Goal: Task Accomplishment & Management: Use online tool/utility

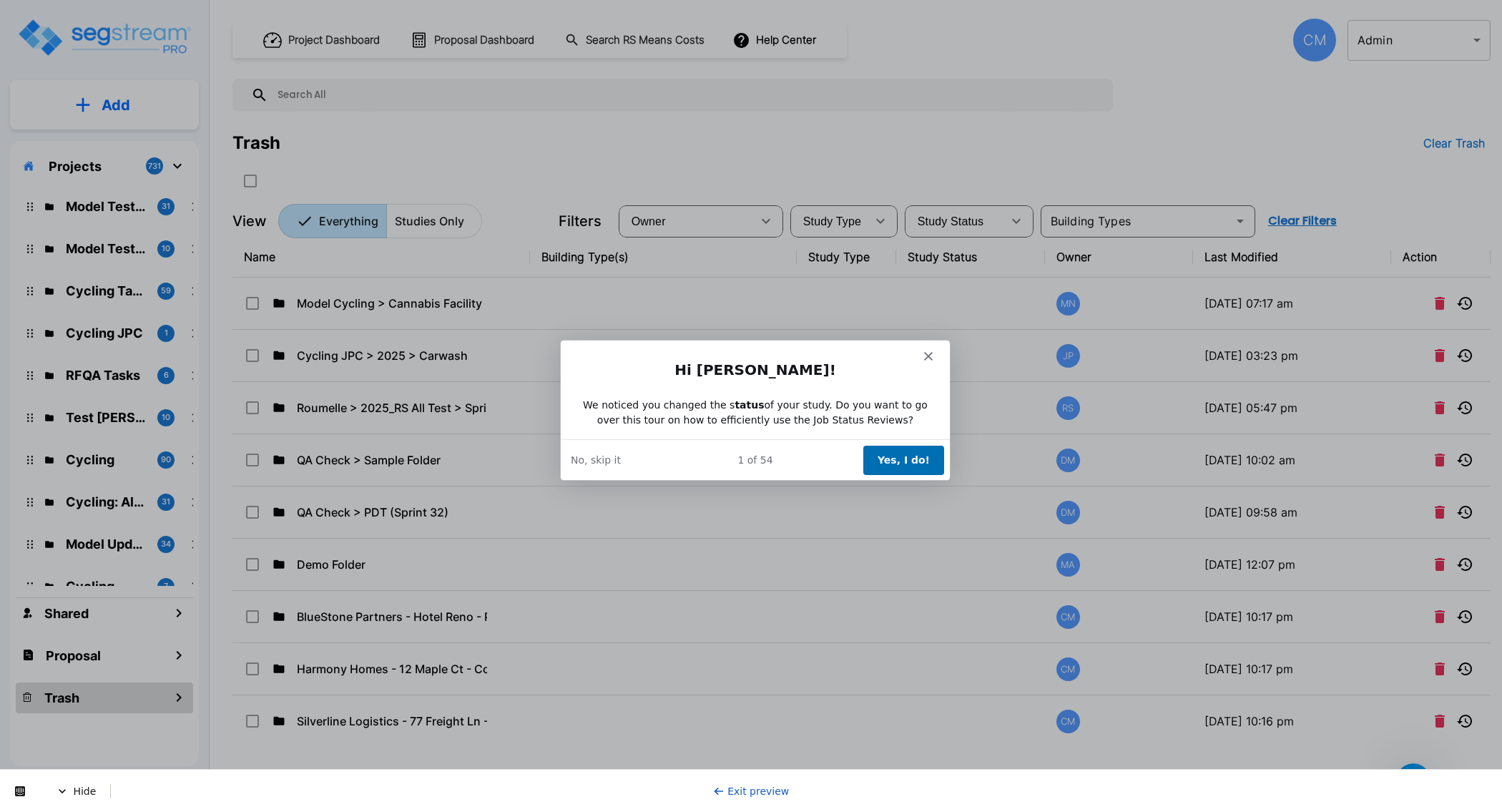
click at [906, 454] on button "Yes, I do!" at bounding box center [902, 458] width 81 height 30
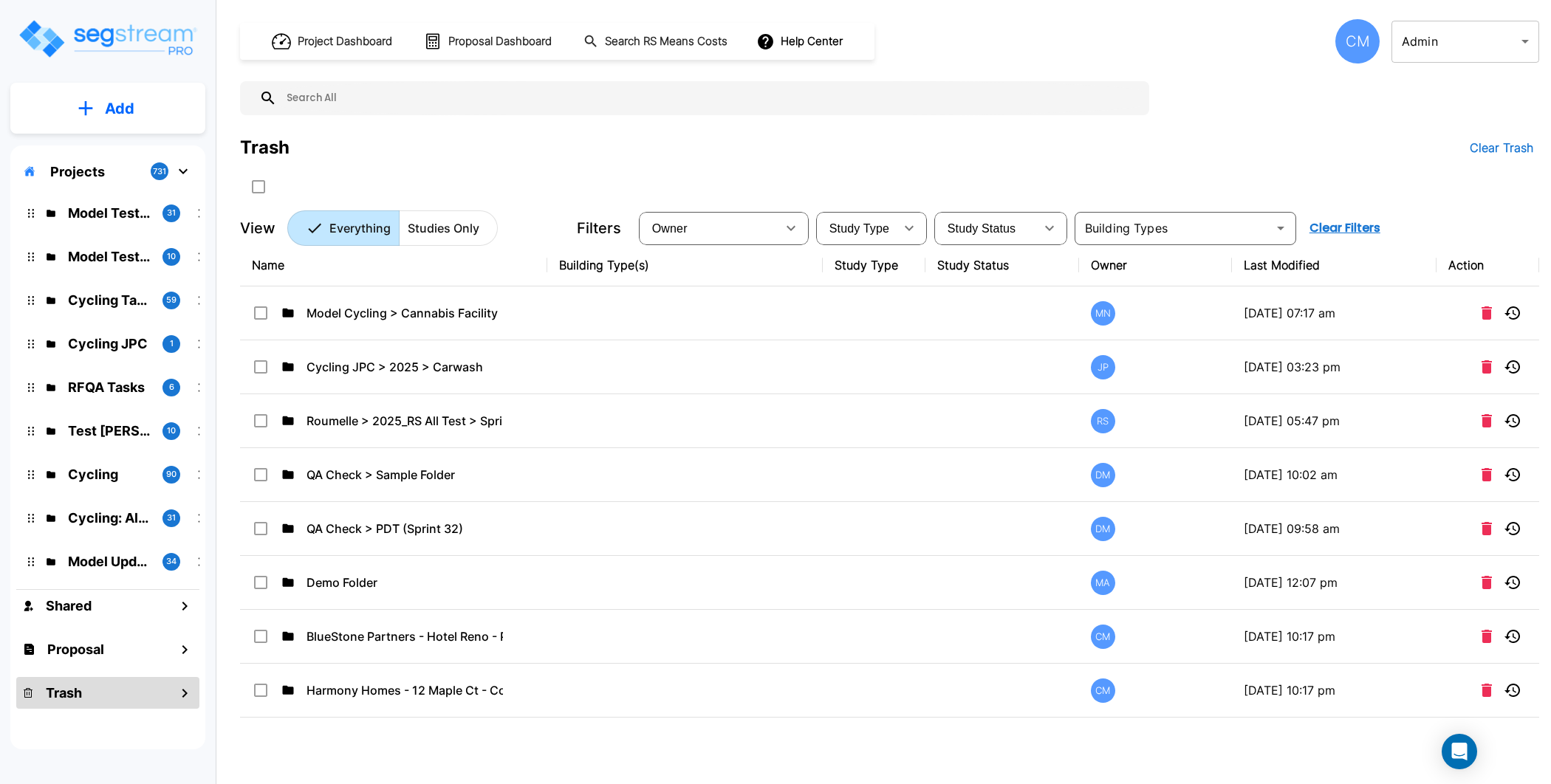
click at [467, 219] on p "Studies Only" at bounding box center [443, 228] width 72 height 18
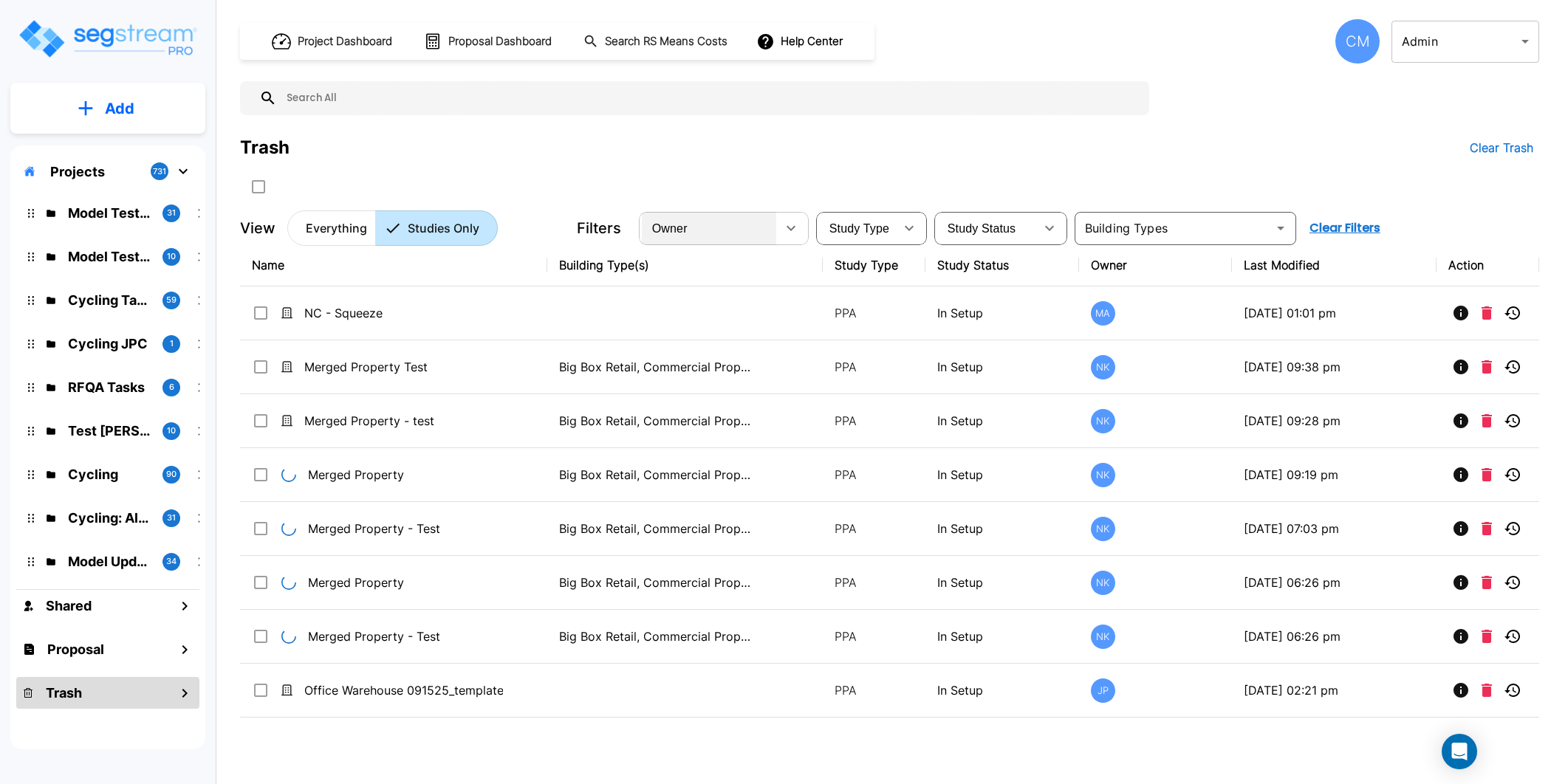
click at [711, 224] on div "Owner" at bounding box center [709, 228] width 135 height 41
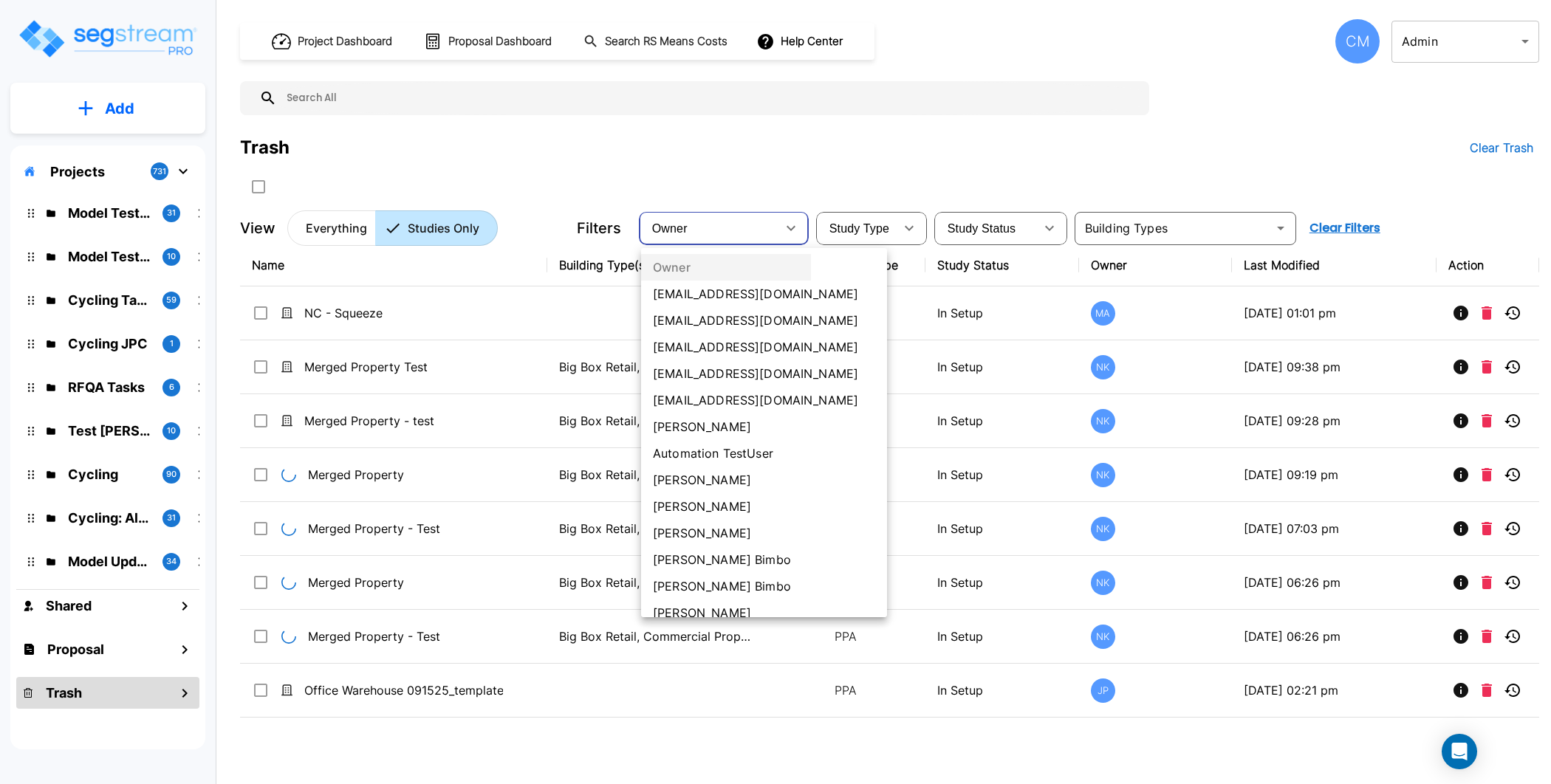
click at [733, 505] on li "[PERSON_NAME]" at bounding box center [764, 505] width 246 height 26
type input "34"
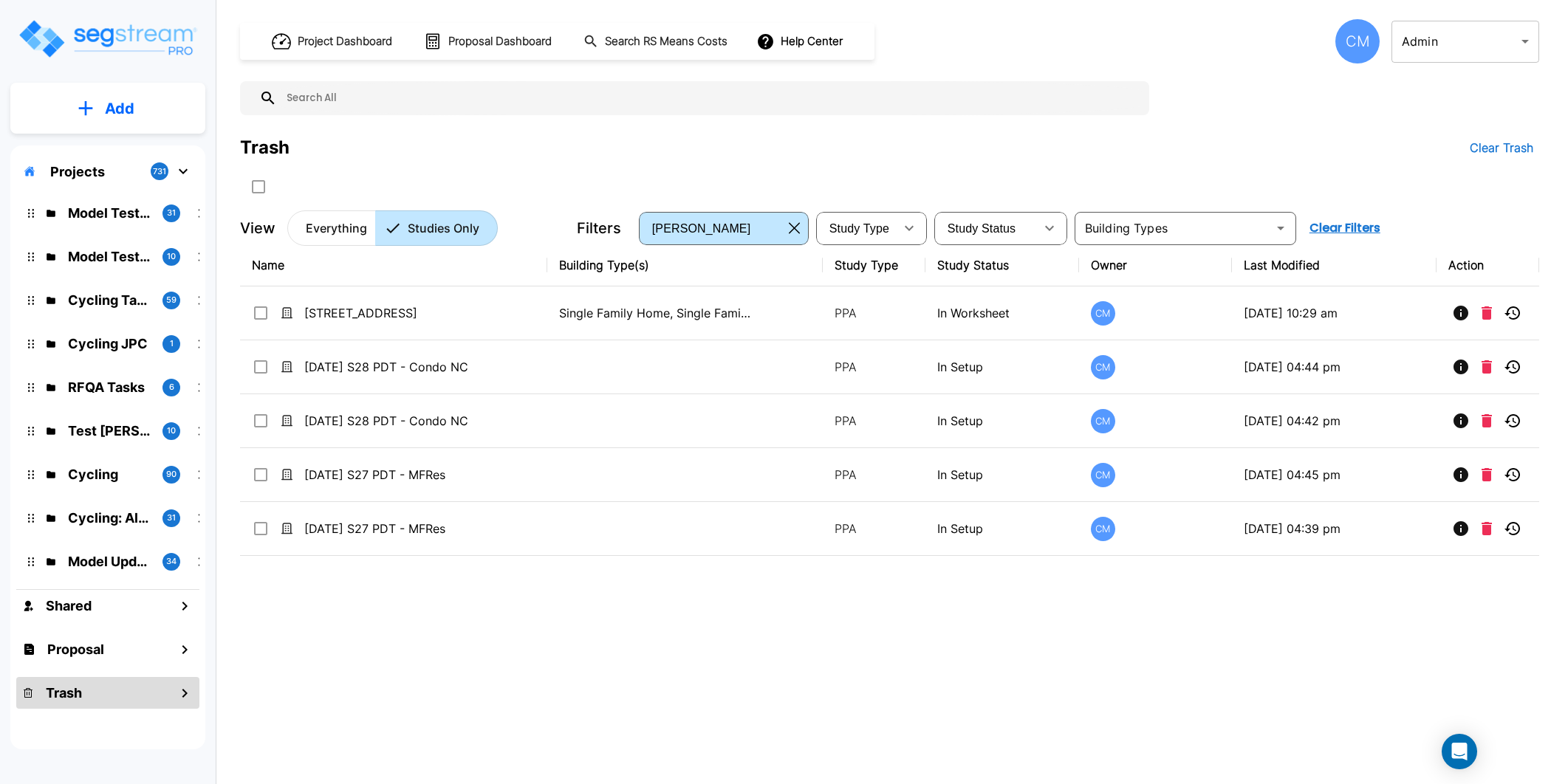
click at [89, 158] on div "Projects 731" at bounding box center [108, 171] width 183 height 28
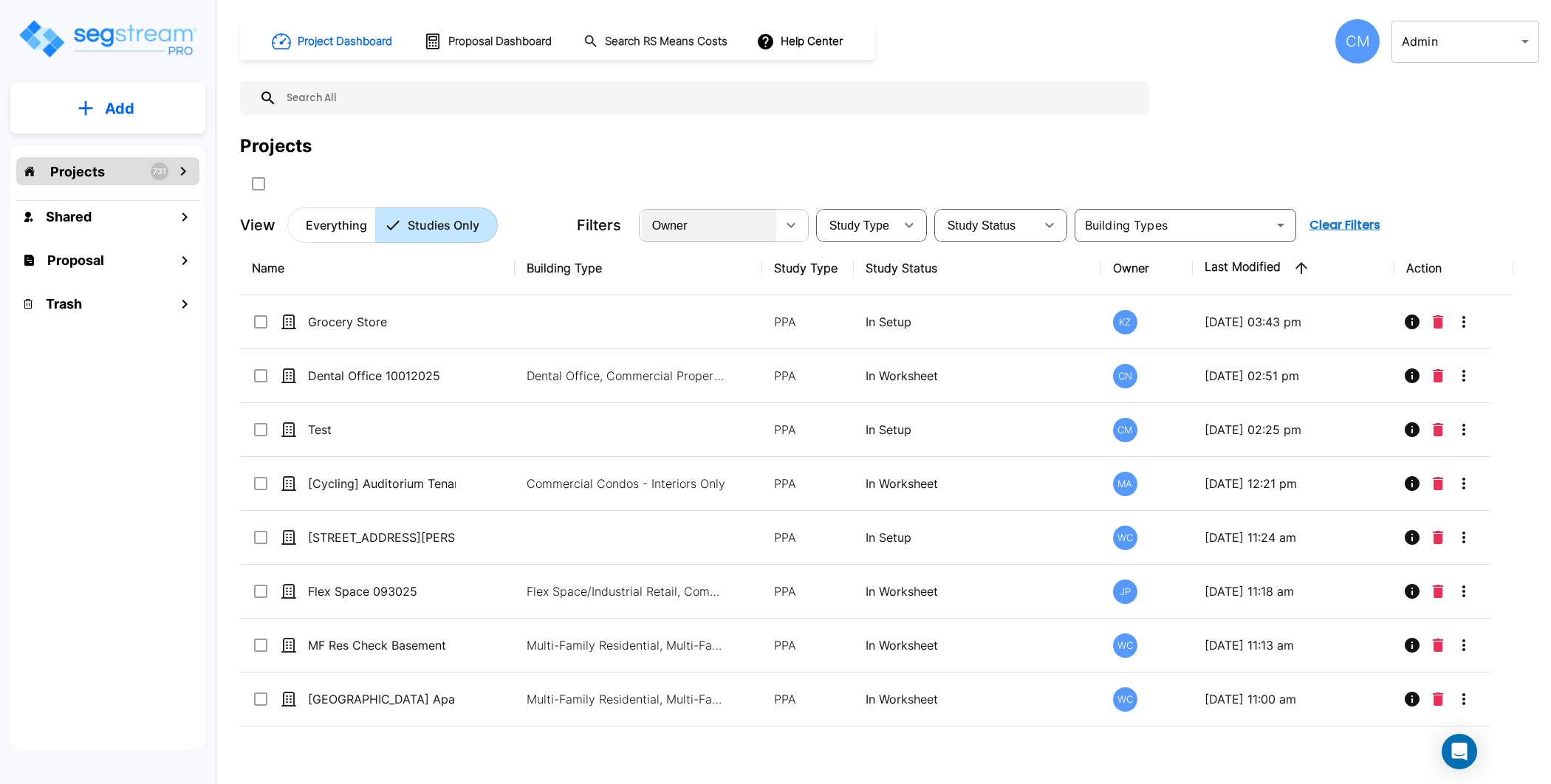
click at [691, 225] on div "Owner" at bounding box center [709, 224] width 135 height 41
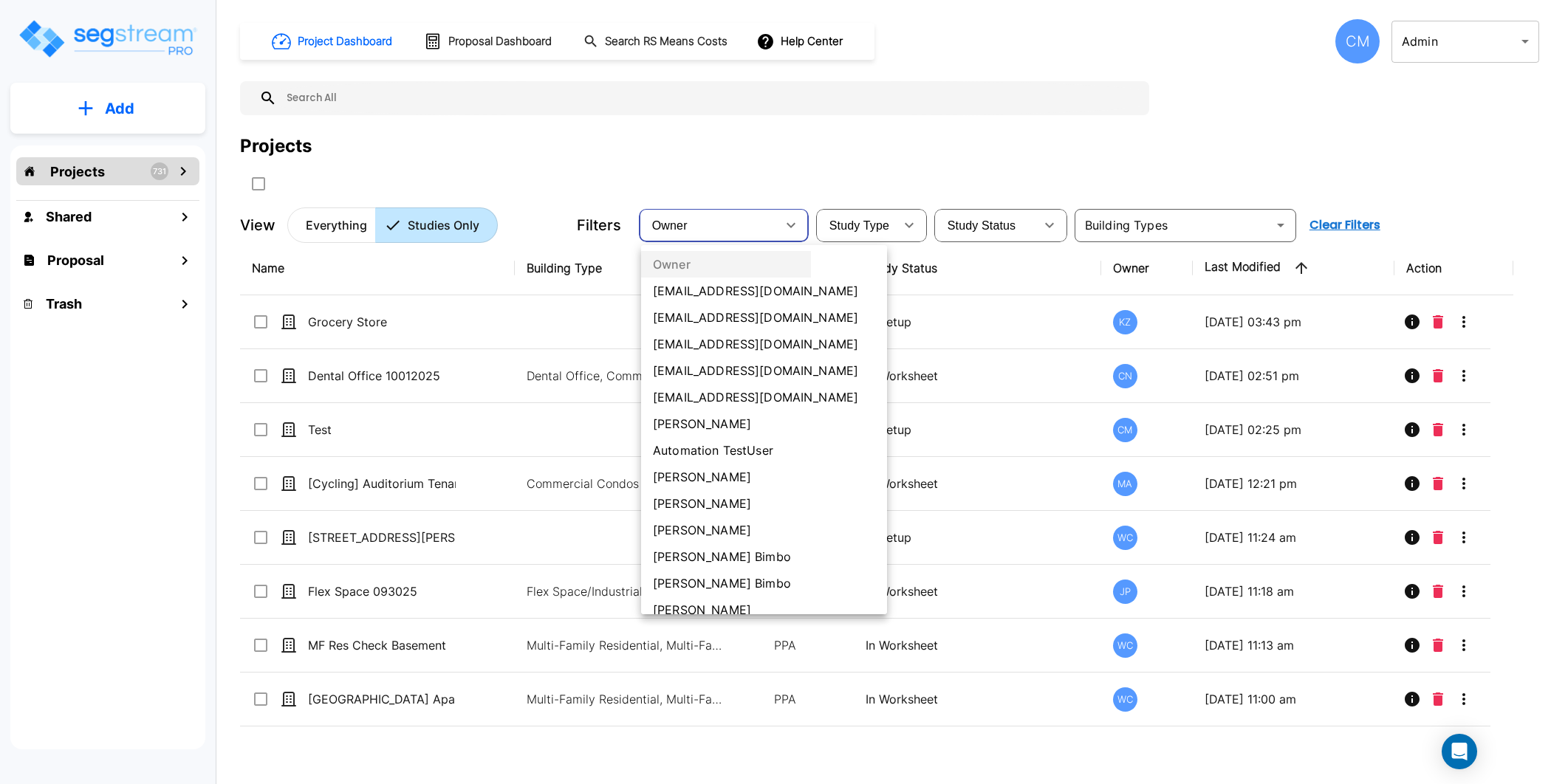
click at [721, 504] on li "[PERSON_NAME]" at bounding box center [764, 503] width 246 height 26
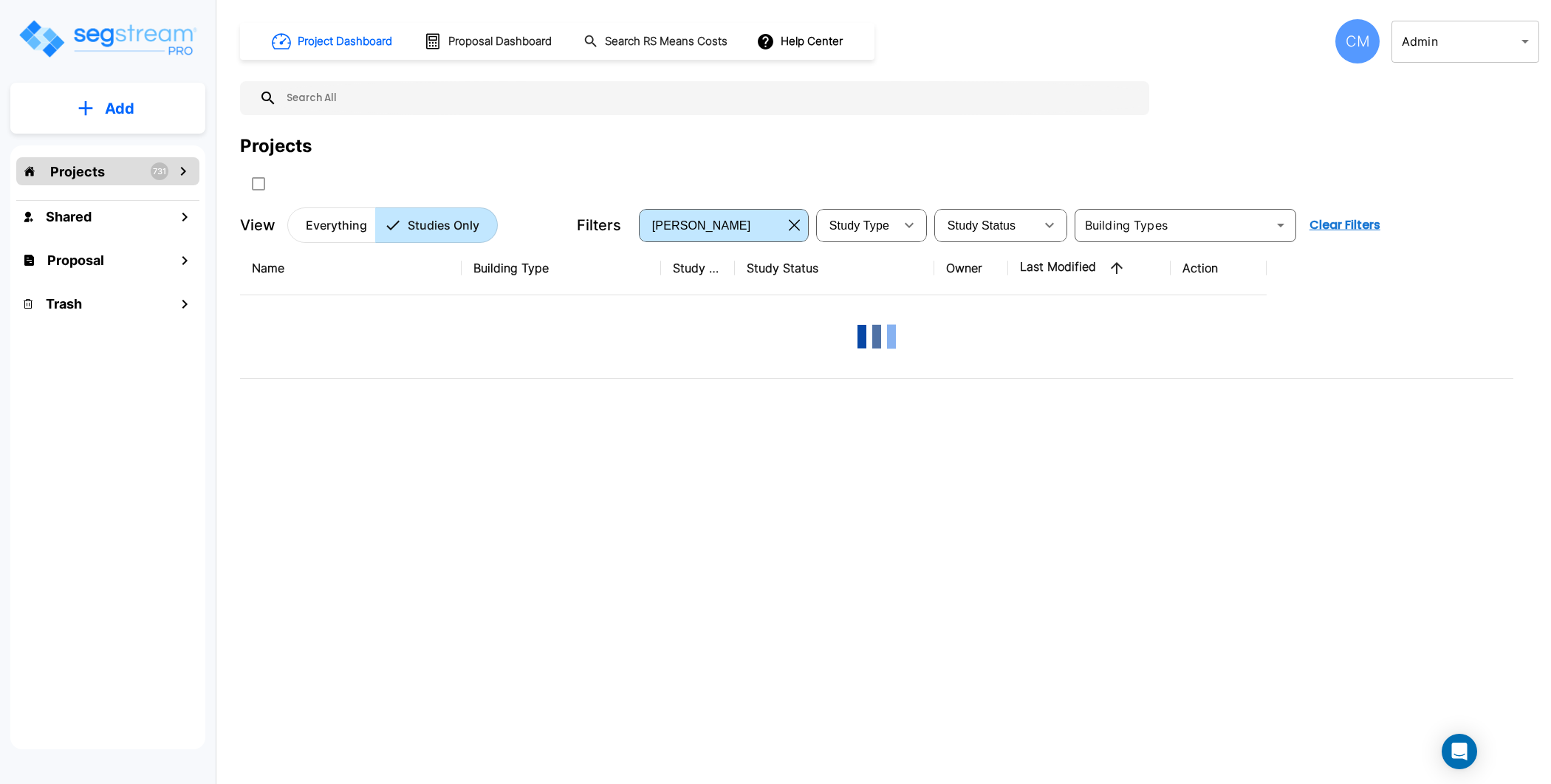
type input "34"
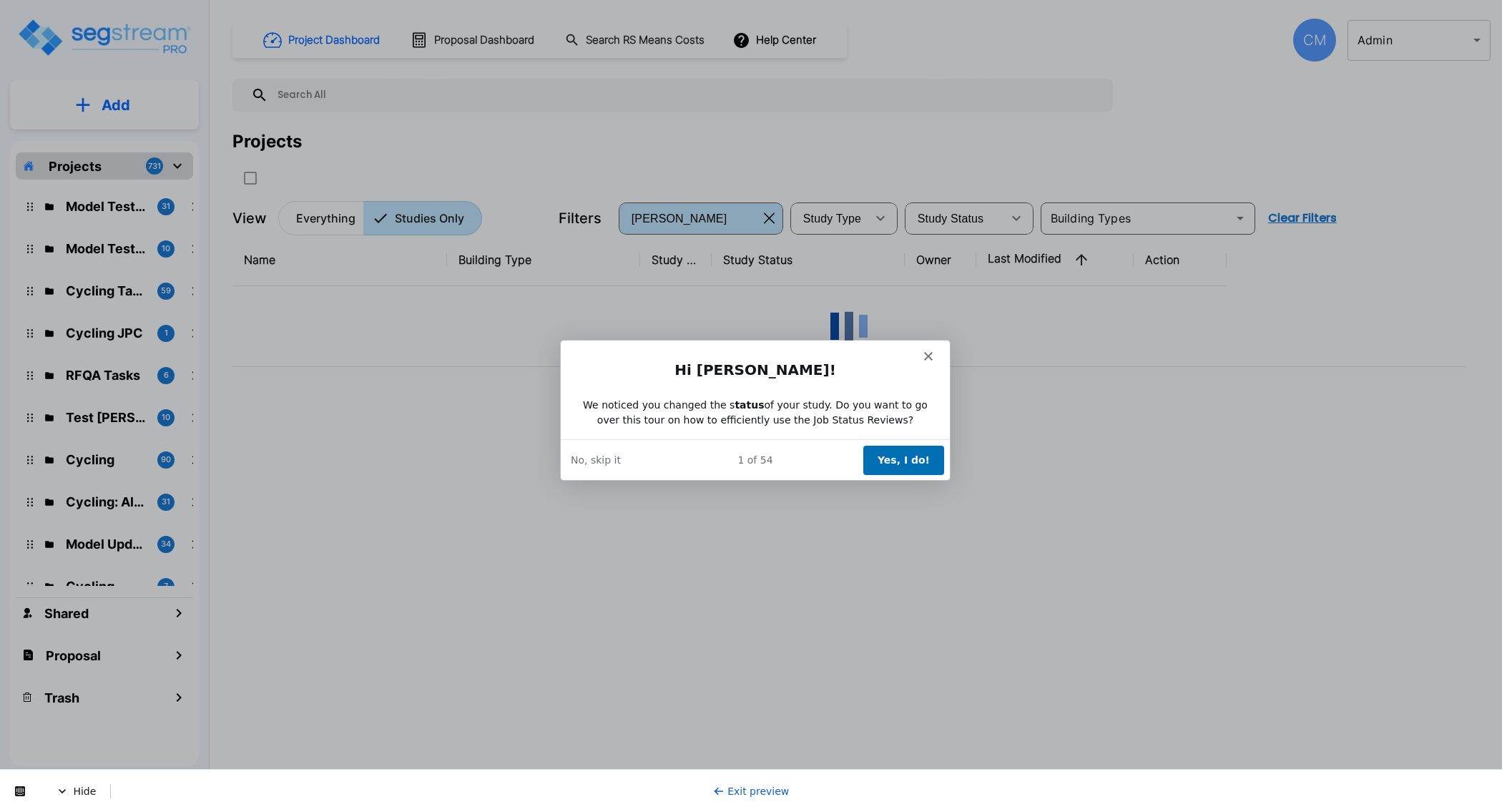
click at [801, 421] on div "We noticed you changed the s tatus of your study. Do you want to go over this t…" at bounding box center [755, 411] width 354 height 30
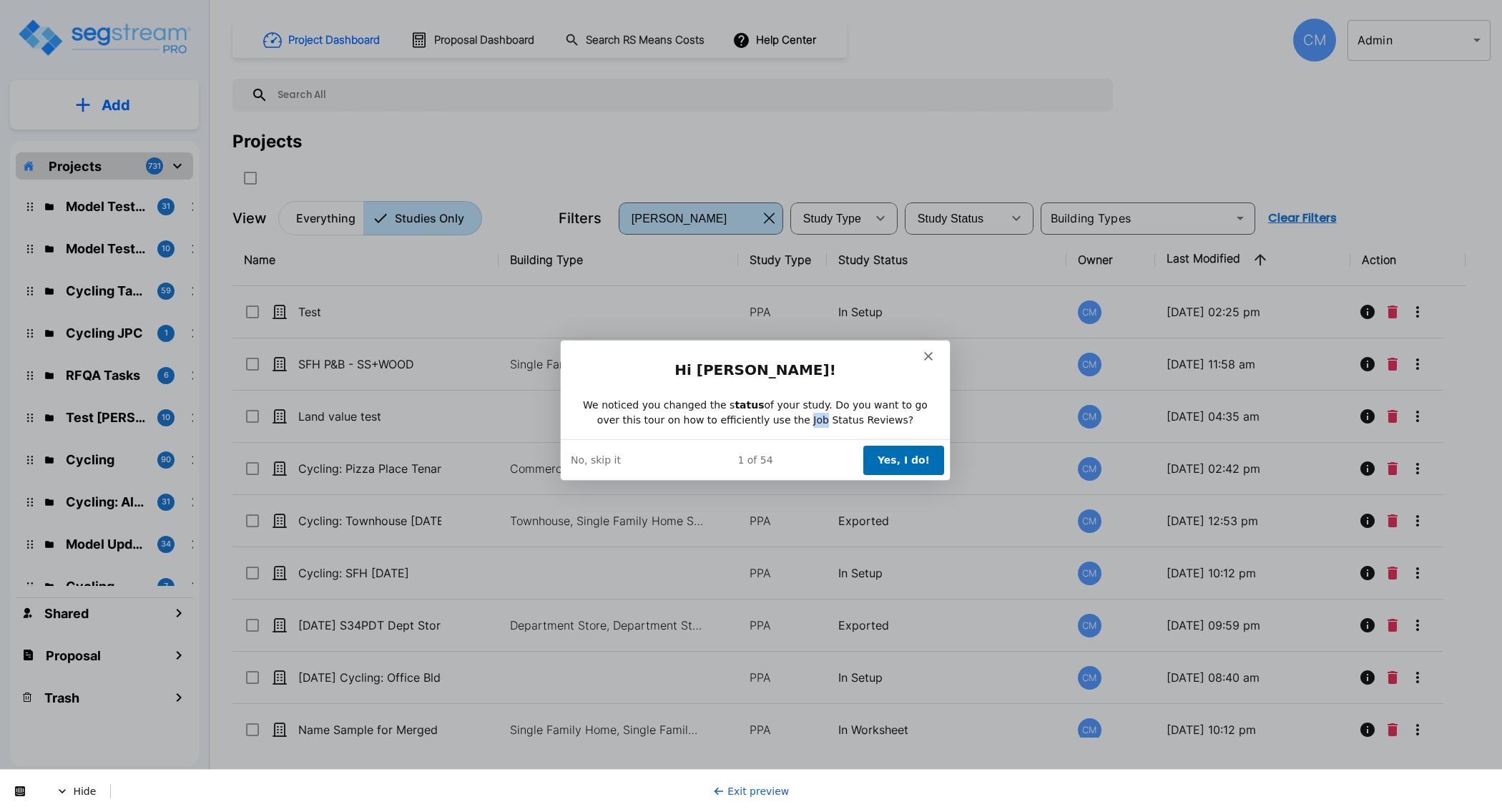
click at [907, 449] on button "Yes, I do!" at bounding box center [902, 458] width 81 height 30
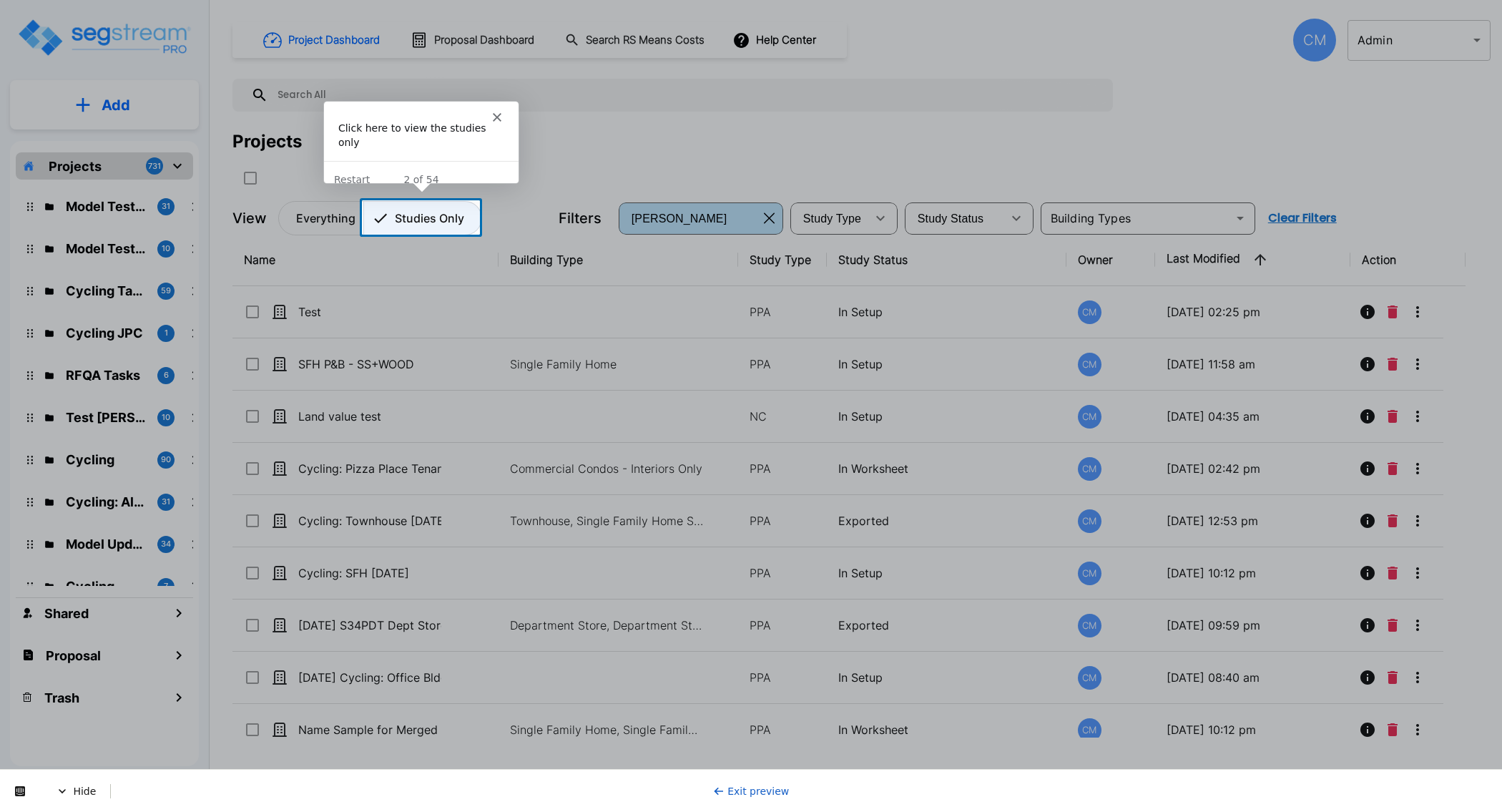
click at [422, 212] on p "Studies Only" at bounding box center [429, 217] width 70 height 17
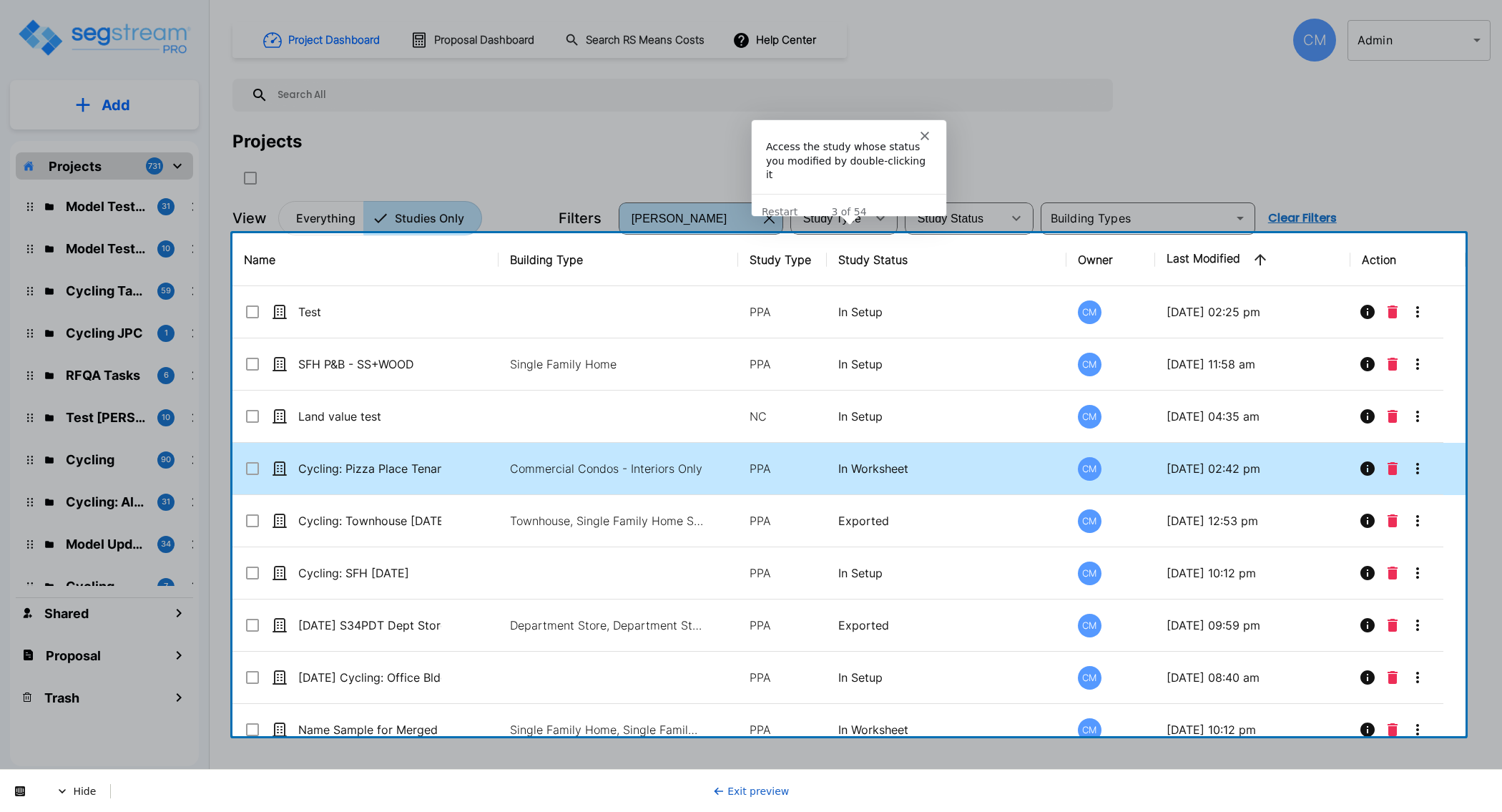
click at [460, 469] on td "Cycling: Pizza Place Tenant [DATE]" at bounding box center [365, 469] width 266 height 52
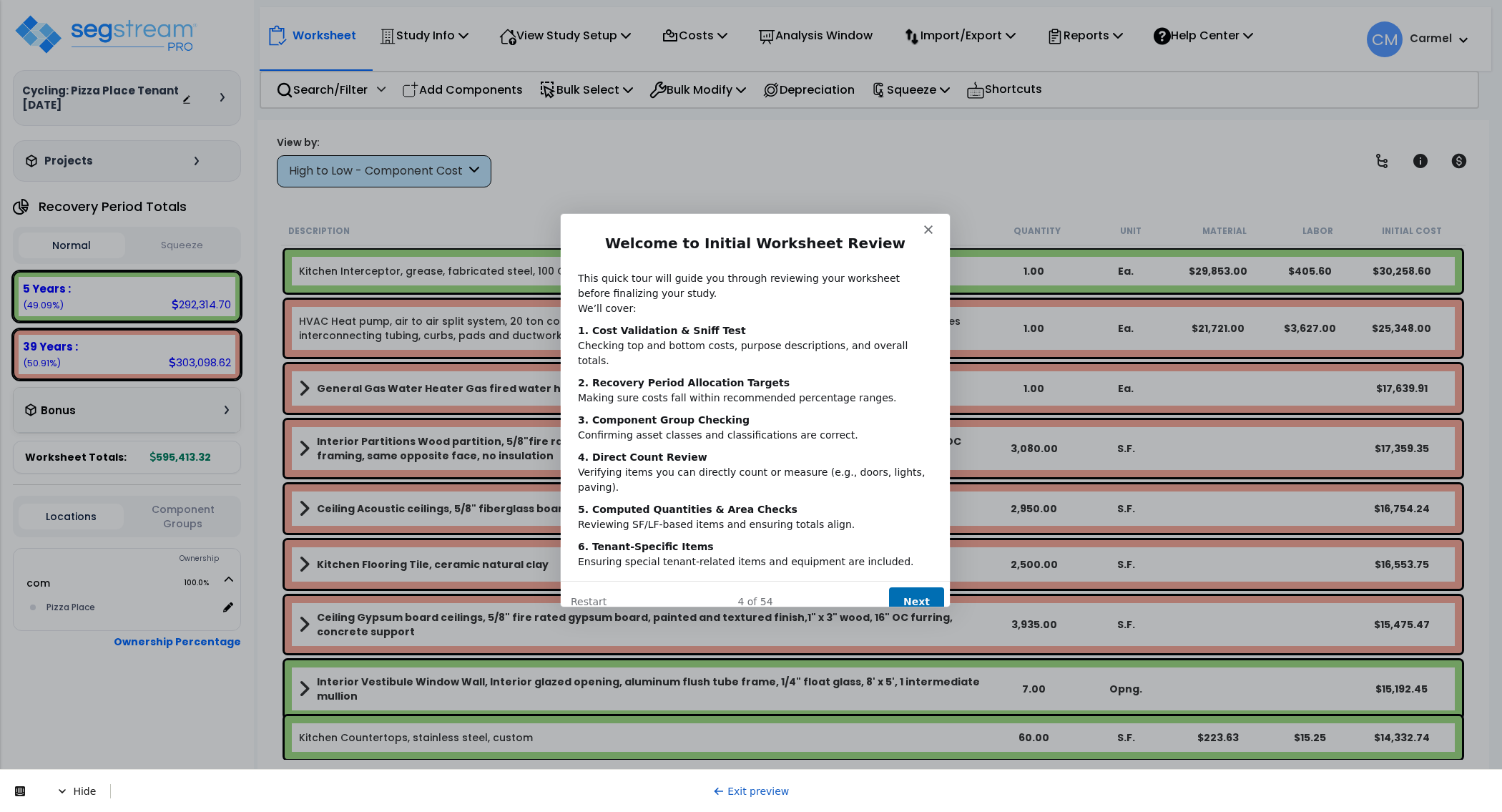
scroll to position [63, 0]
click at [910, 586] on button "Next" at bounding box center [915, 600] width 55 height 30
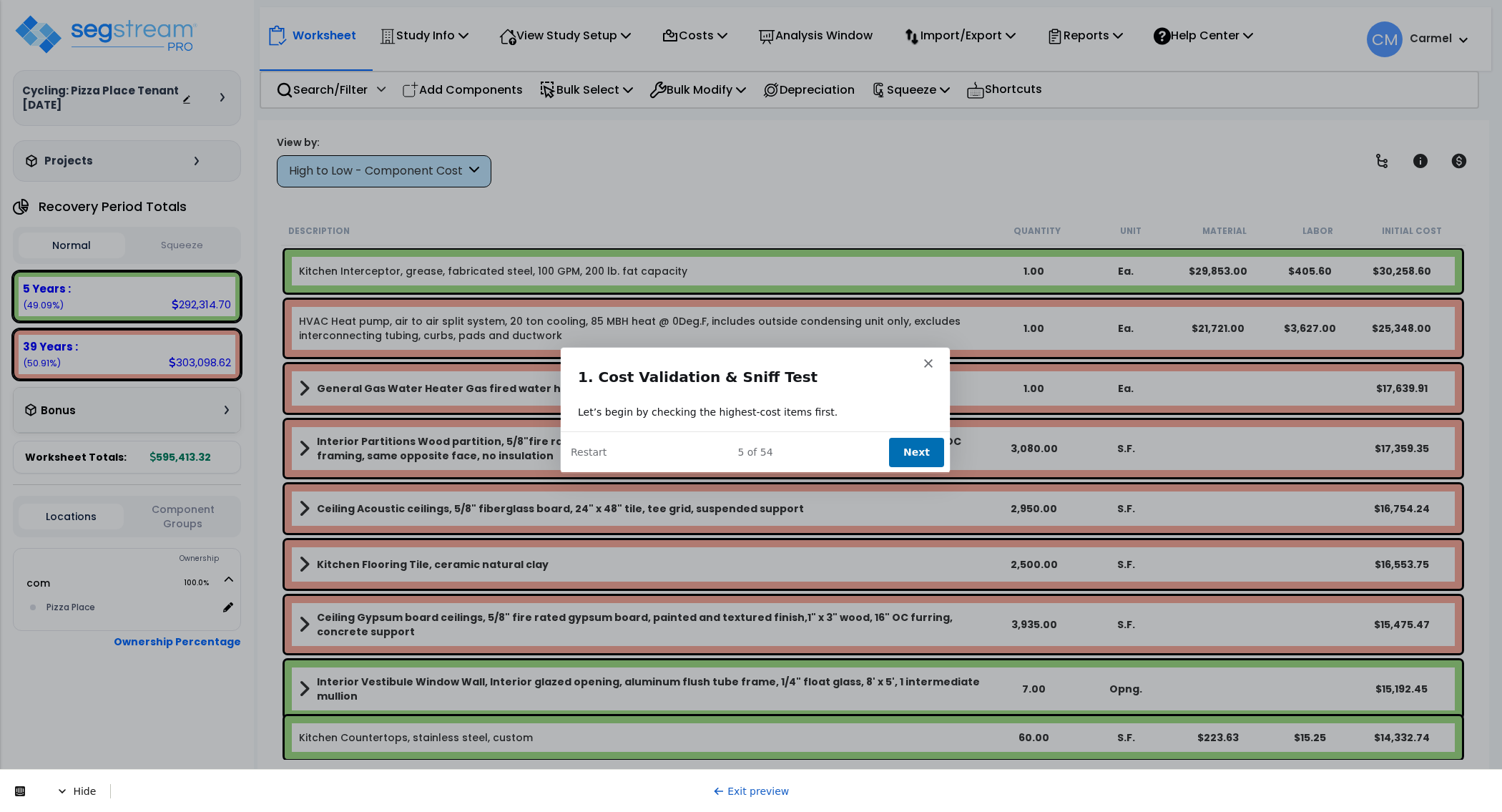
scroll to position [0, 0]
click at [924, 454] on button "Next" at bounding box center [915, 452] width 55 height 30
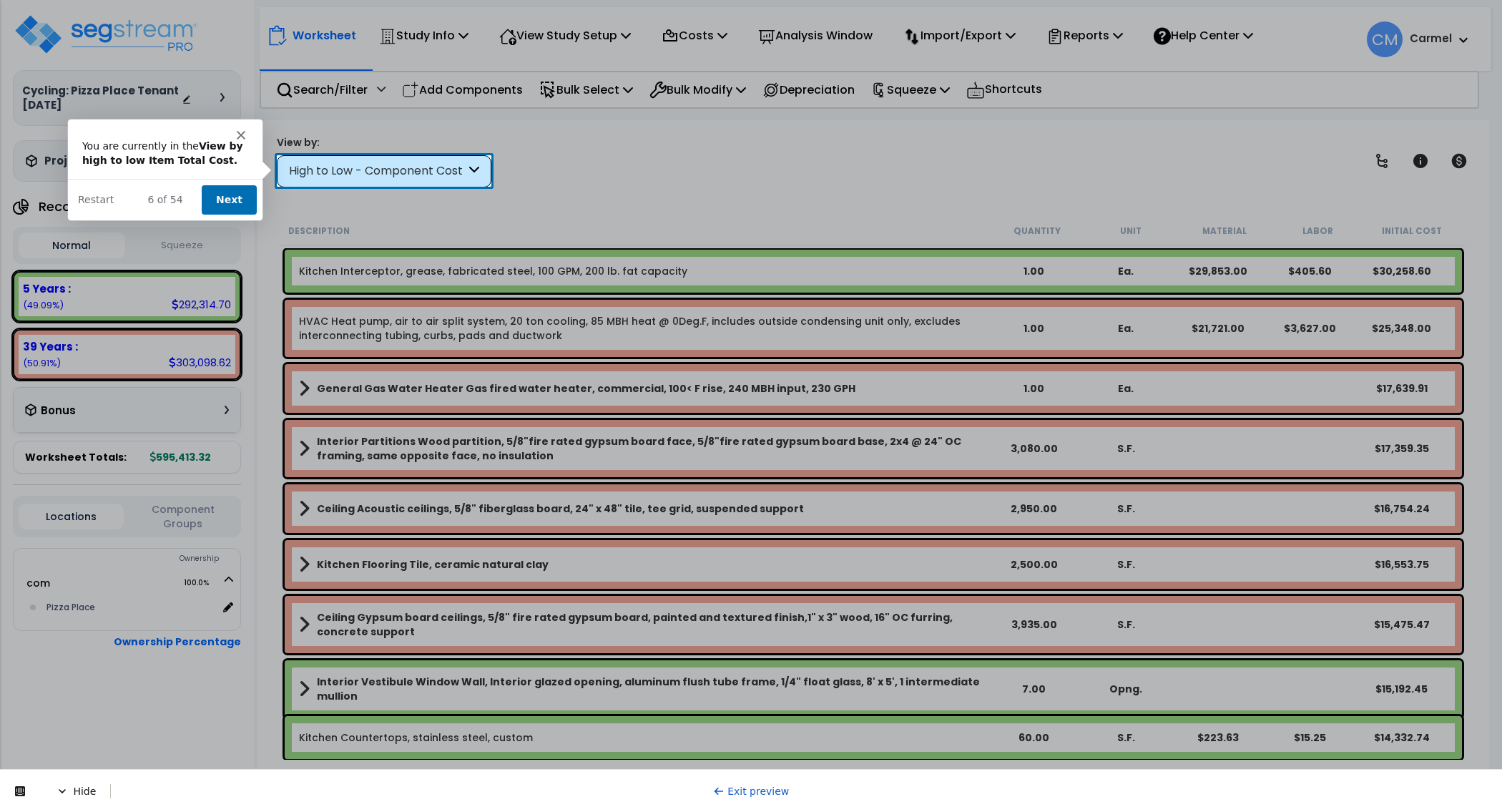
click at [230, 204] on button "Next" at bounding box center [227, 198] width 55 height 30
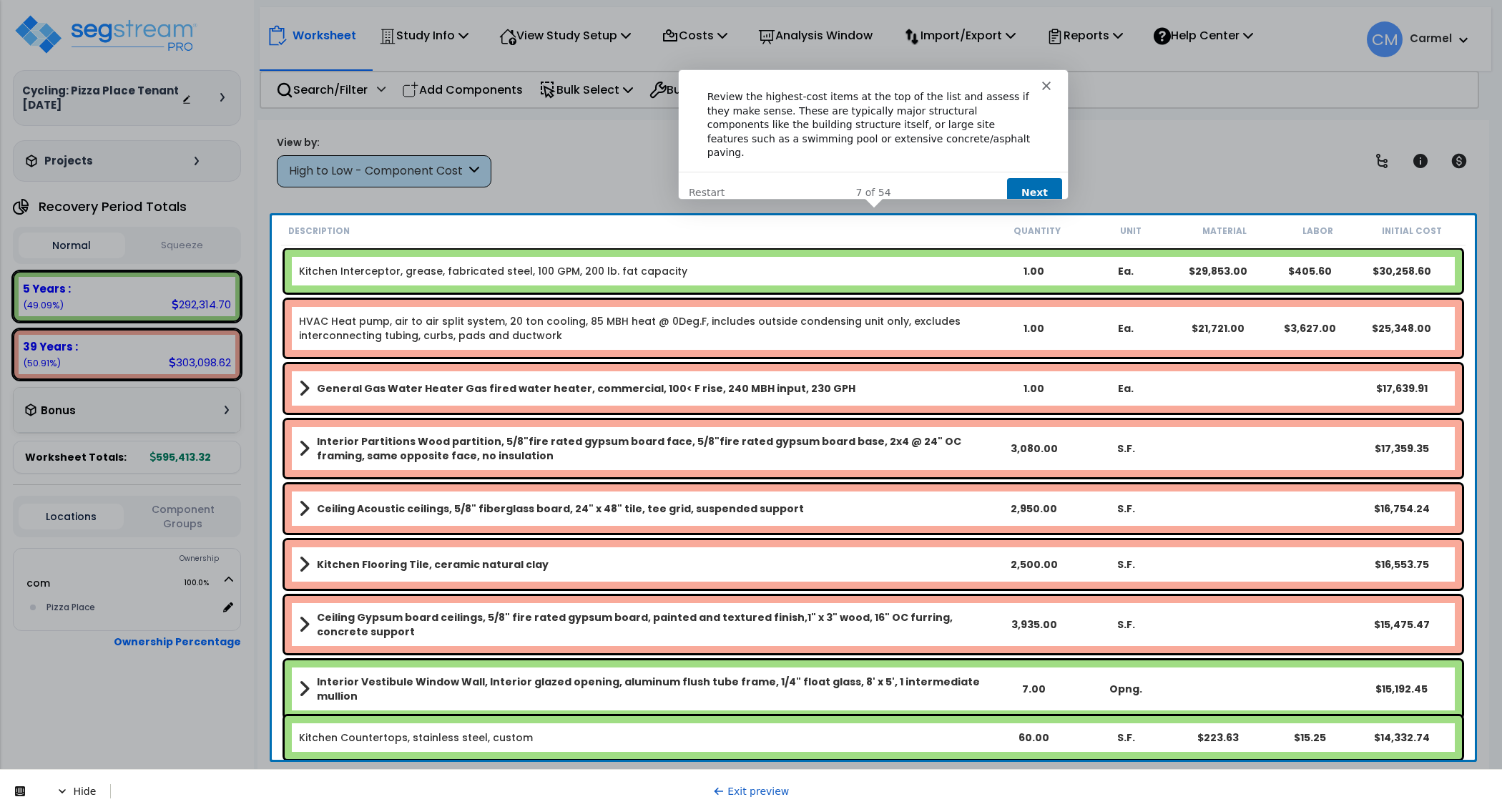
click at [1027, 176] on button "Next" at bounding box center [1034, 191] width 55 height 30
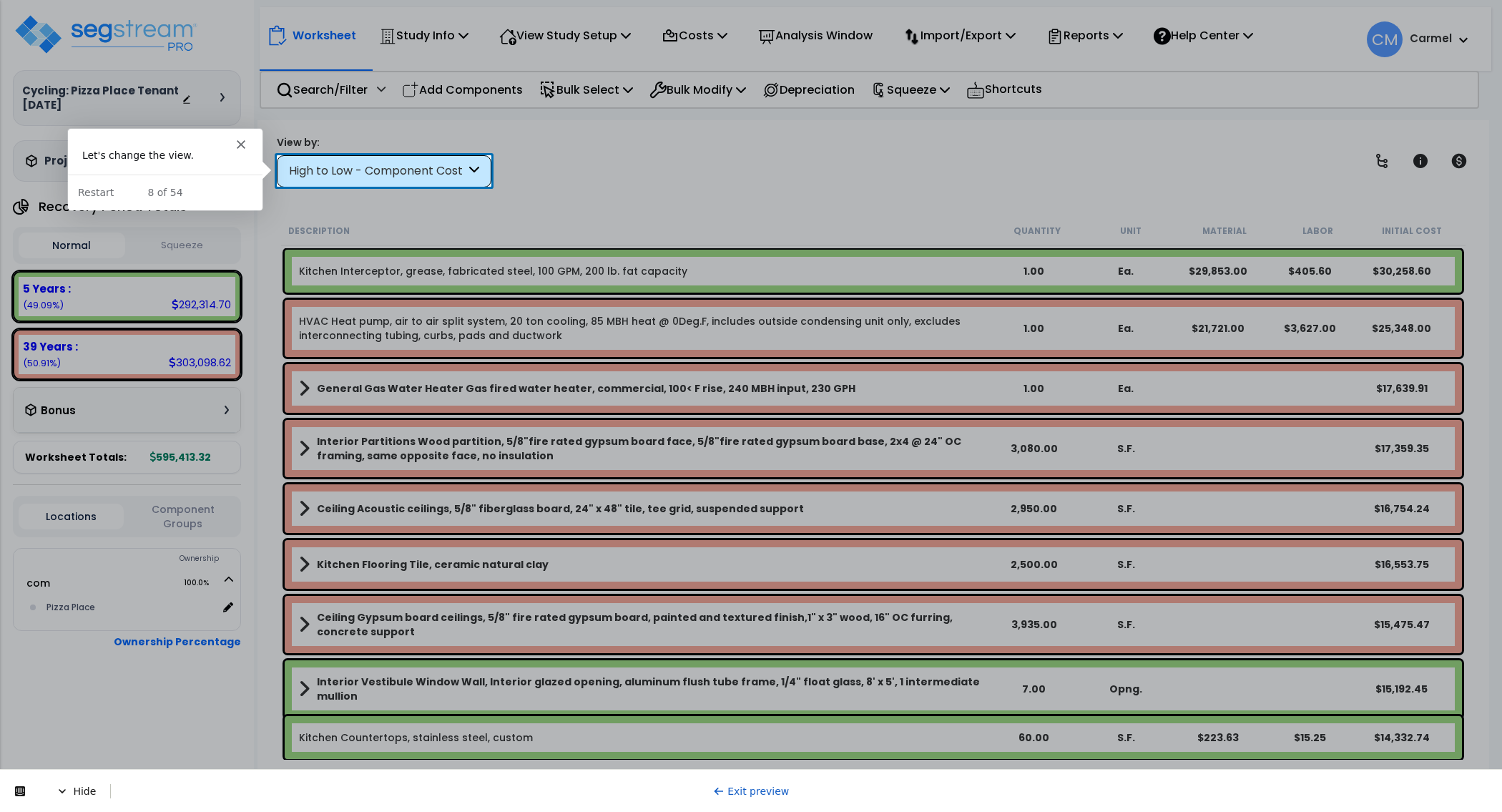
click at [320, 174] on div "High to Low - Component Cost" at bounding box center [377, 171] width 176 height 16
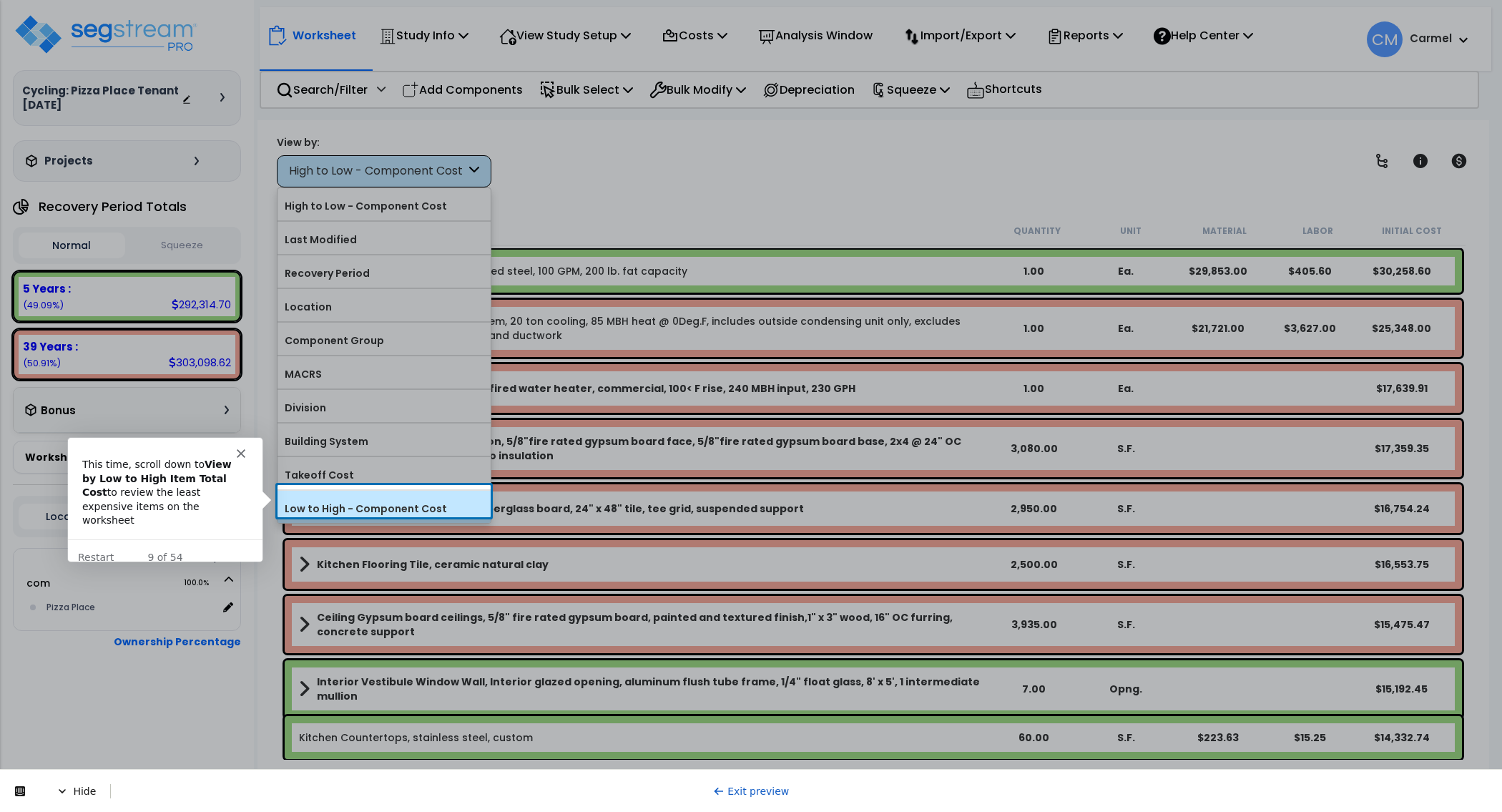
click at [332, 498] on label "Low to High - Component Cost" at bounding box center [384, 509] width 213 height 21
click at [0, 0] on input "Low to High - Component Cost" at bounding box center [0, 0] width 0 height 0
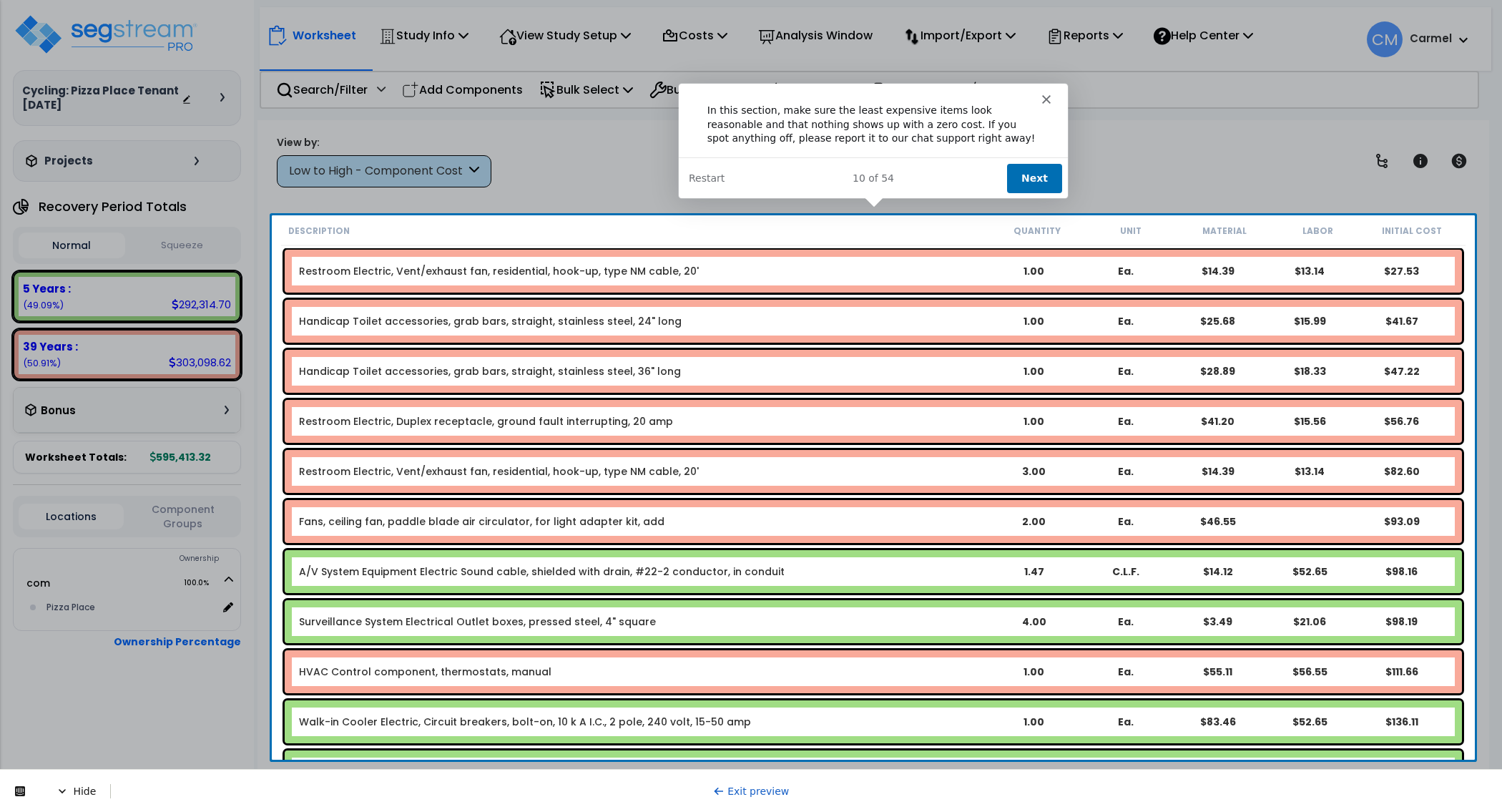
click at [771, 185] on div "10 of 54 Next Restart" at bounding box center [872, 177] width 389 height 42
click at [1035, 175] on button "Next" at bounding box center [1034, 178] width 55 height 30
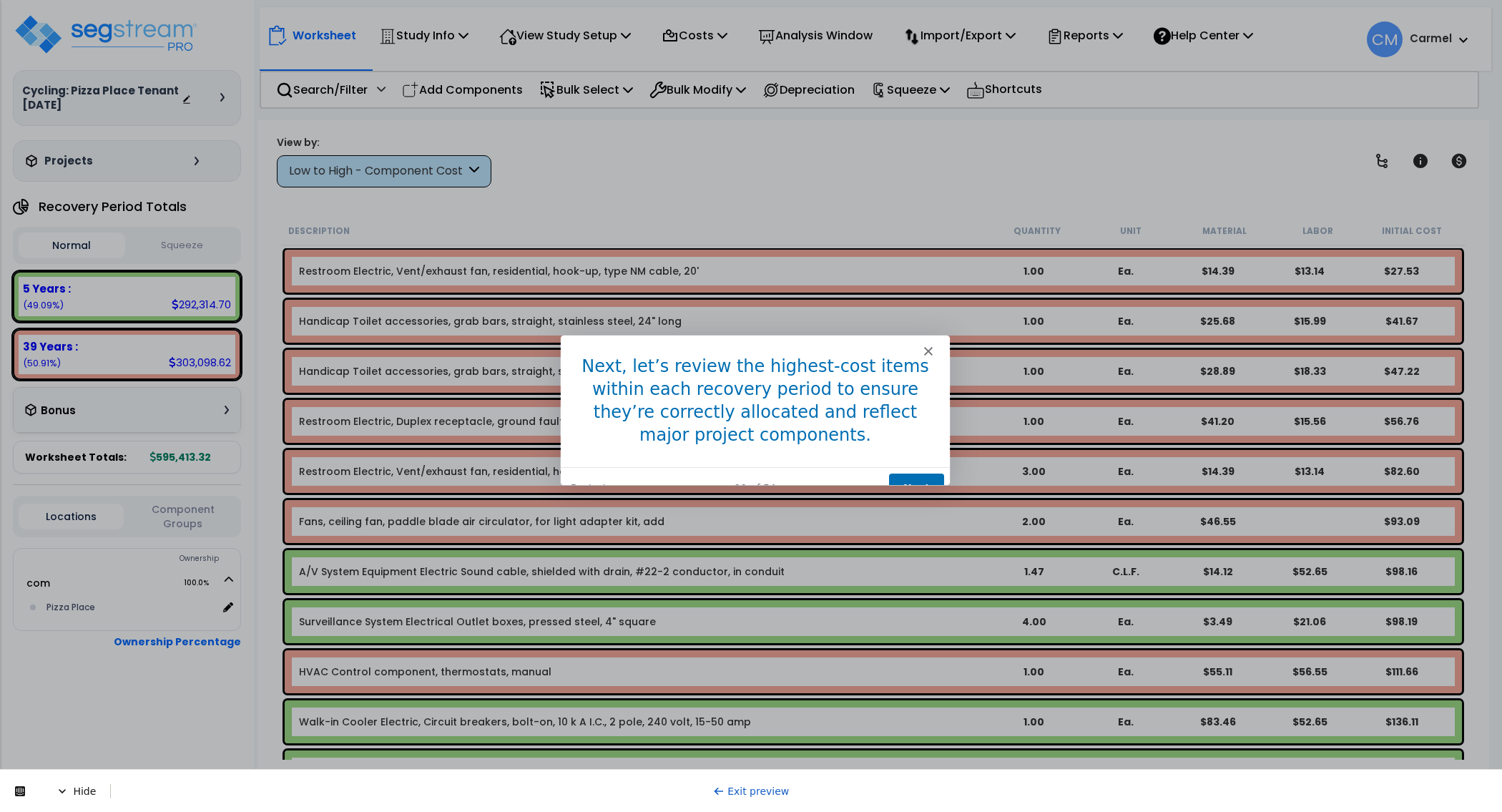
click at [921, 472] on button "Next" at bounding box center [915, 486] width 55 height 30
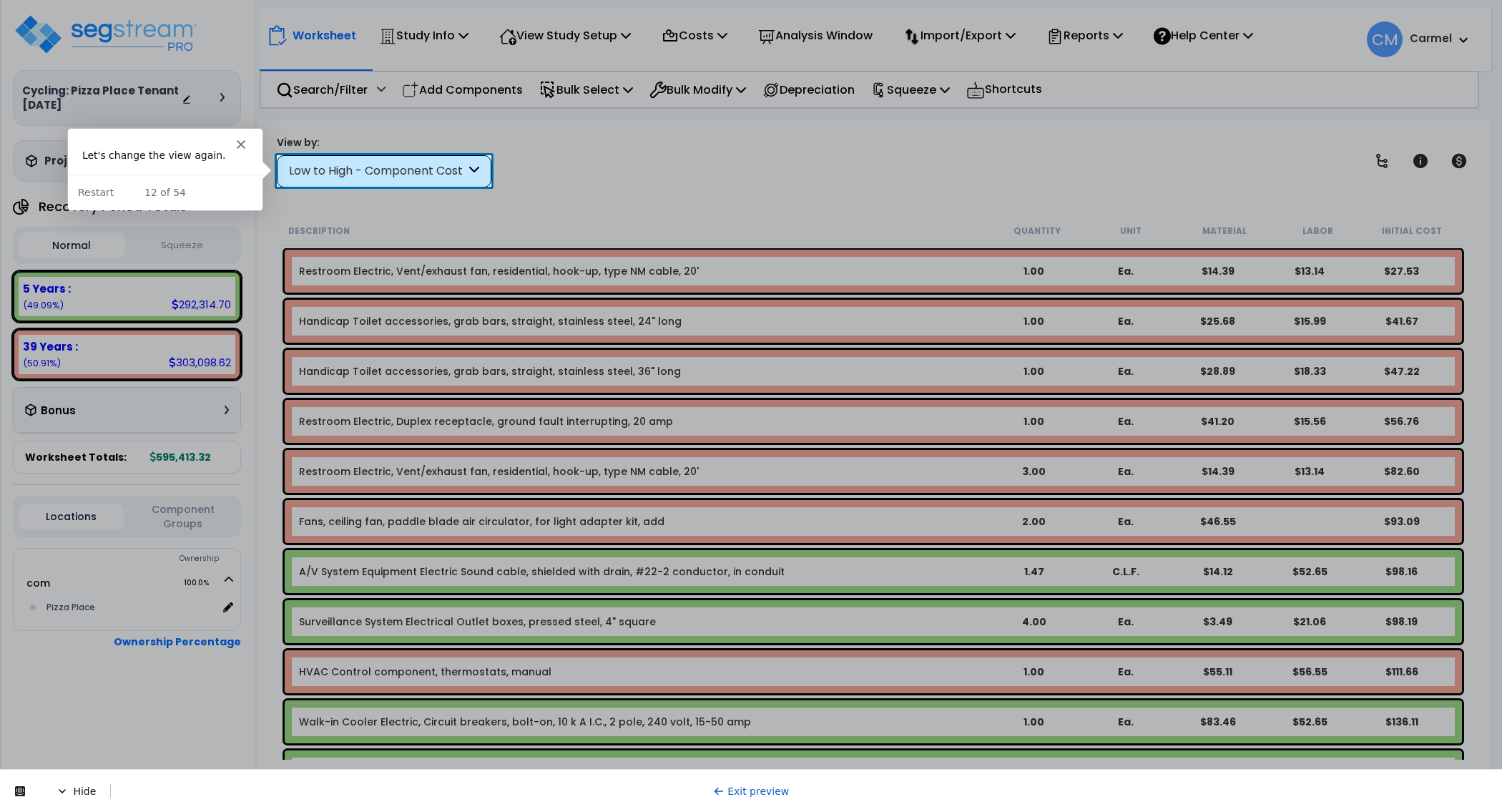
click at [450, 177] on div "Low to High - Component Cost" at bounding box center [377, 171] width 176 height 16
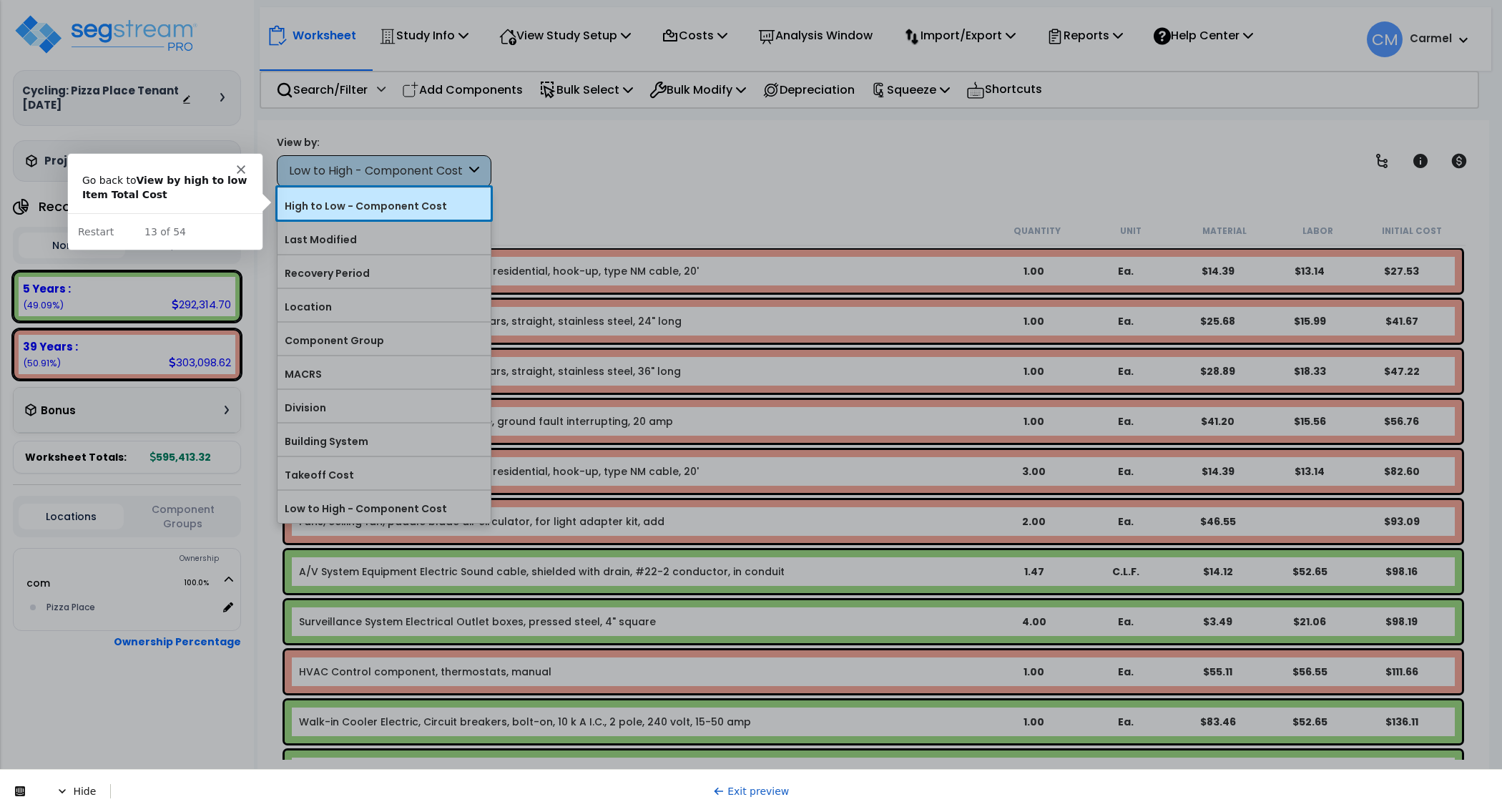
click at [361, 202] on label "High to Low - Component Cost" at bounding box center [384, 206] width 213 height 21
click at [0, 0] on input "High to Low - Component Cost" at bounding box center [0, 0] width 0 height 0
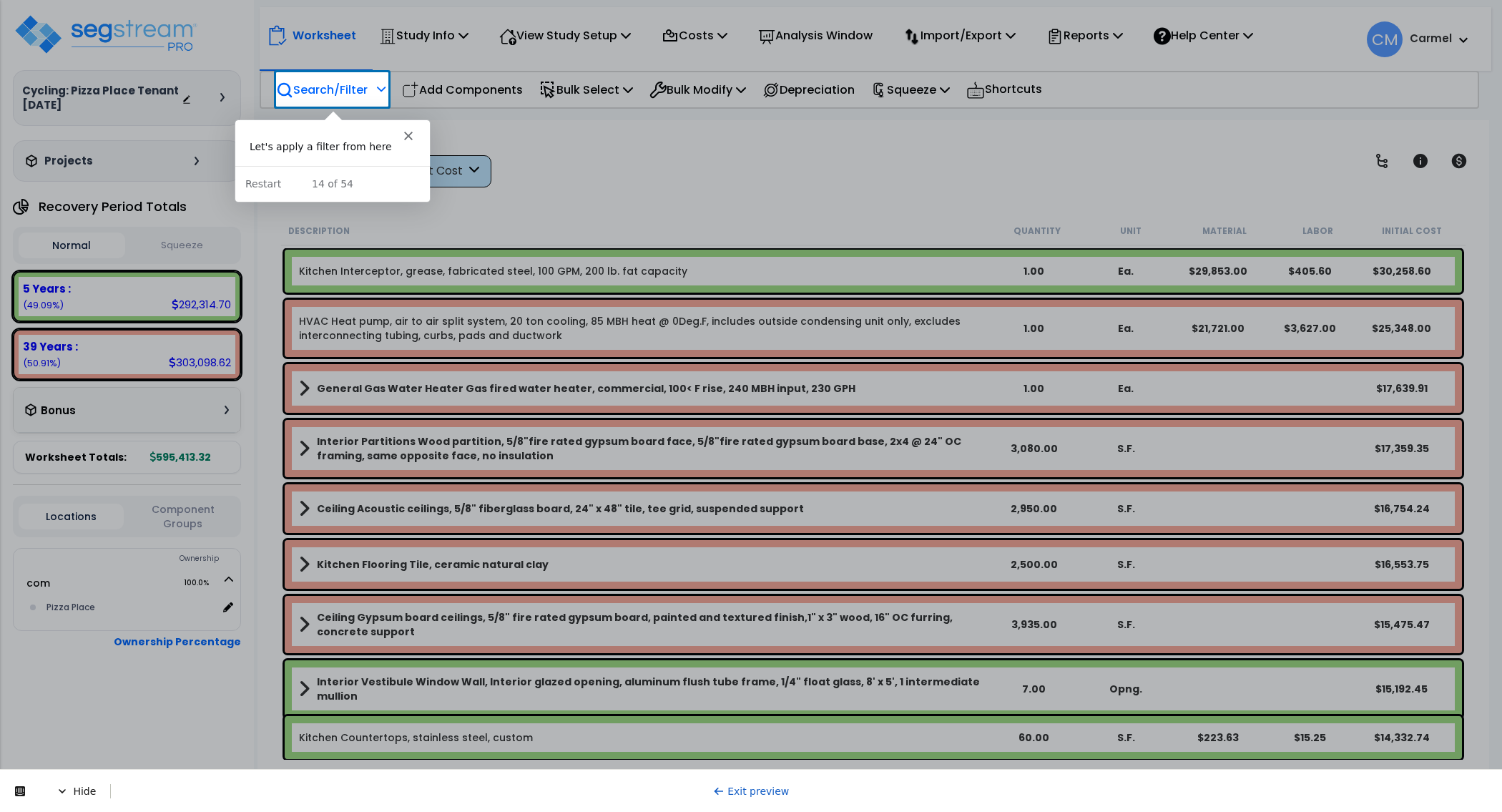
click at [322, 87] on p "Search/Filter" at bounding box center [322, 90] width 92 height 20
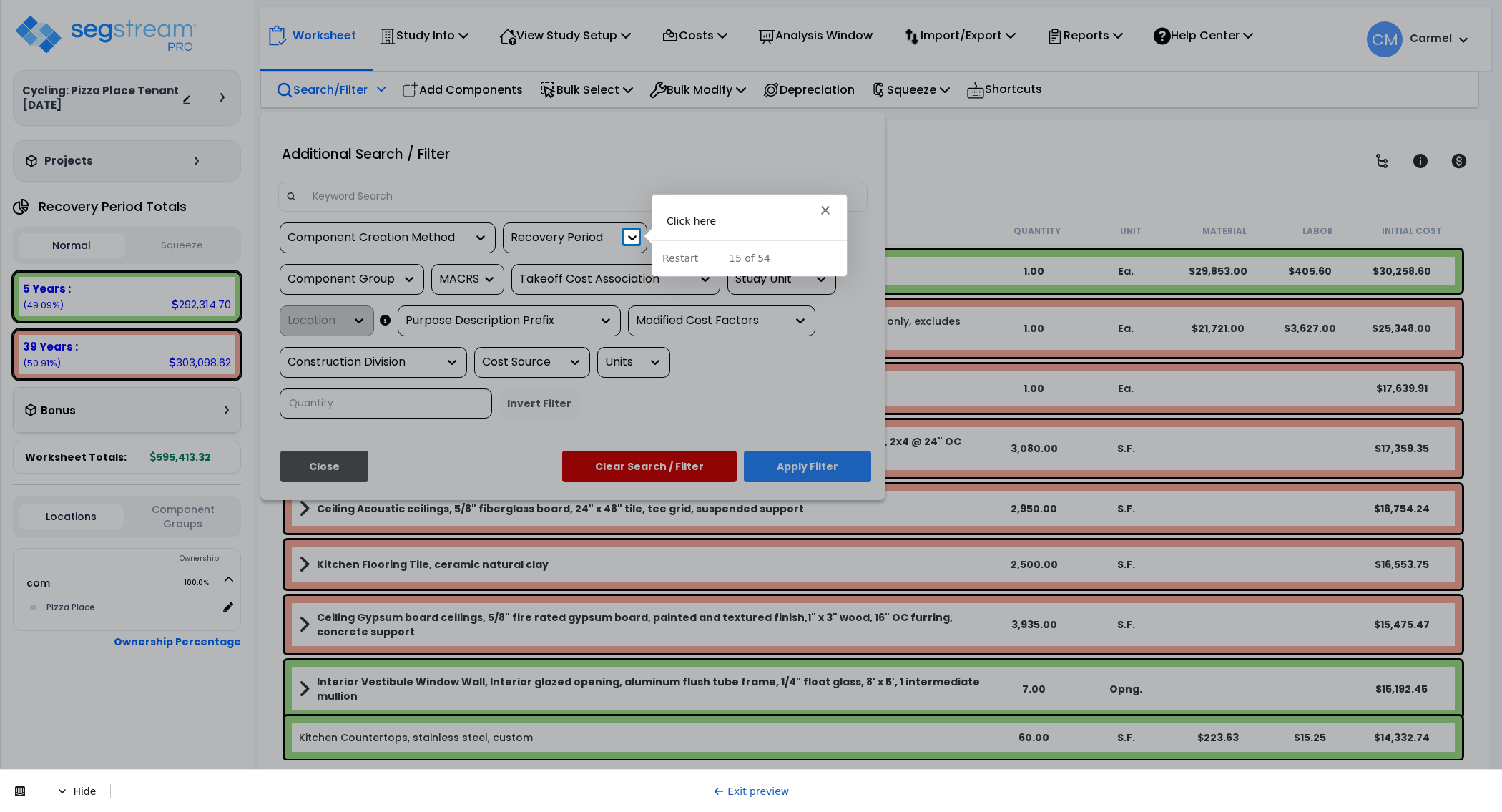
click at [629, 242] on icon at bounding box center [632, 237] width 14 height 14
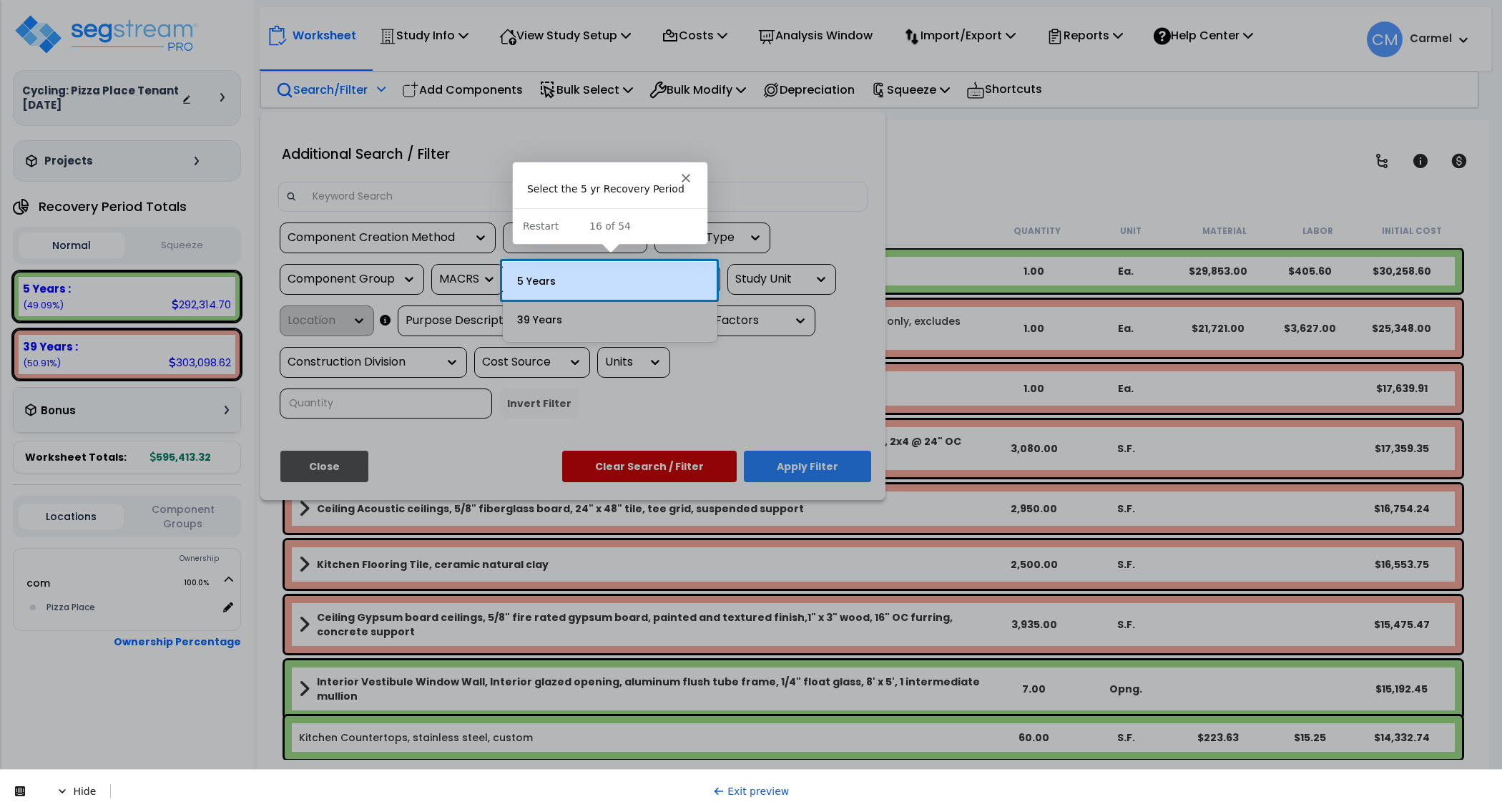
click at [546, 282] on div "5 Years" at bounding box center [610, 281] width 215 height 39
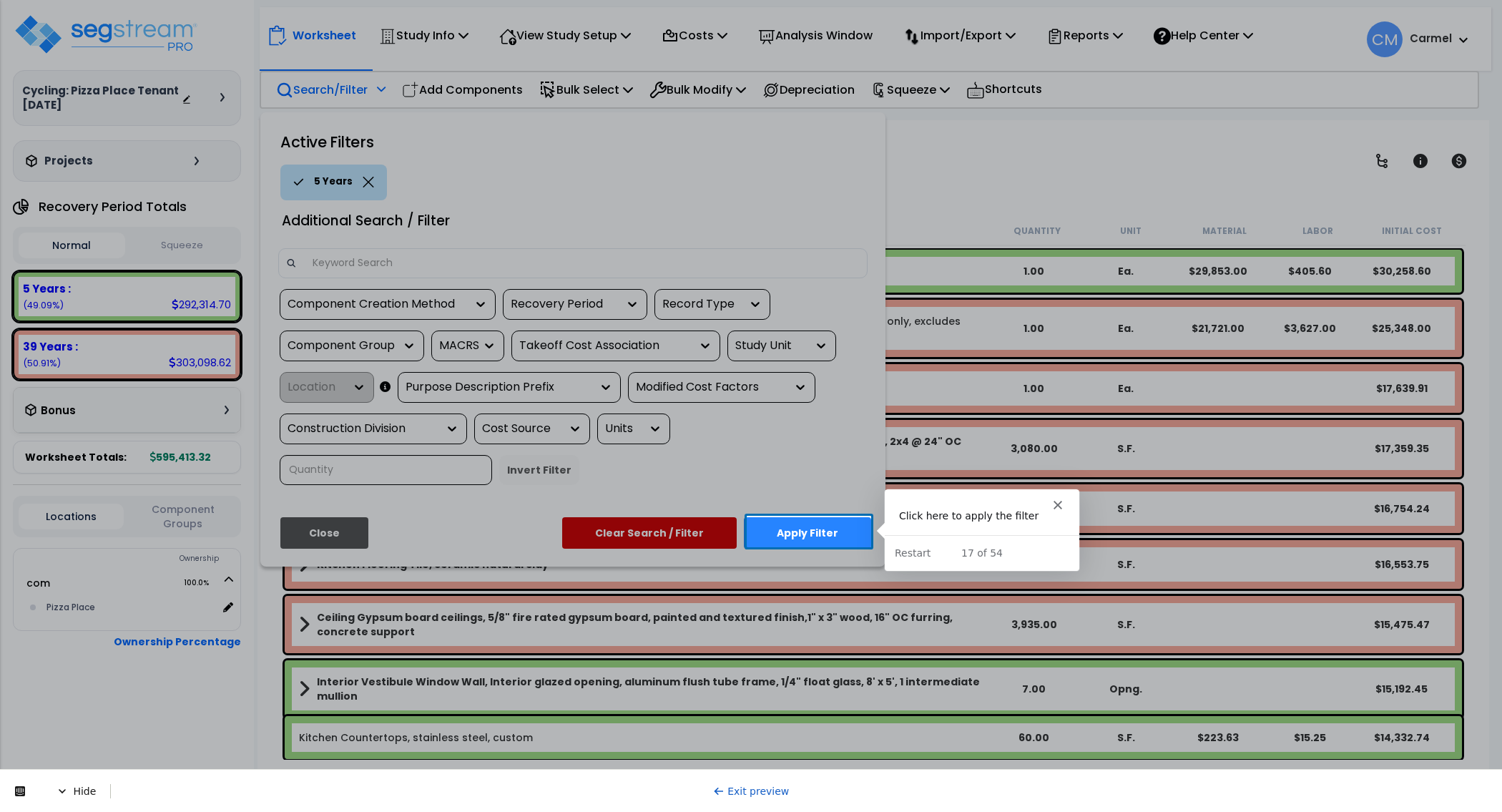
click at [792, 535] on button "Apply Filter" at bounding box center [807, 532] width 127 height 31
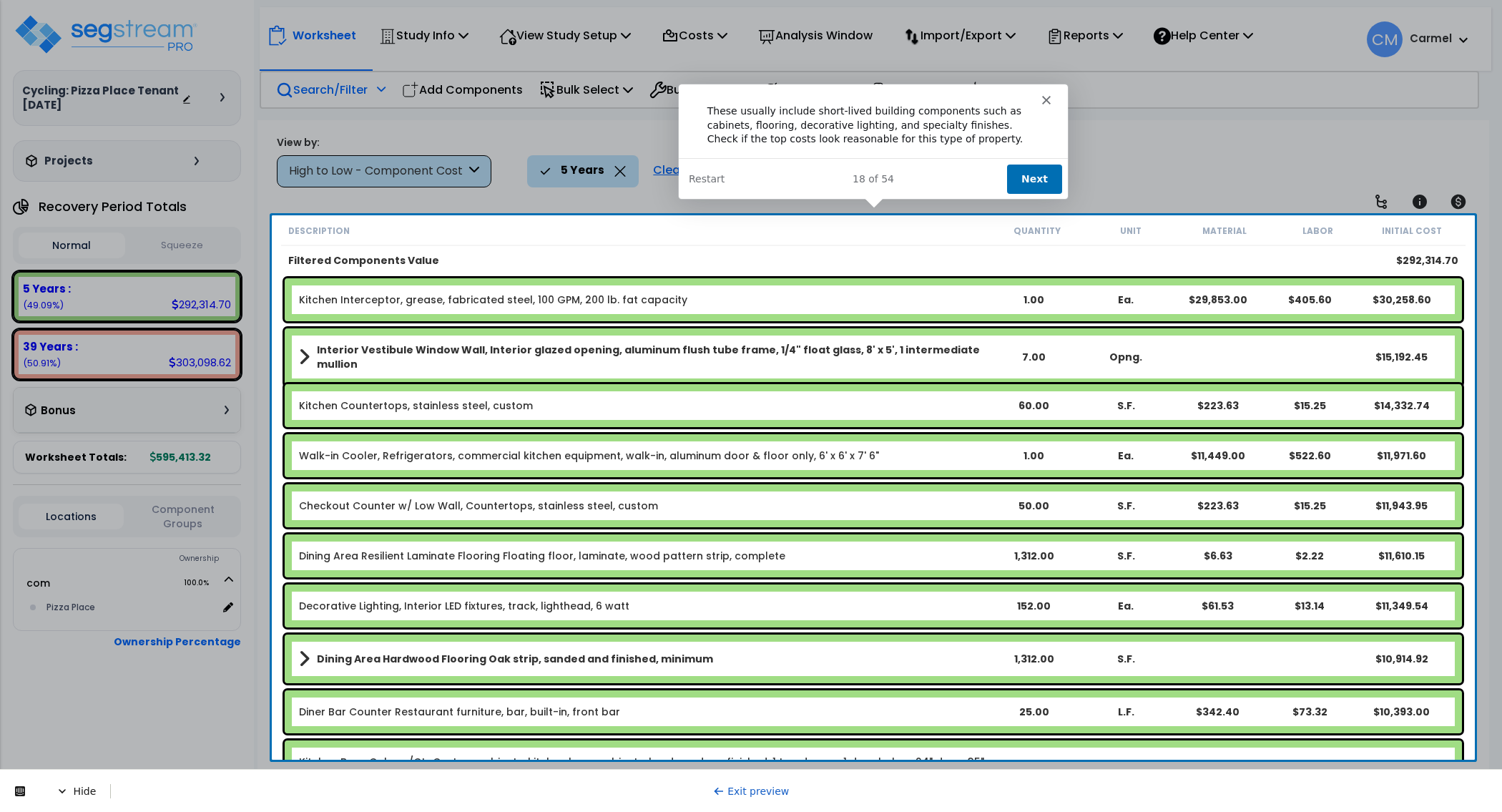
click at [1046, 178] on button "Next" at bounding box center [1034, 178] width 55 height 30
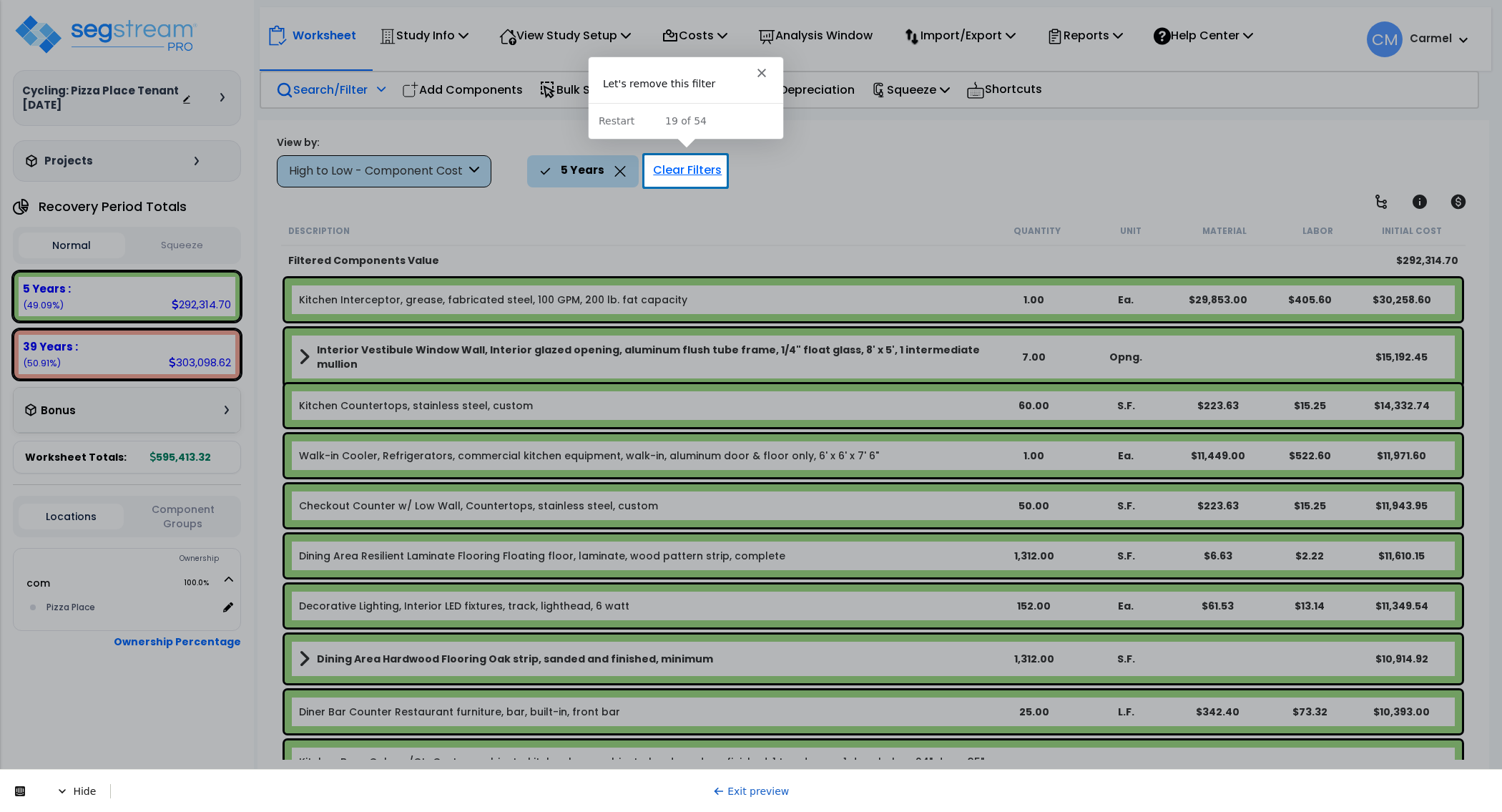
click at [699, 165] on div "Clear Filters" at bounding box center [687, 171] width 83 height 31
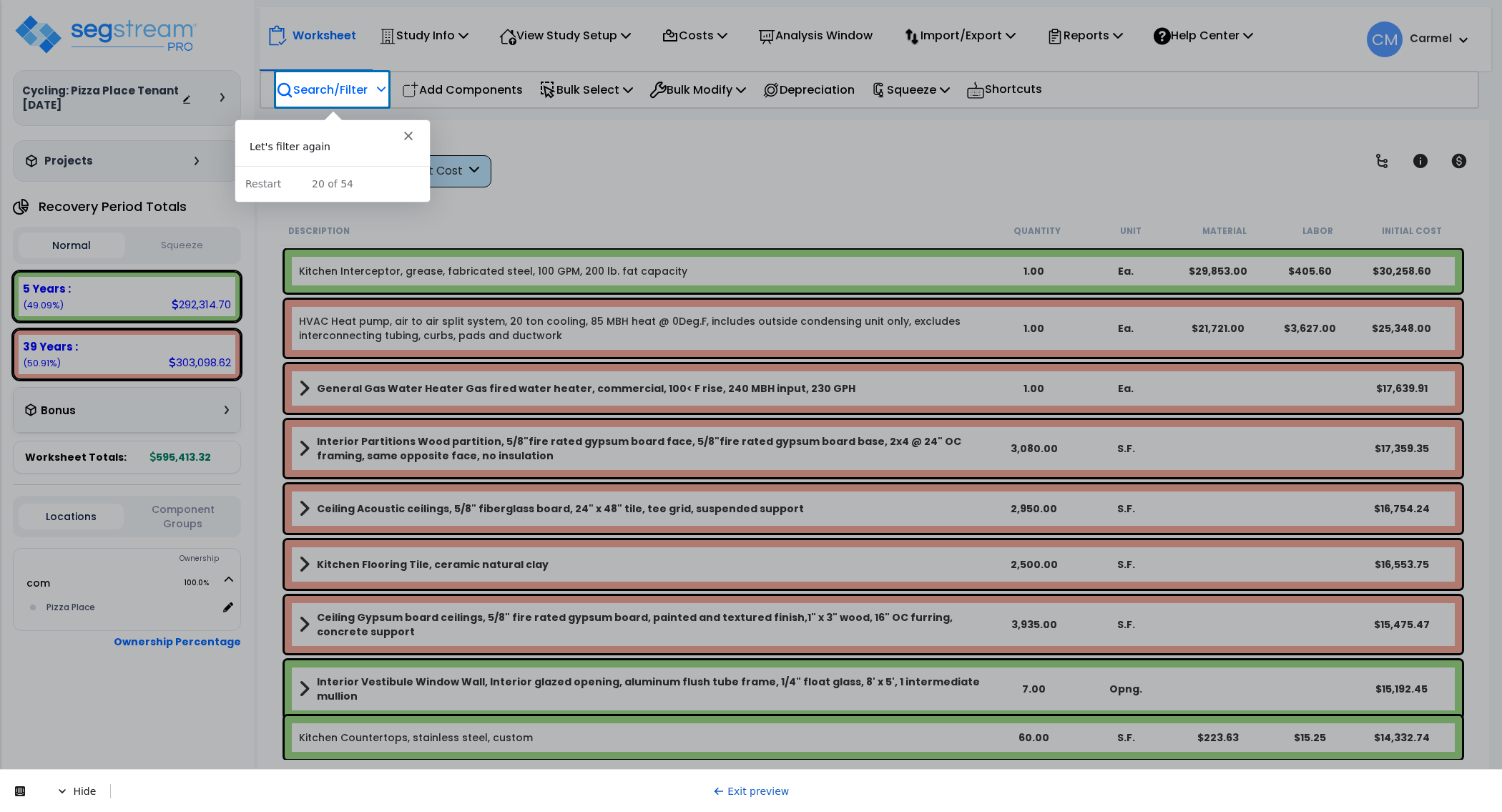
click at [307, 99] on div "Search/Filter Additional Search / Filter" at bounding box center [331, 89] width 109 height 34
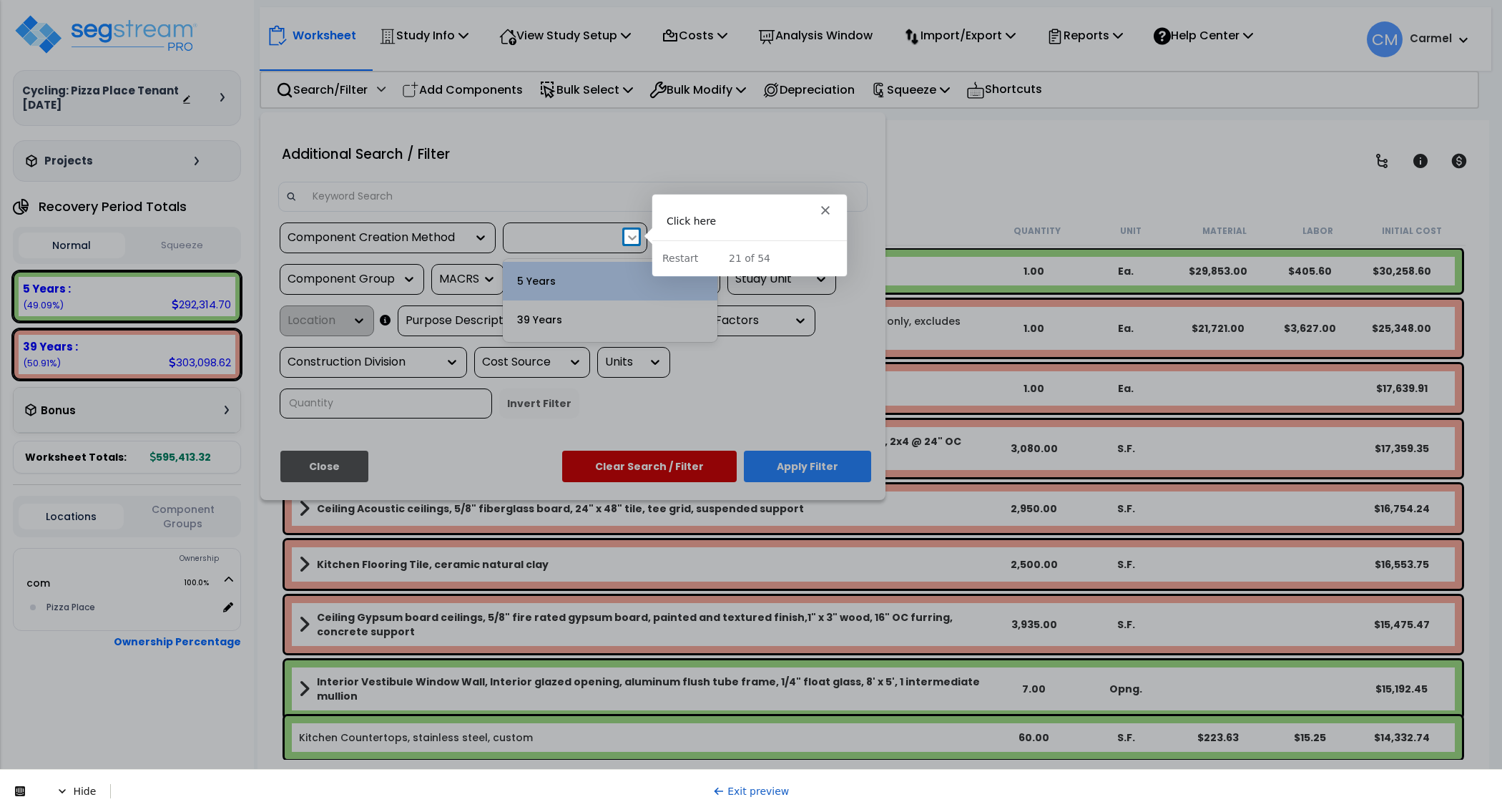
click at [628, 230] on icon at bounding box center [632, 237] width 14 height 14
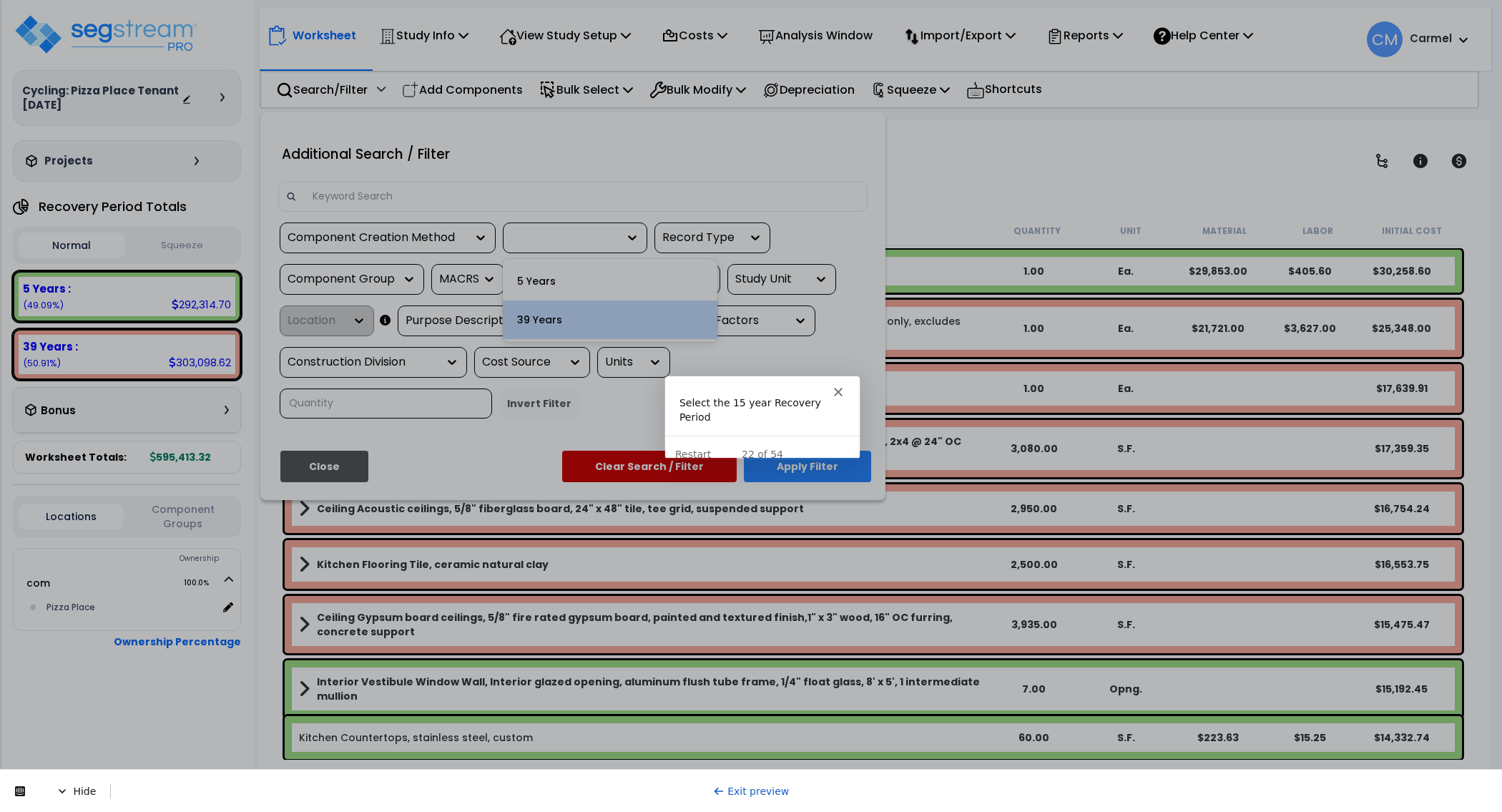
click at [541, 321] on div "39 Years" at bounding box center [610, 319] width 215 height 39
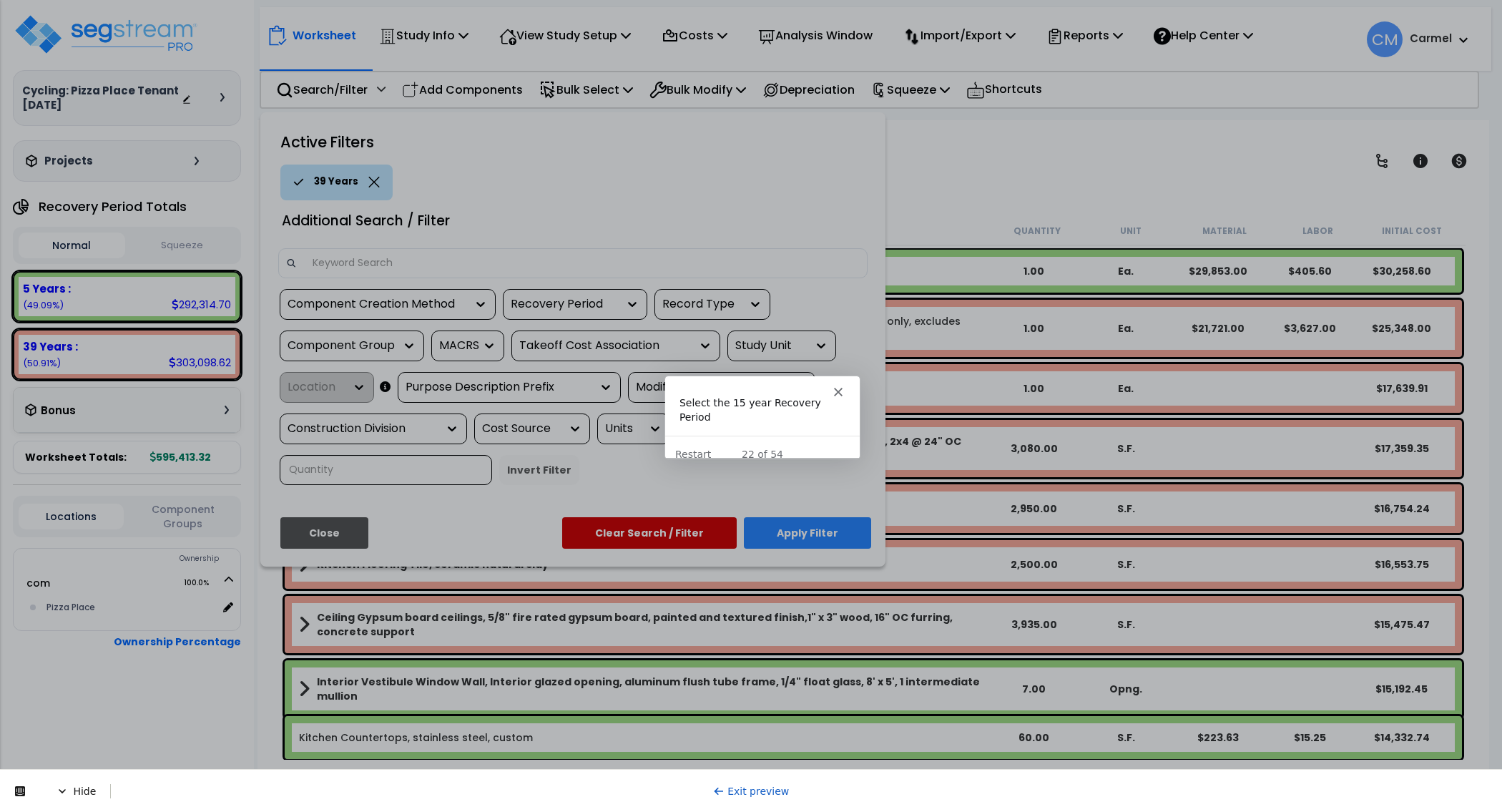
click at [801, 525] on button "Apply Filter" at bounding box center [807, 532] width 127 height 31
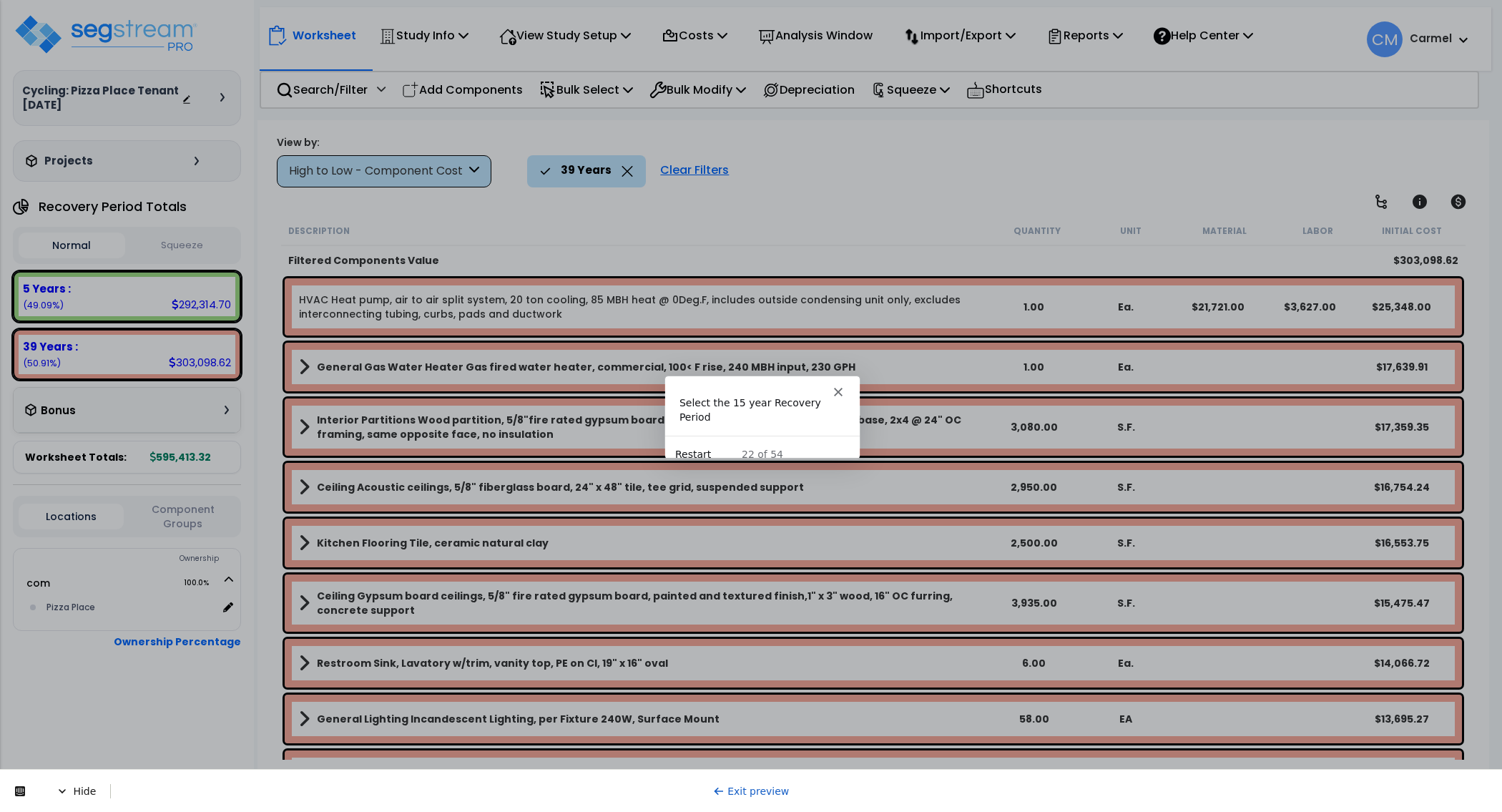
click at [701, 446] on button "Restart" at bounding box center [692, 454] width 36 height 15
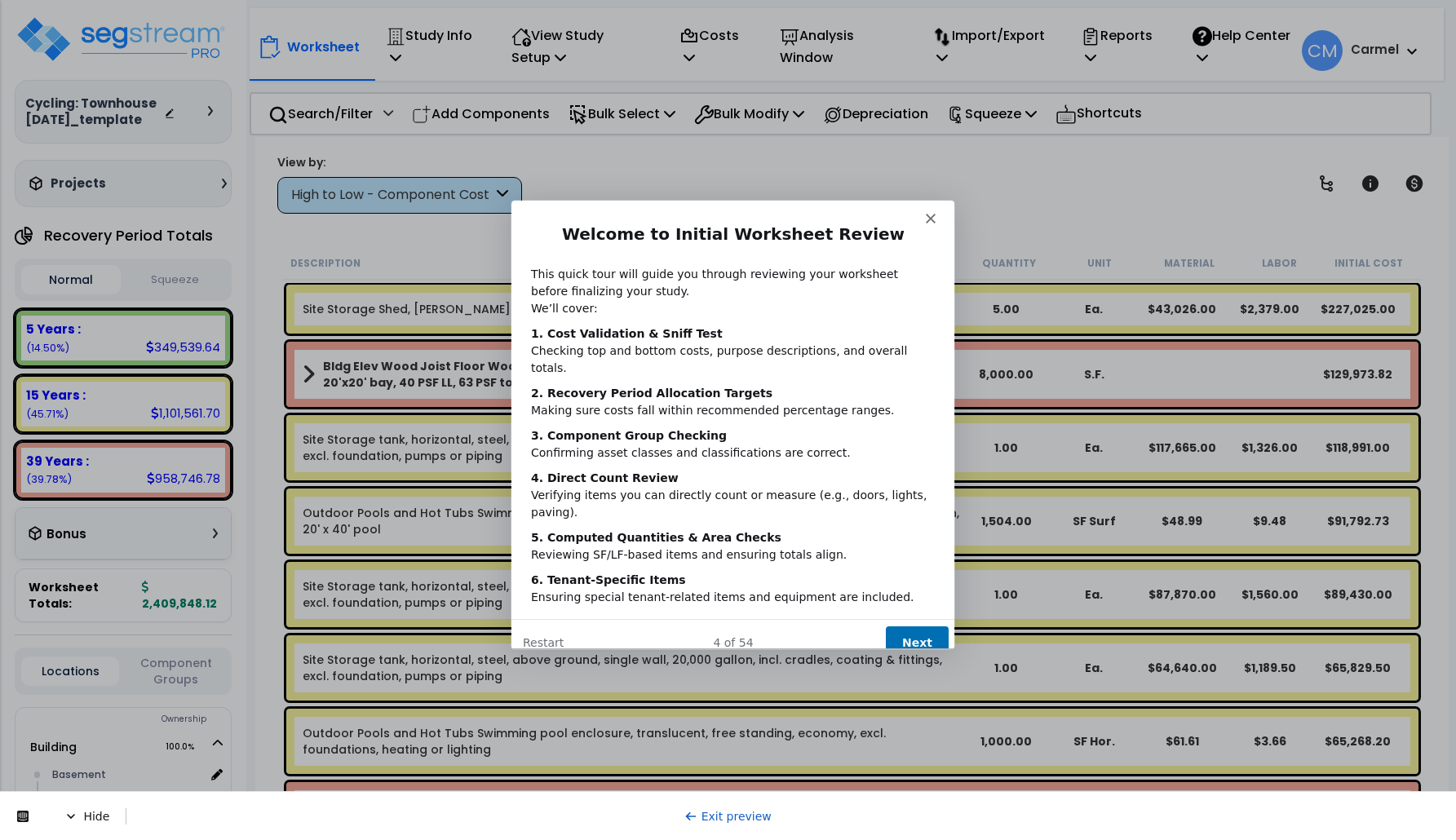
click at [906, 626] on button "Next" at bounding box center [915, 643] width 63 height 34
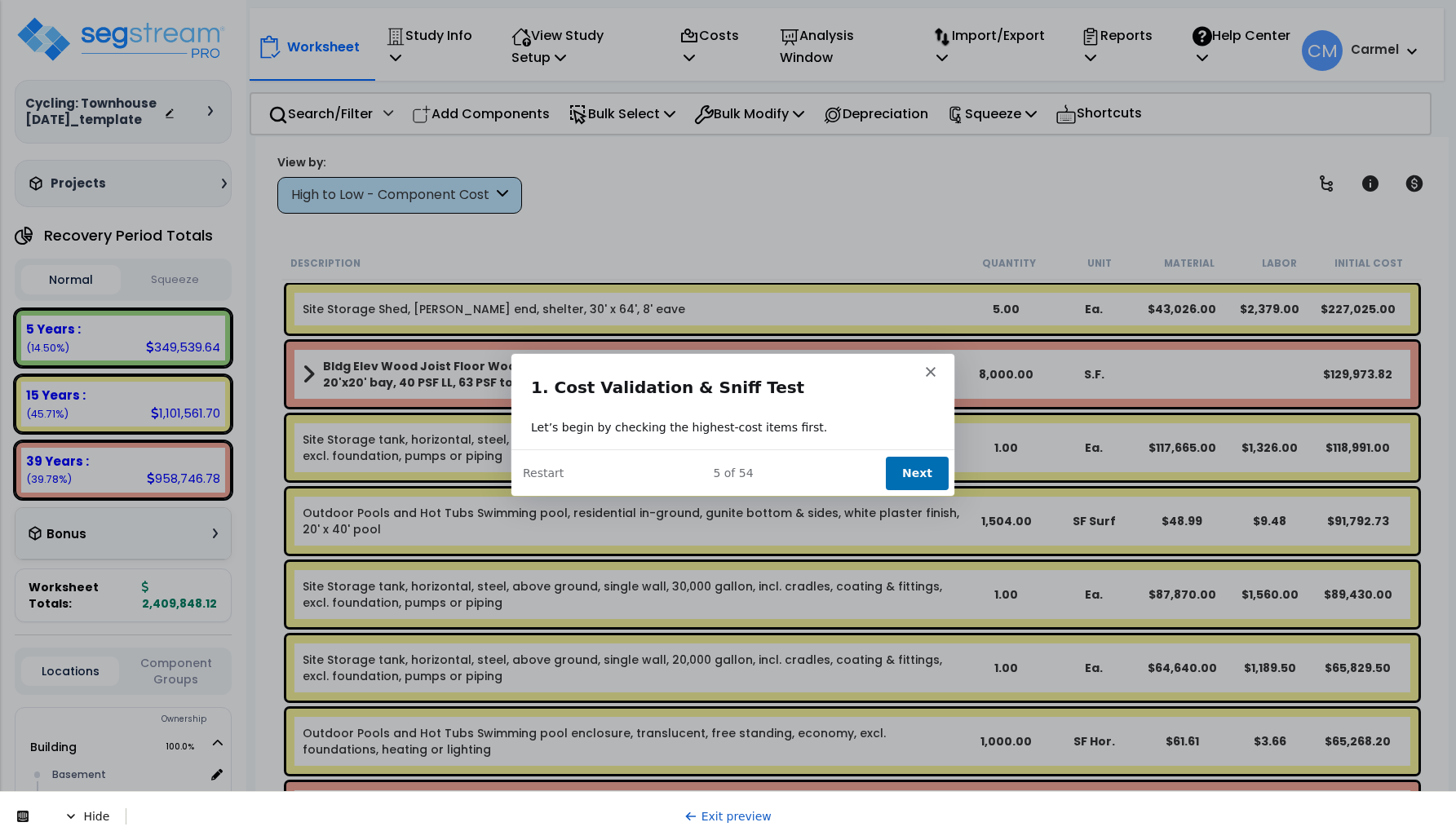
click at [913, 471] on button "Next" at bounding box center [915, 471] width 63 height 34
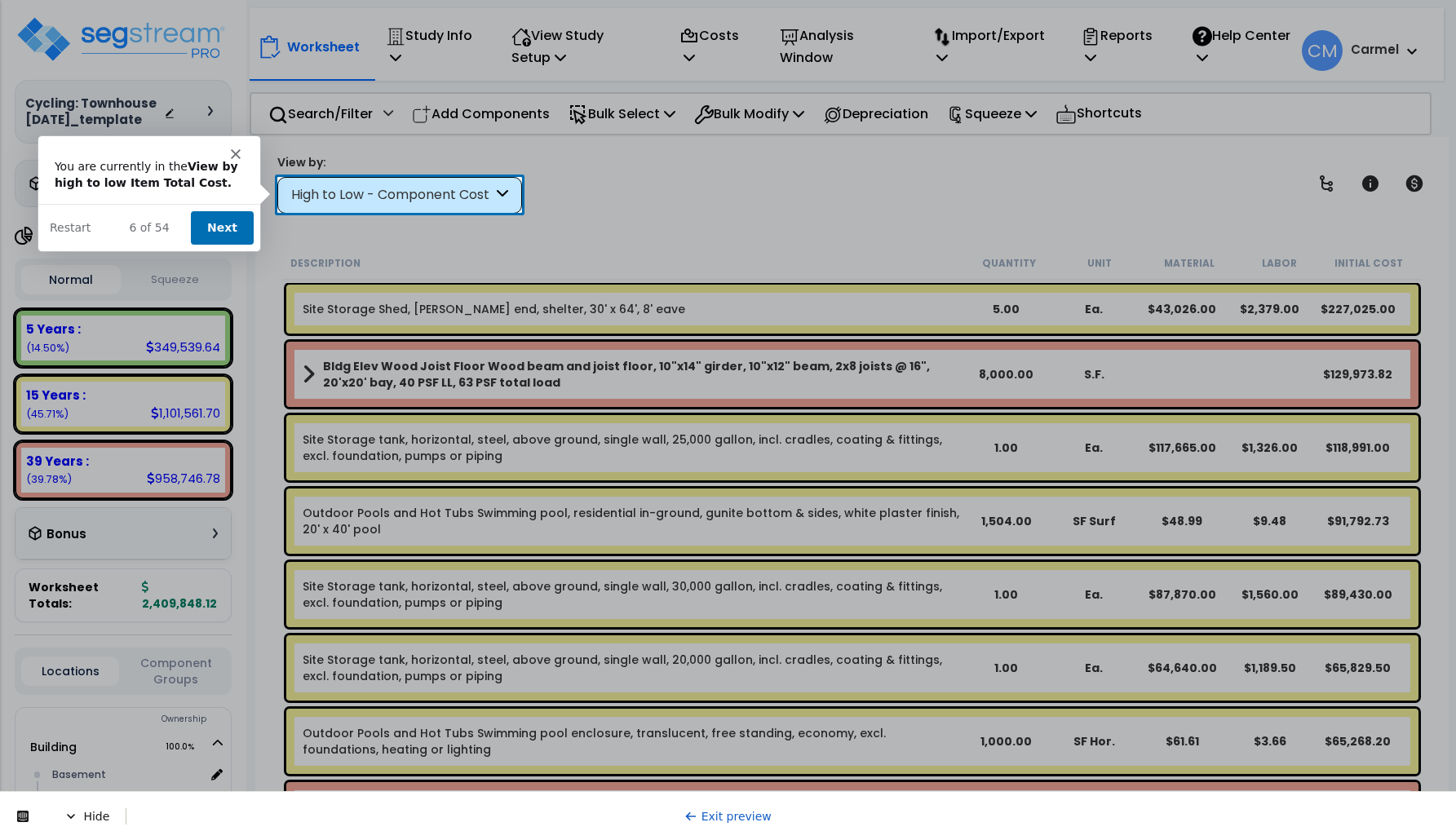
click at [229, 223] on button "Next" at bounding box center [221, 226] width 63 height 34
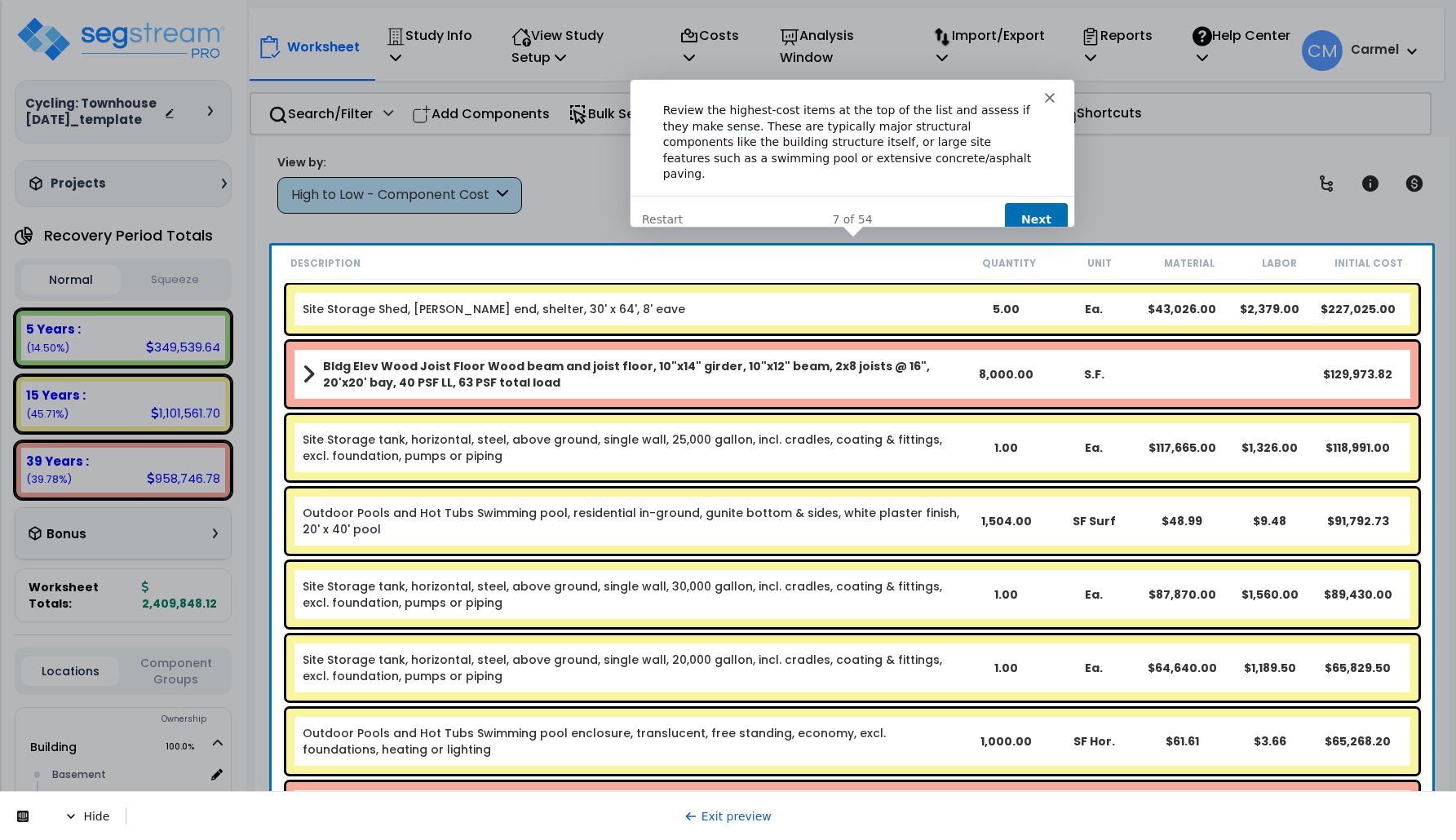
click at [1029, 201] on button "Next" at bounding box center [1034, 218] width 63 height 34
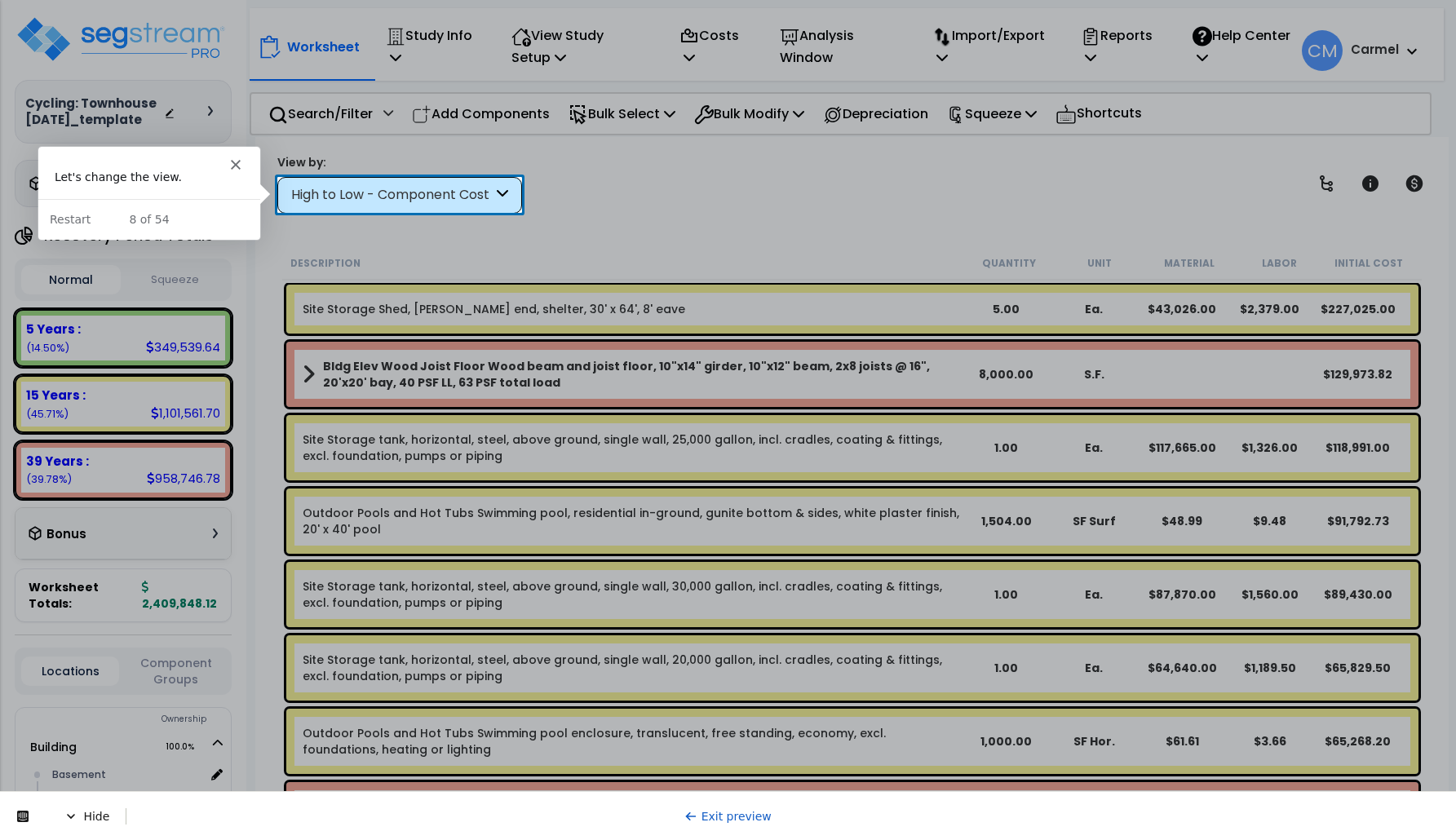
click at [318, 199] on div "High to Low - Component Cost" at bounding box center [391, 196] width 201 height 19
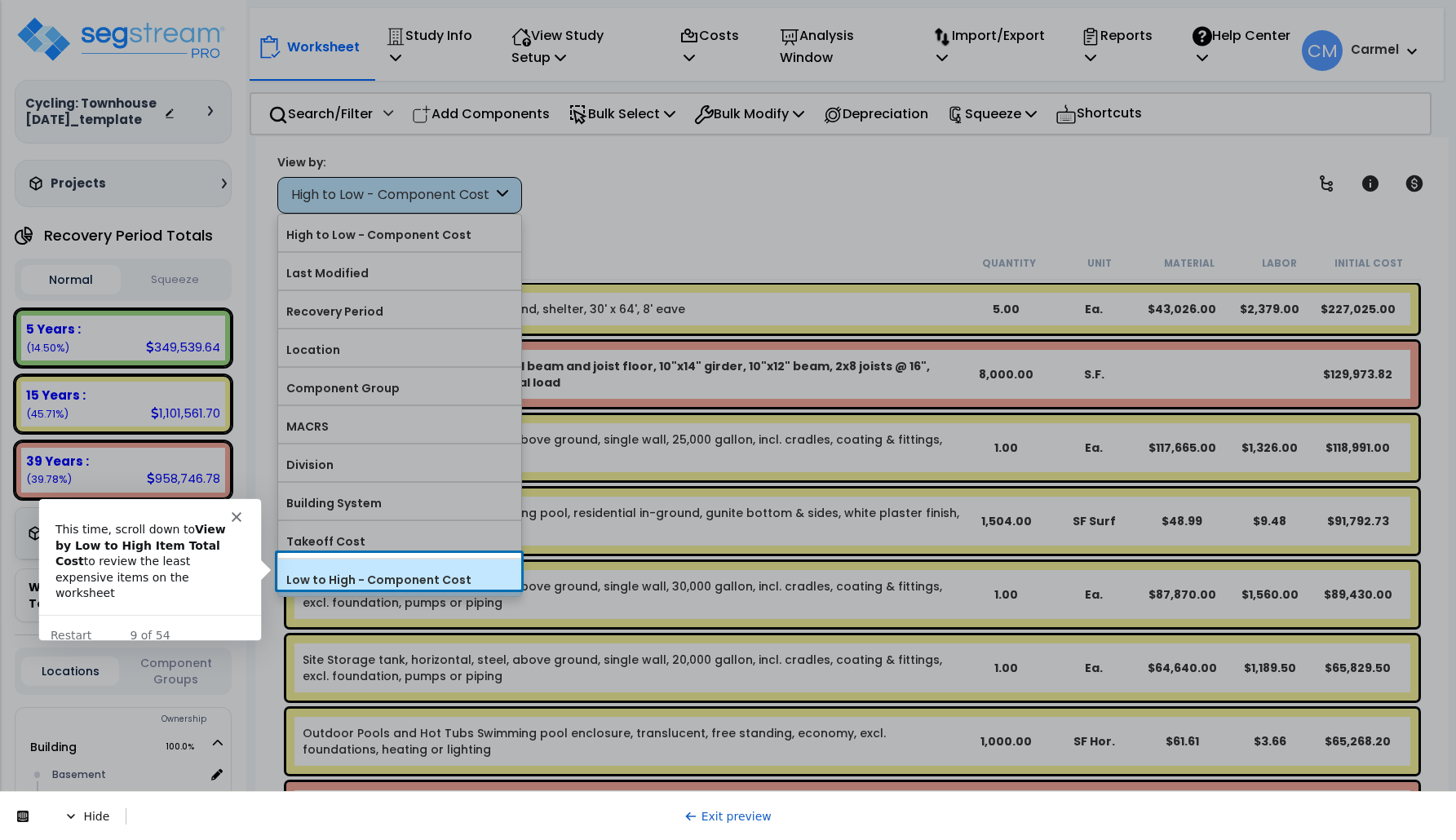
click at [357, 570] on label "Low to High - Component Cost" at bounding box center [400, 580] width 243 height 24
click at [0, 0] on input "Low to High - Component Cost" at bounding box center [0, 0] width 0 height 0
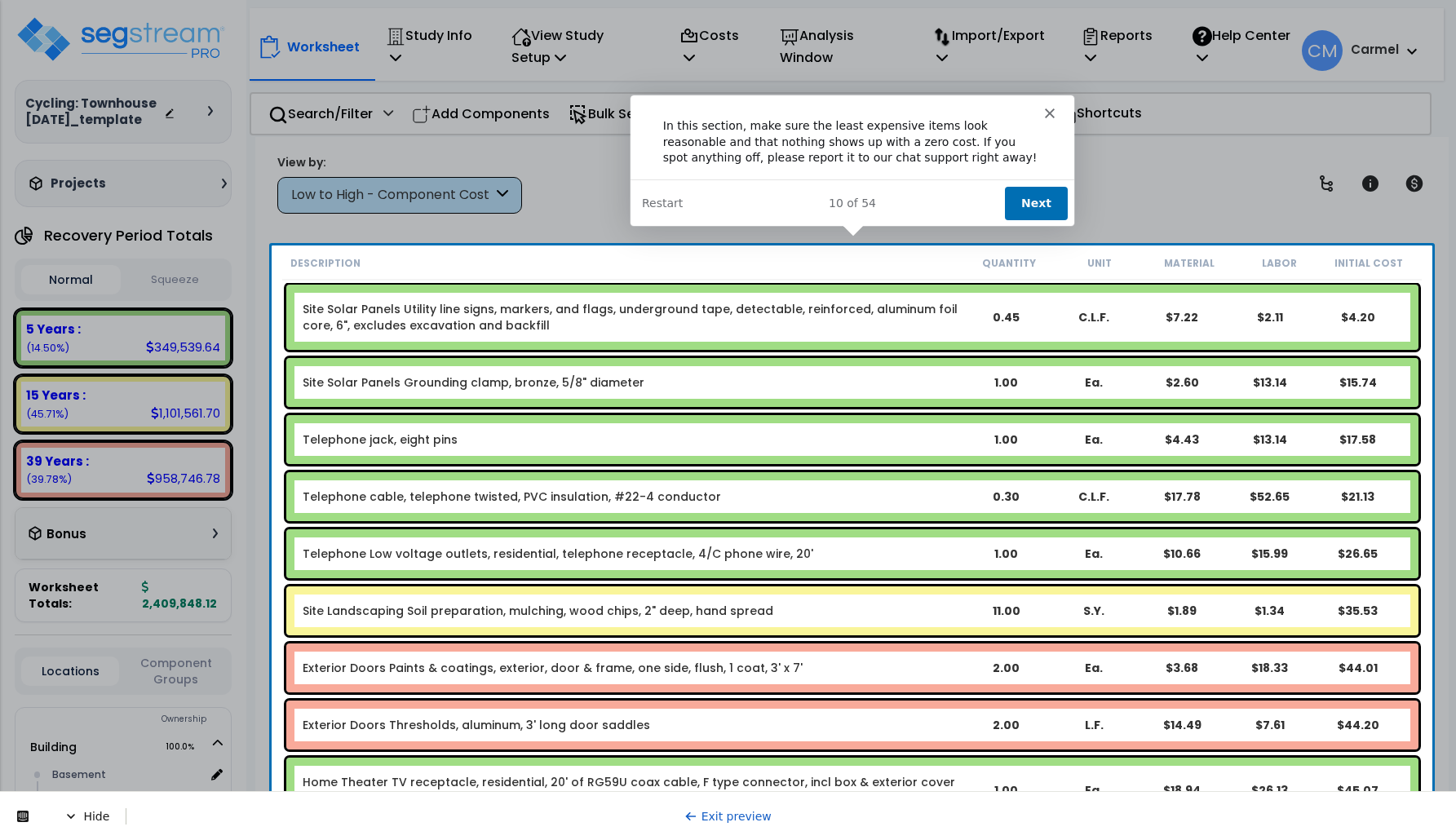
click at [1029, 206] on button "Next" at bounding box center [1034, 203] width 63 height 34
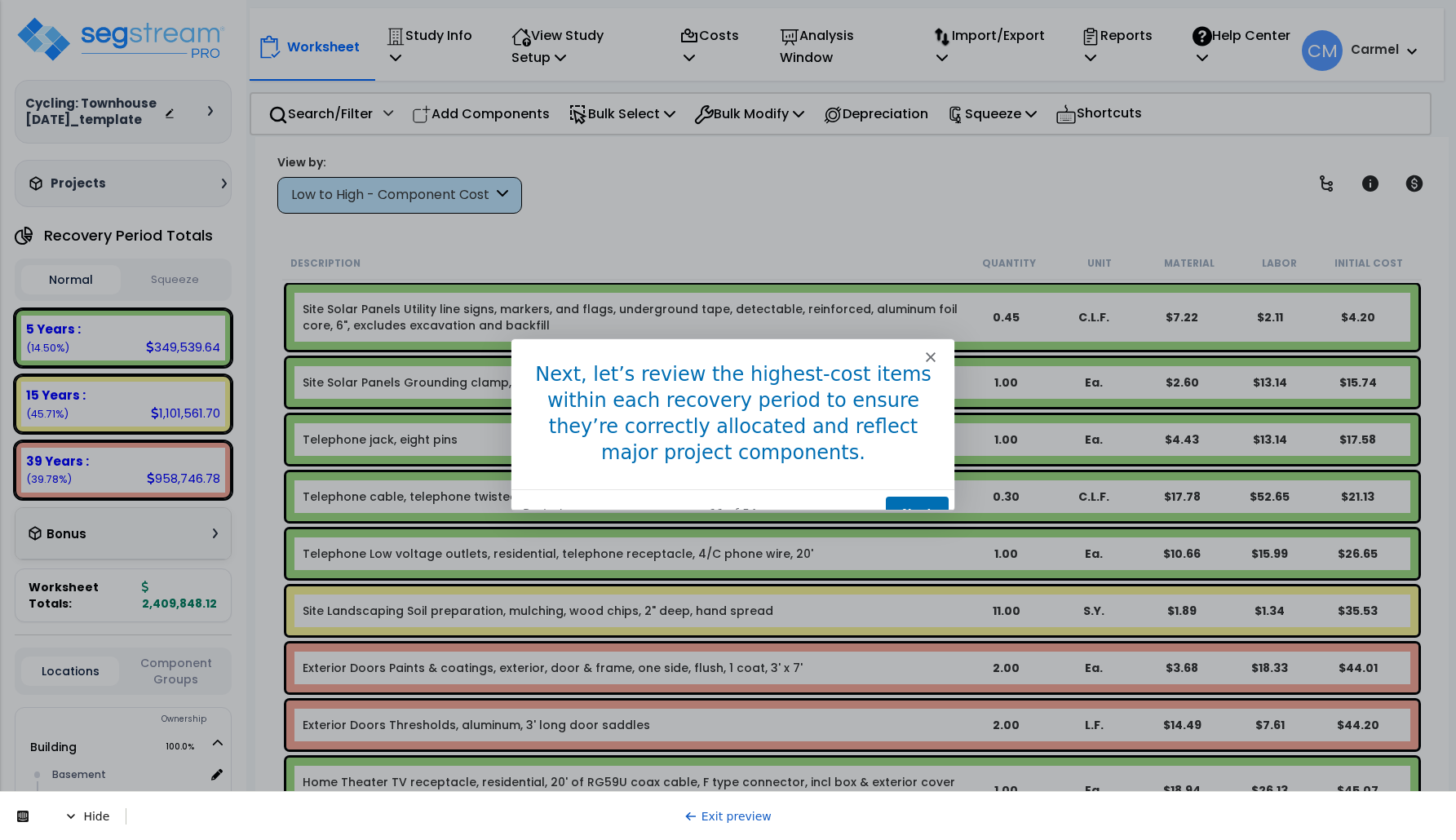
click at [924, 496] on button "Next" at bounding box center [915, 513] width 63 height 34
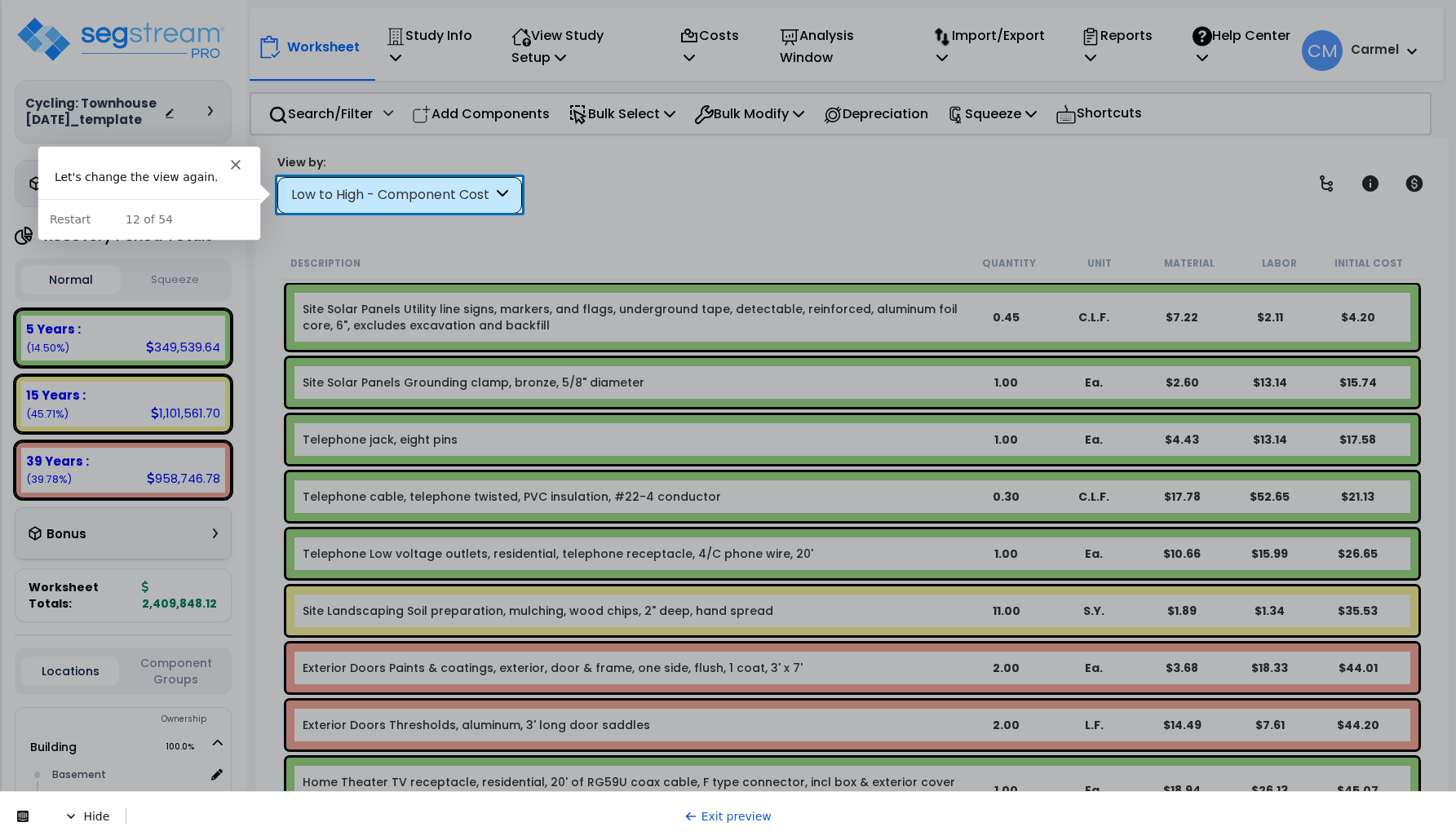
click at [386, 198] on div "Low to High - Component Cost" at bounding box center [391, 196] width 201 height 19
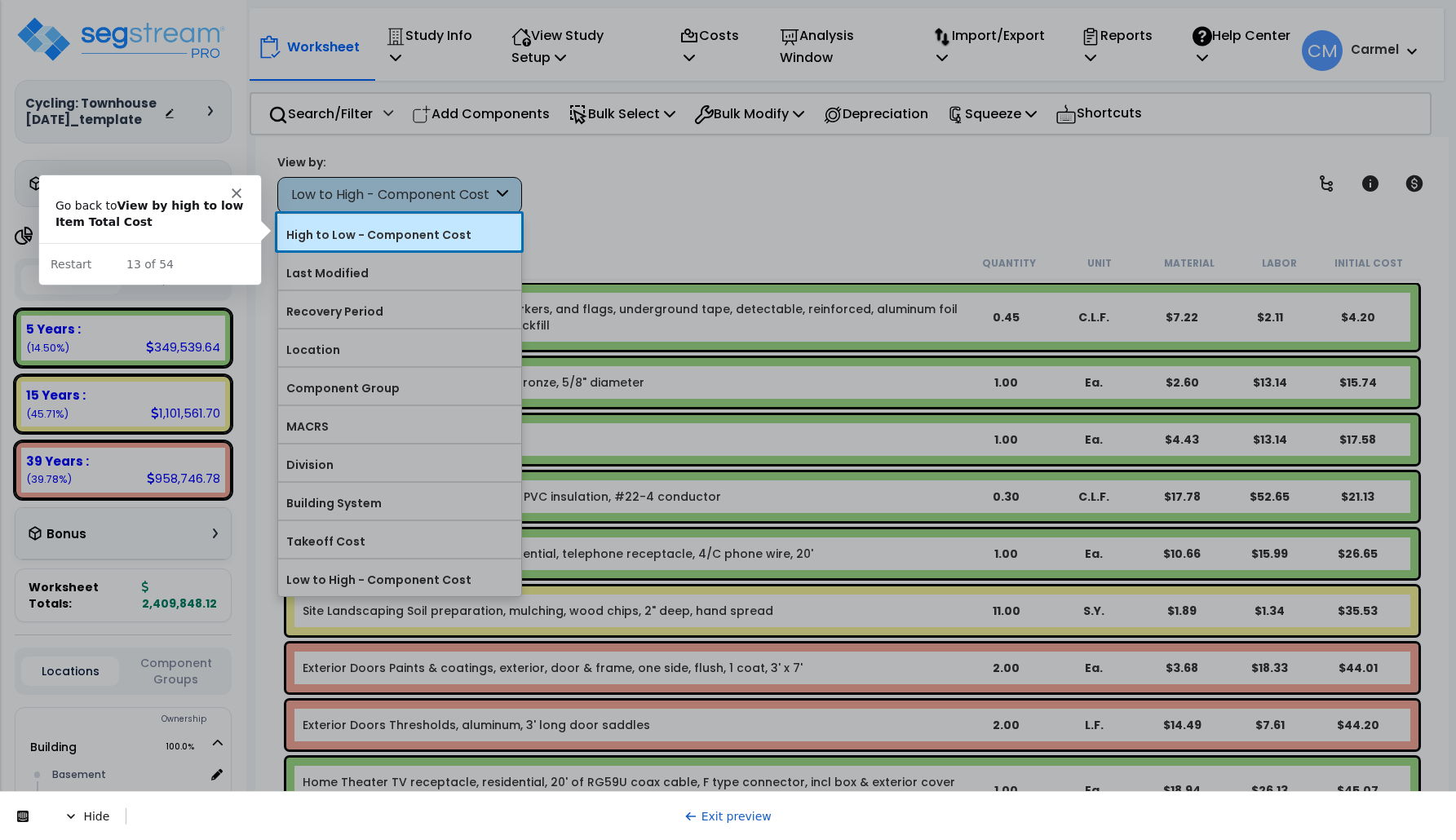
click at [376, 235] on label "High to Low - Component Cost" at bounding box center [400, 235] width 243 height 24
click at [0, 0] on input "High to Low - Component Cost" at bounding box center [0, 0] width 0 height 0
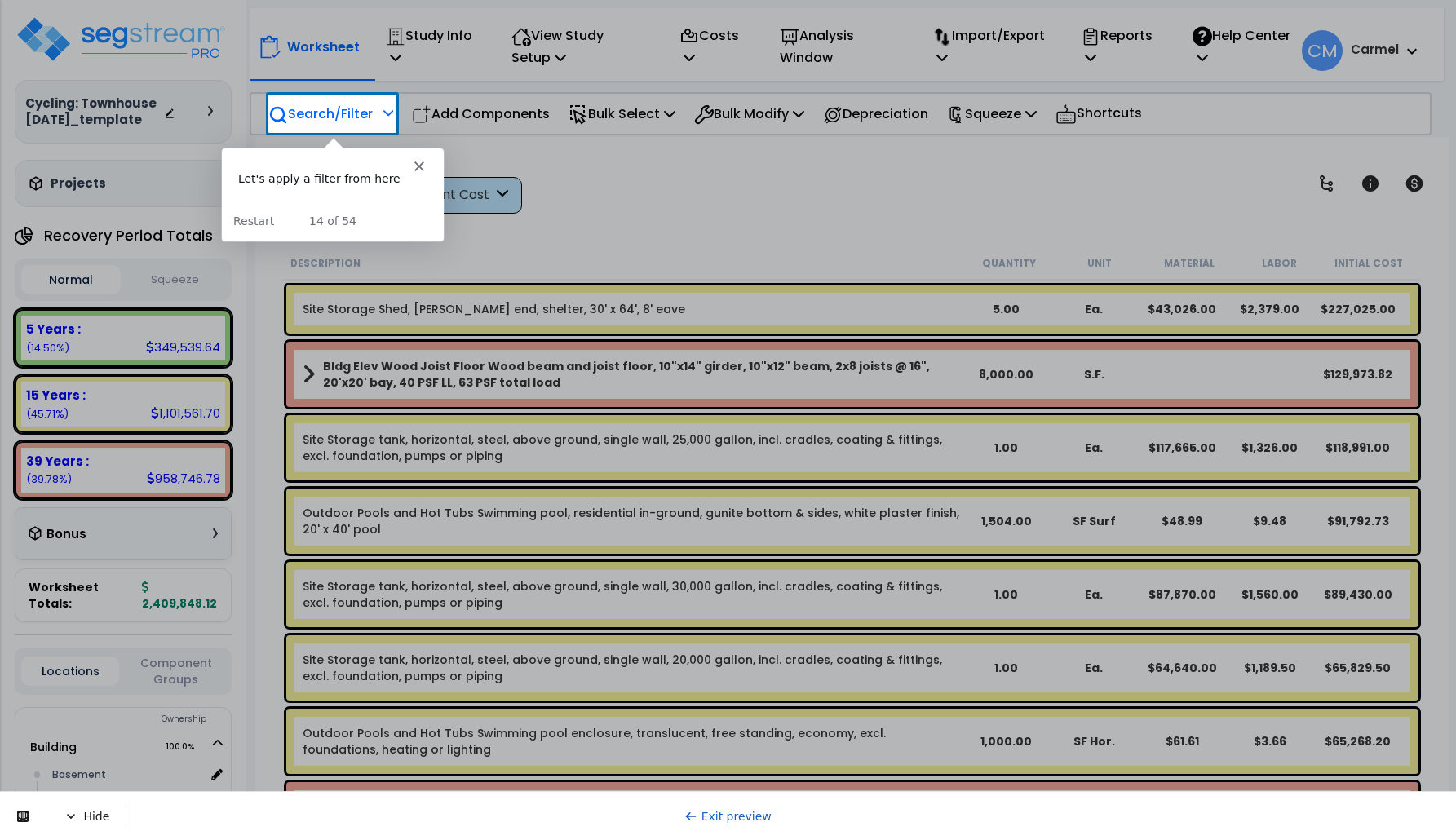
click at [340, 105] on p "Search/Filter" at bounding box center [321, 114] width 105 height 22
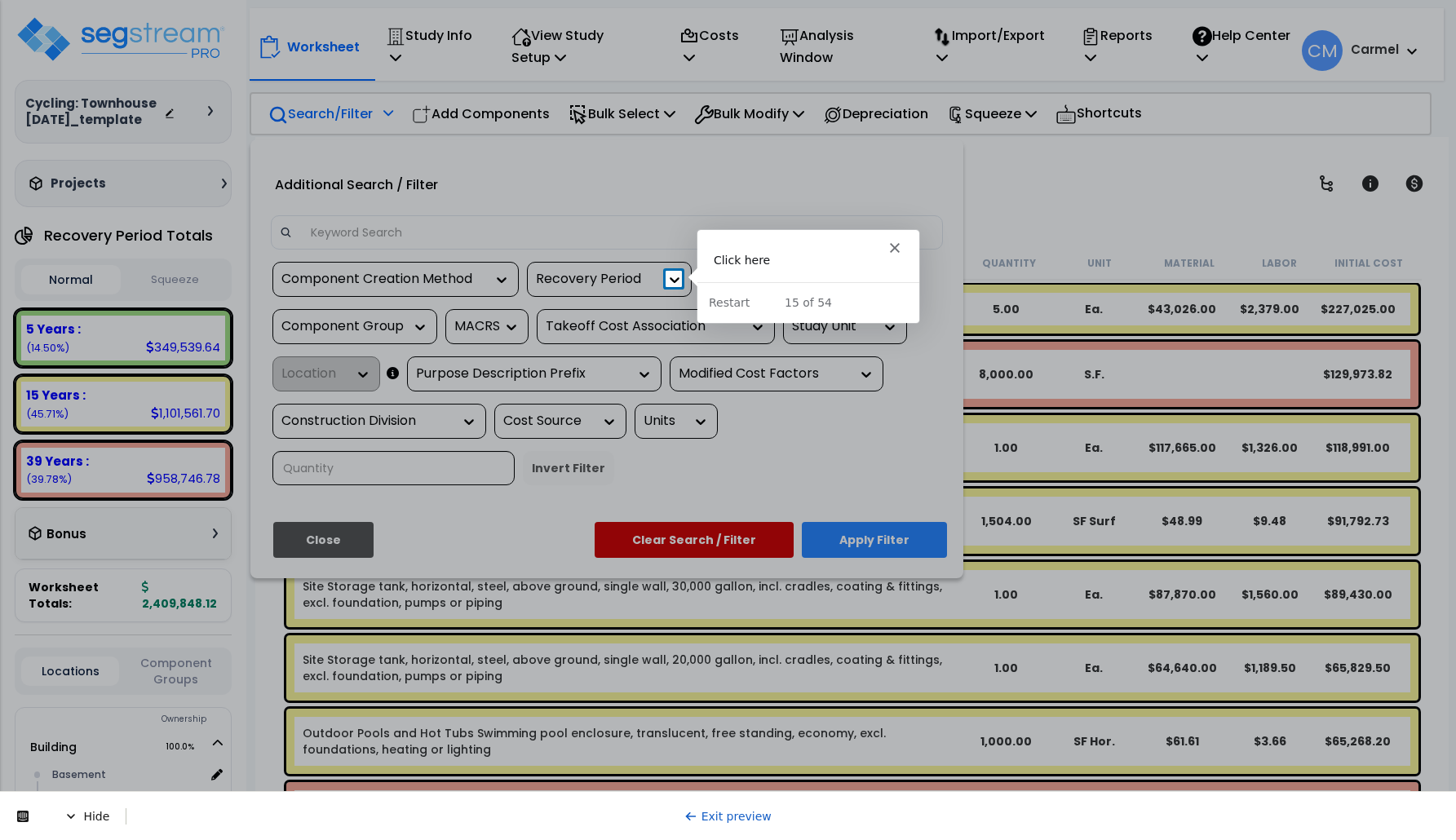
click at [674, 281] on icon at bounding box center [676, 280] width 9 height 6
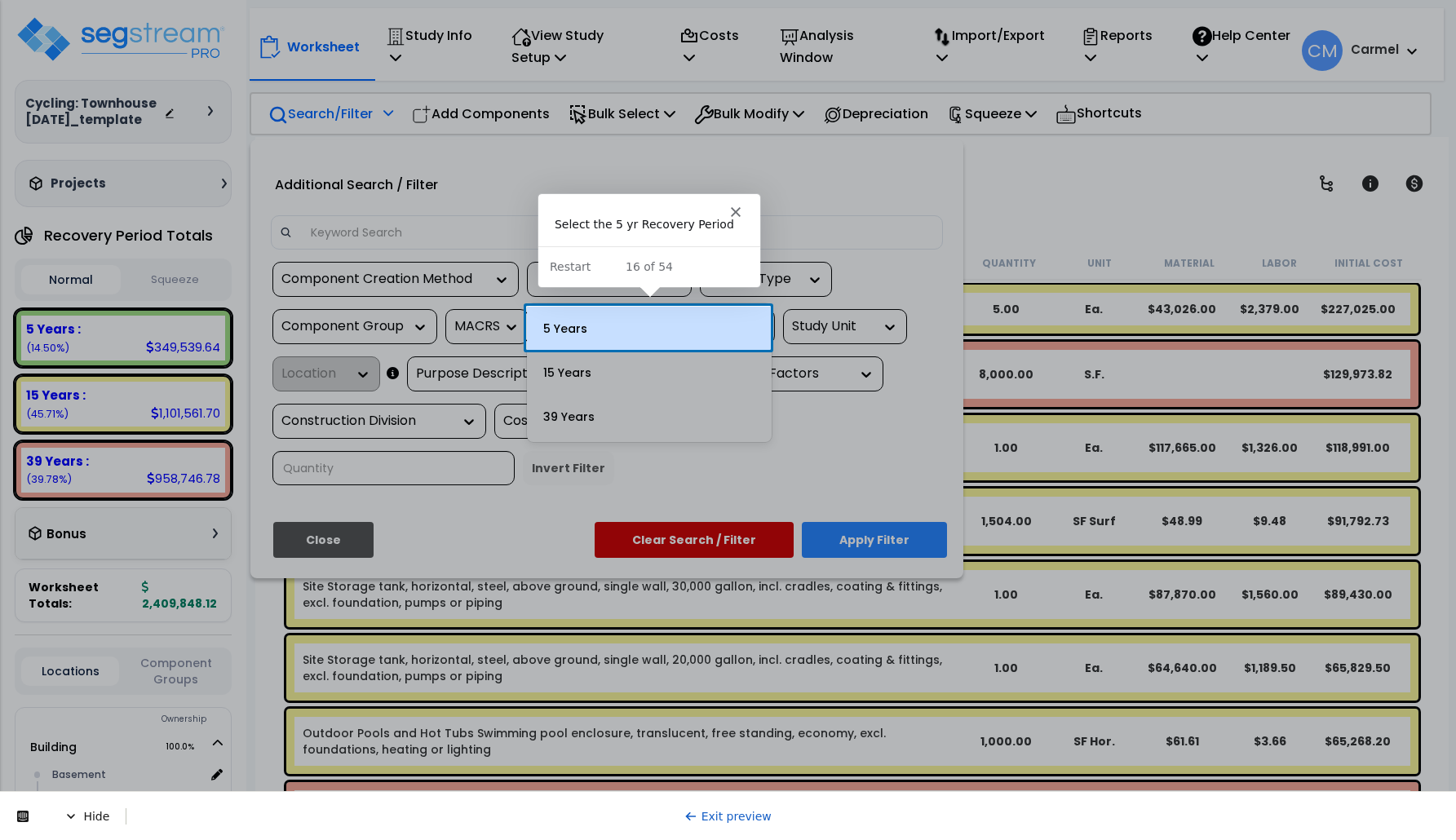
click at [608, 342] on div "5 Years" at bounding box center [649, 328] width 245 height 44
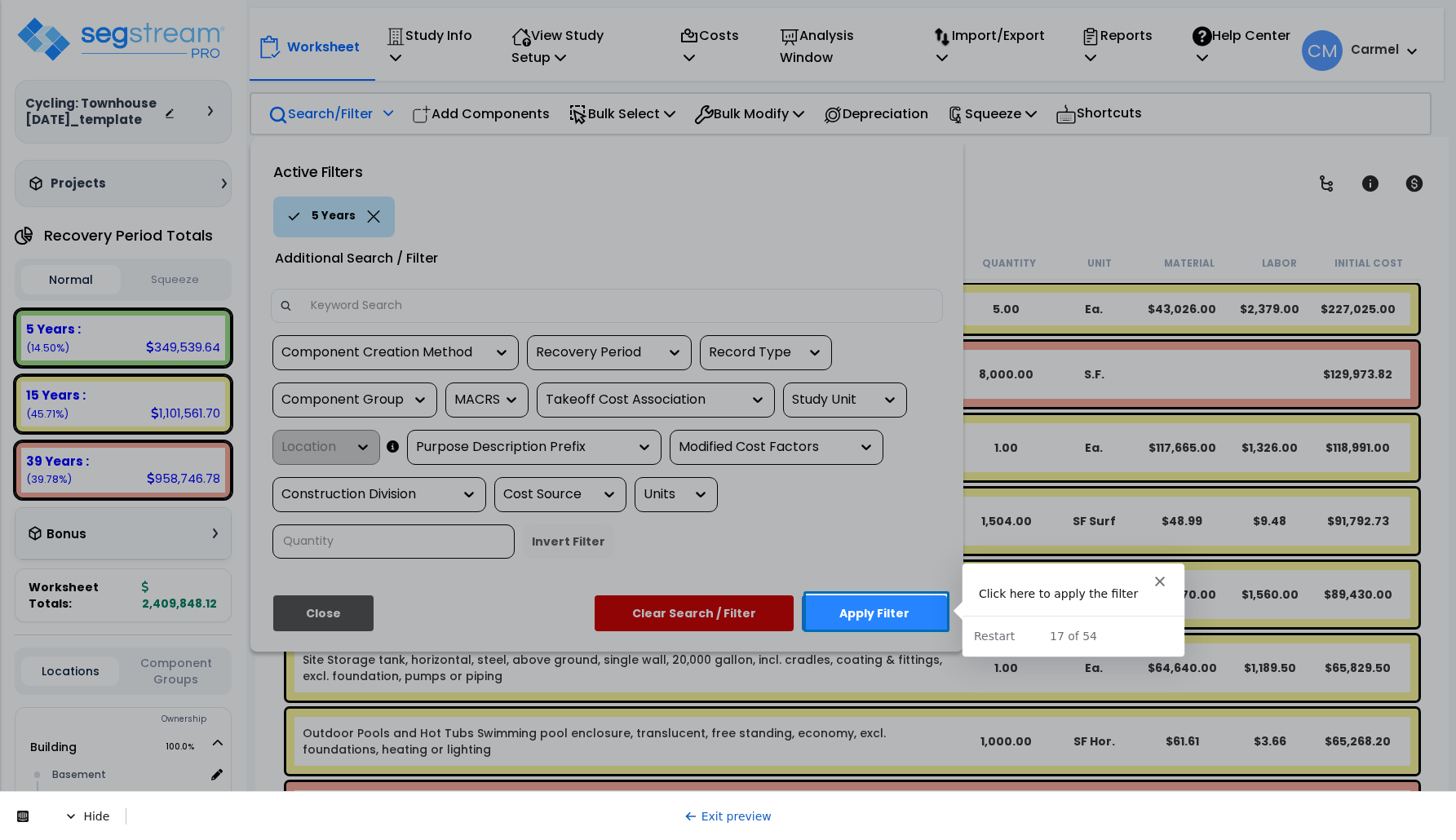
click at [898, 623] on button "Apply Filter" at bounding box center [874, 613] width 145 height 36
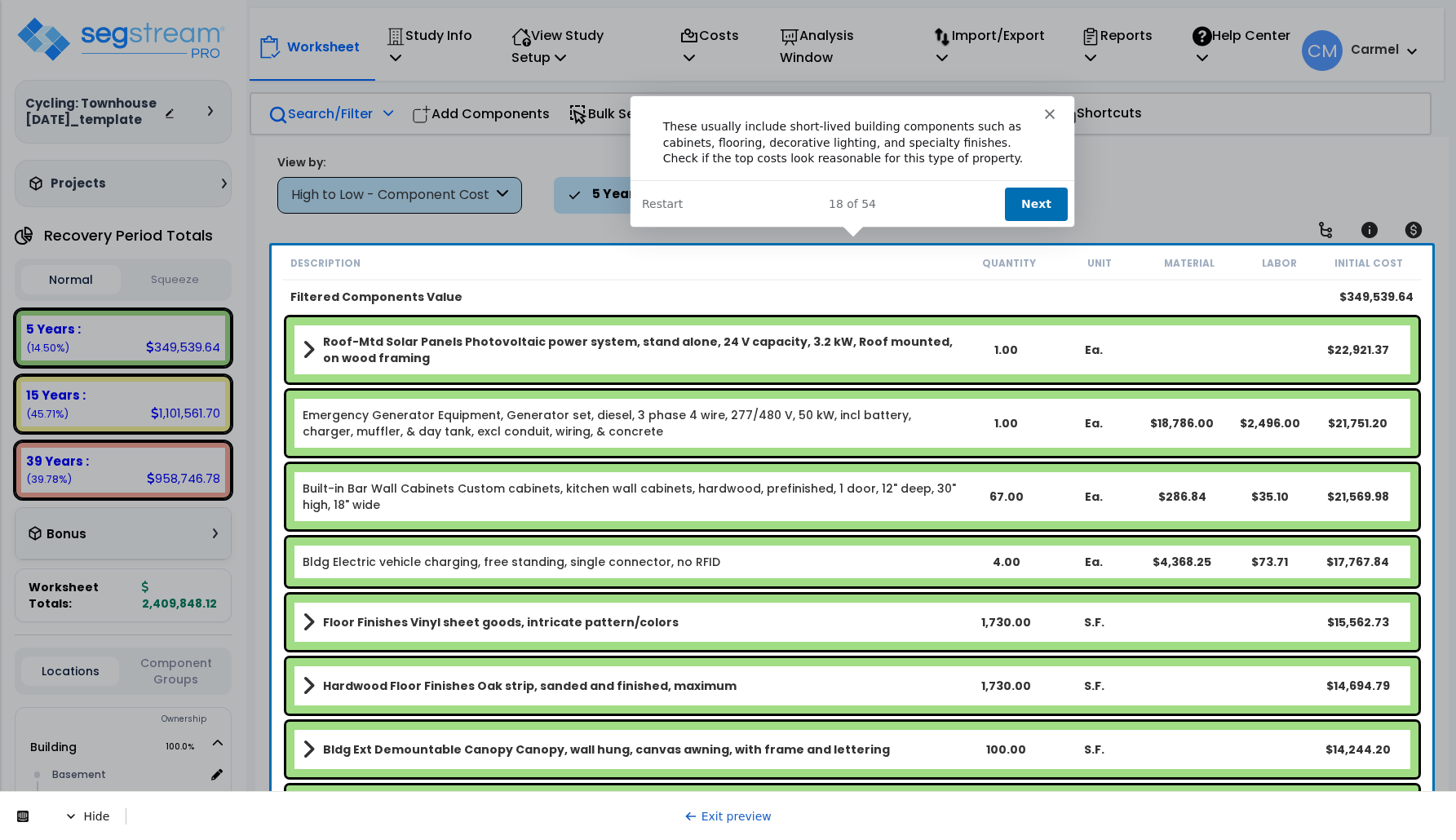
click at [1032, 210] on button "Next" at bounding box center [1034, 203] width 63 height 34
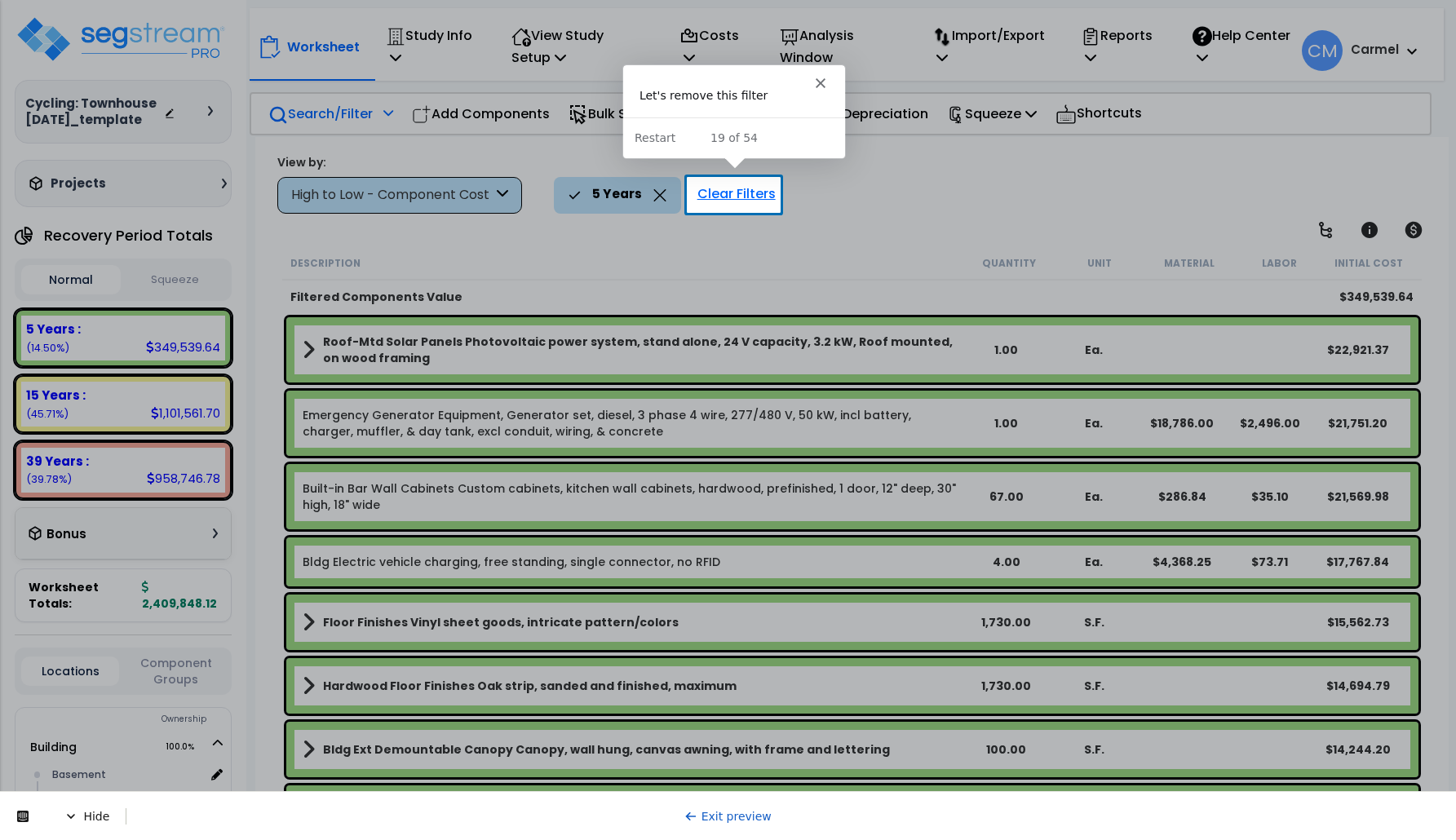
click at [722, 183] on div "Clear Filters" at bounding box center [736, 195] width 95 height 36
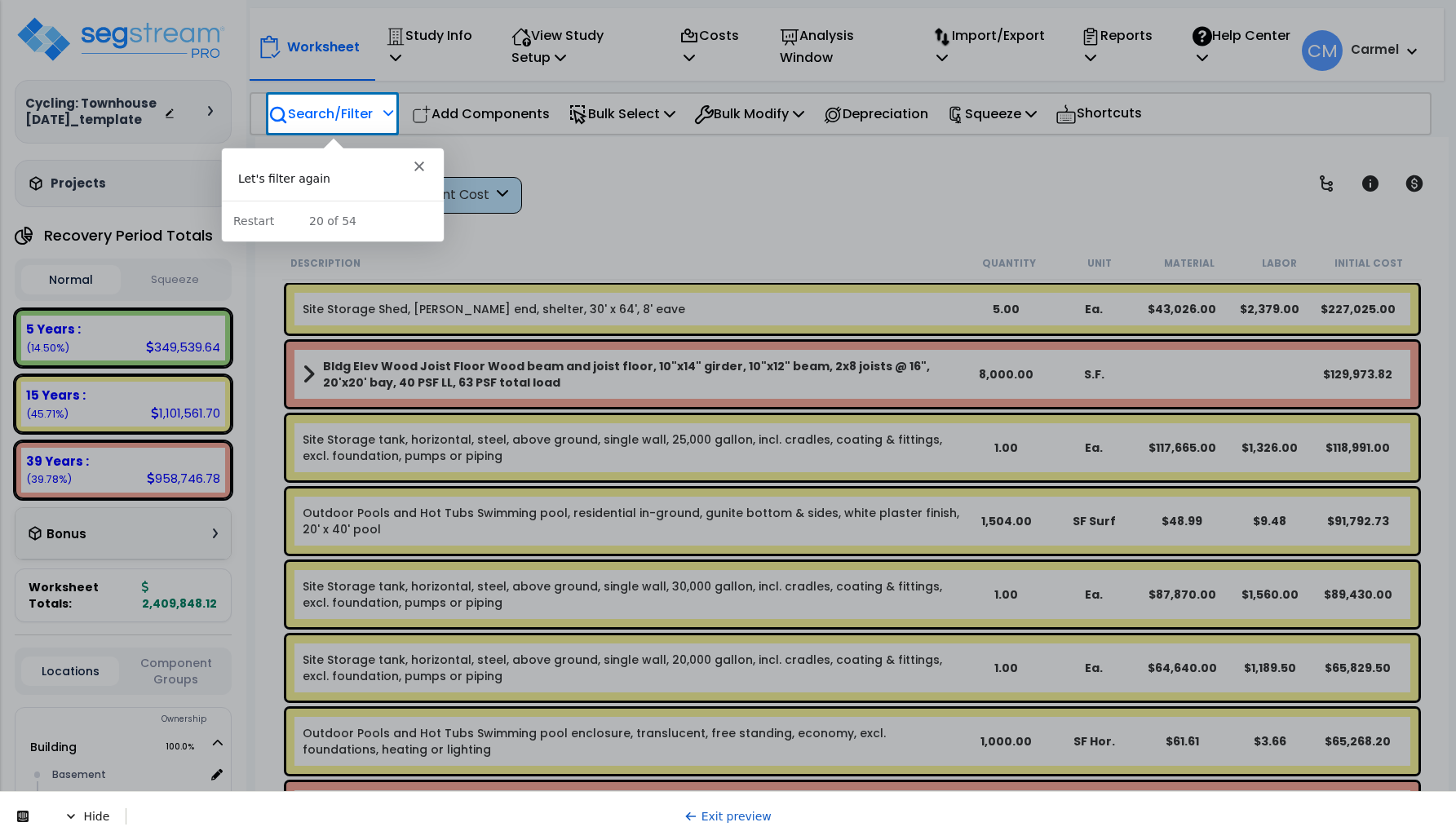
click at [328, 108] on p "Search/Filter" at bounding box center [321, 114] width 105 height 22
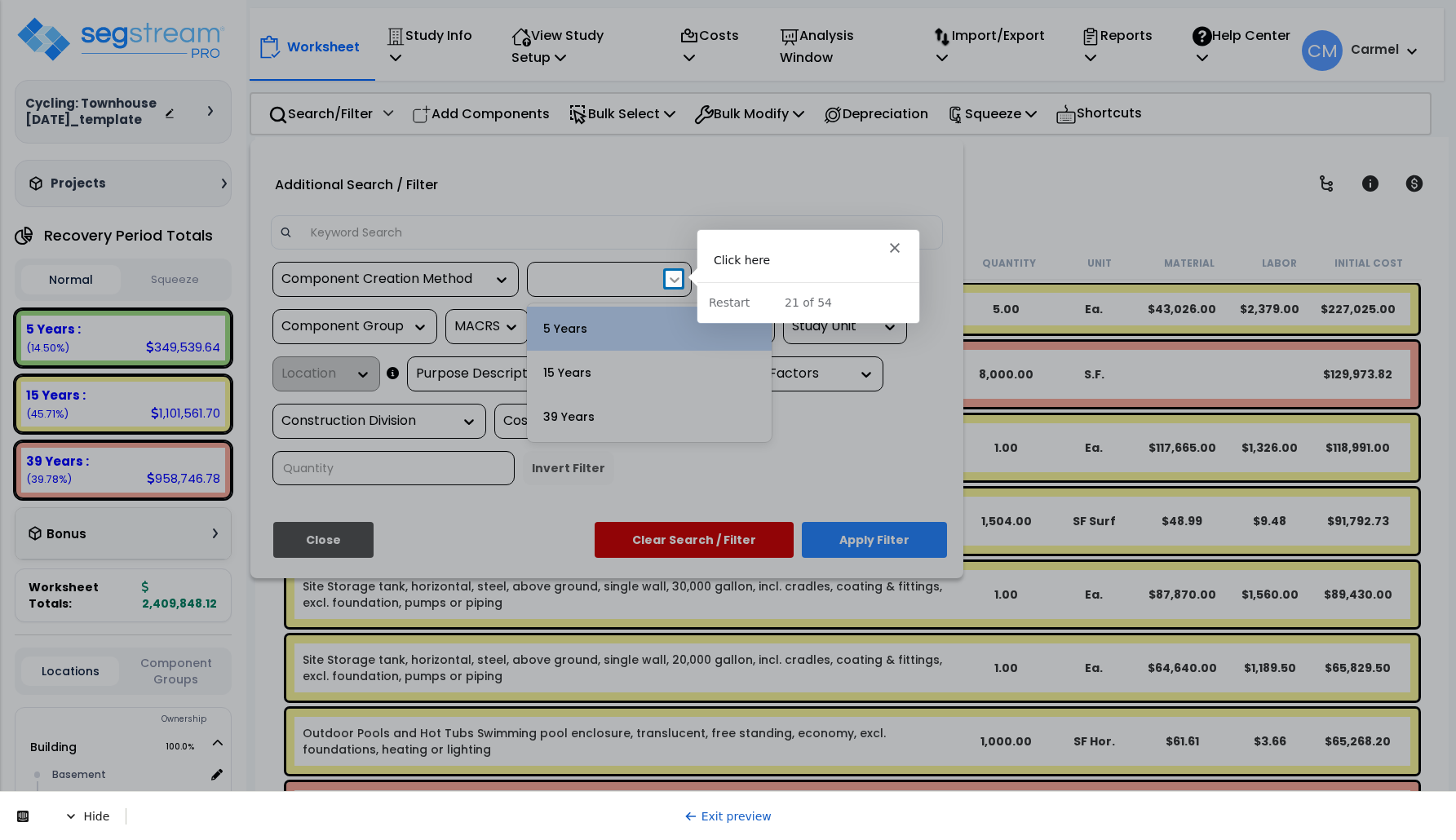
click at [677, 283] on icon at bounding box center [674, 279] width 16 height 16
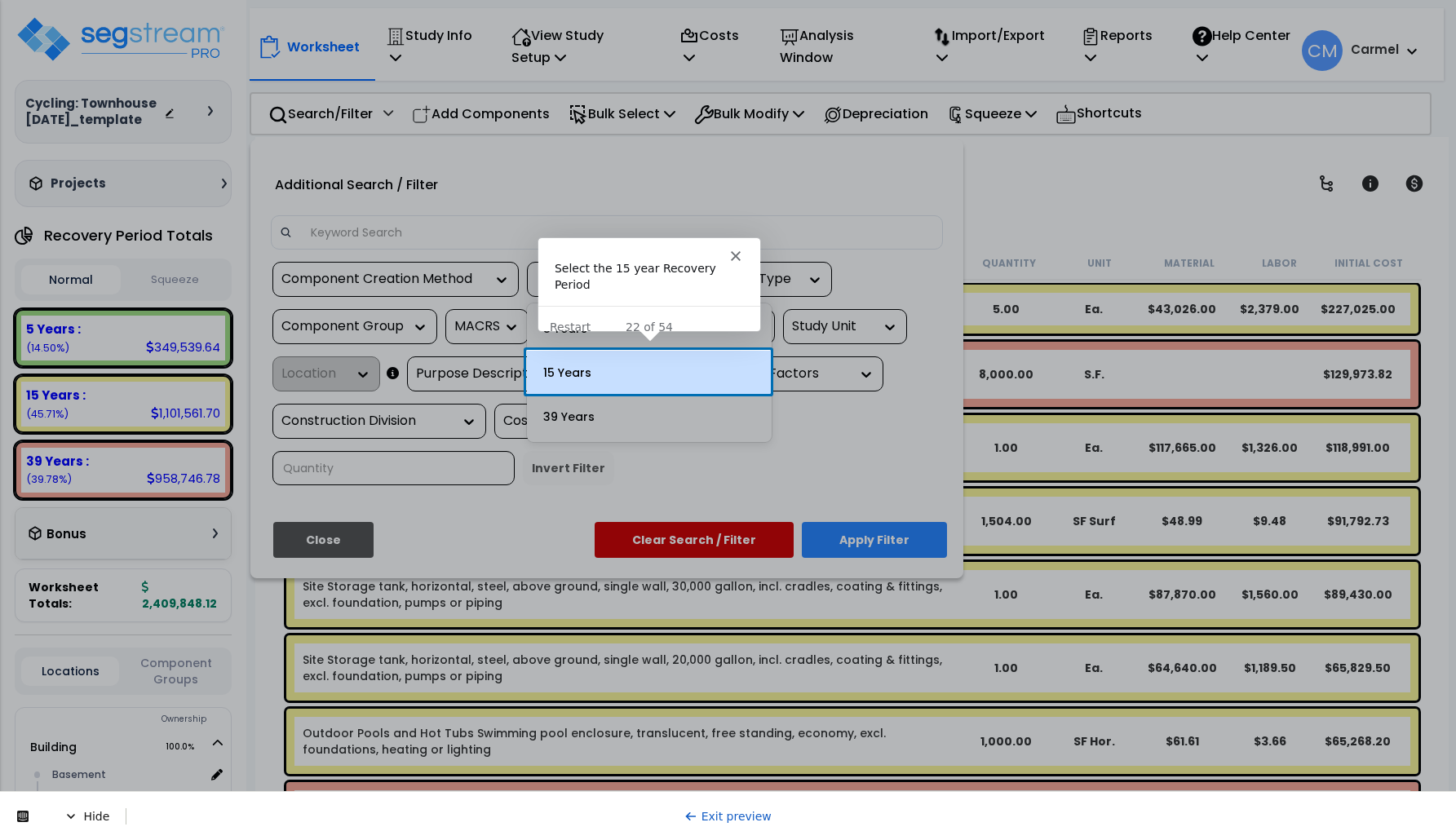
click at [598, 379] on div "15 Years" at bounding box center [649, 372] width 245 height 44
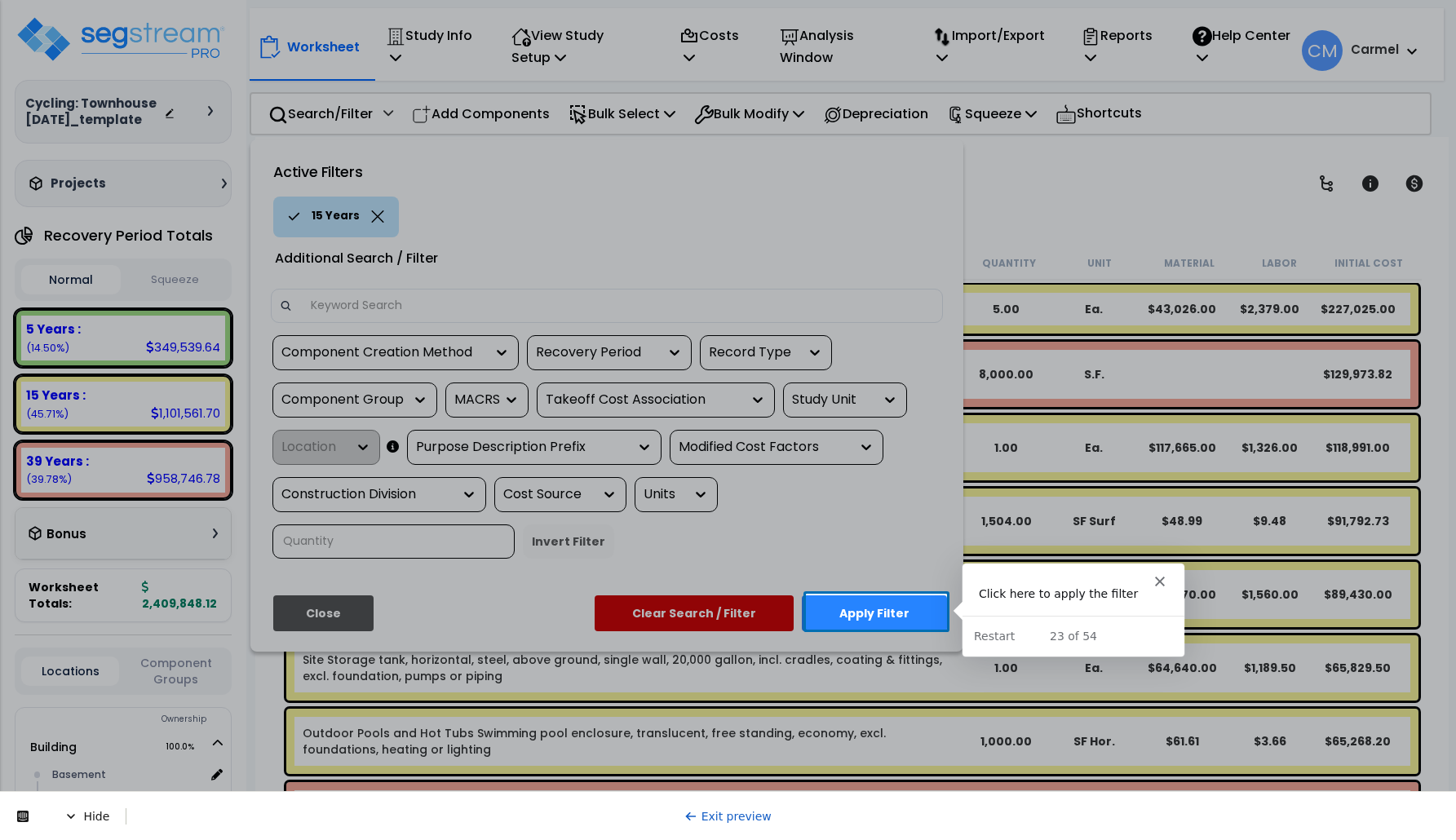
click at [905, 608] on button "Apply Filter" at bounding box center [874, 613] width 145 height 36
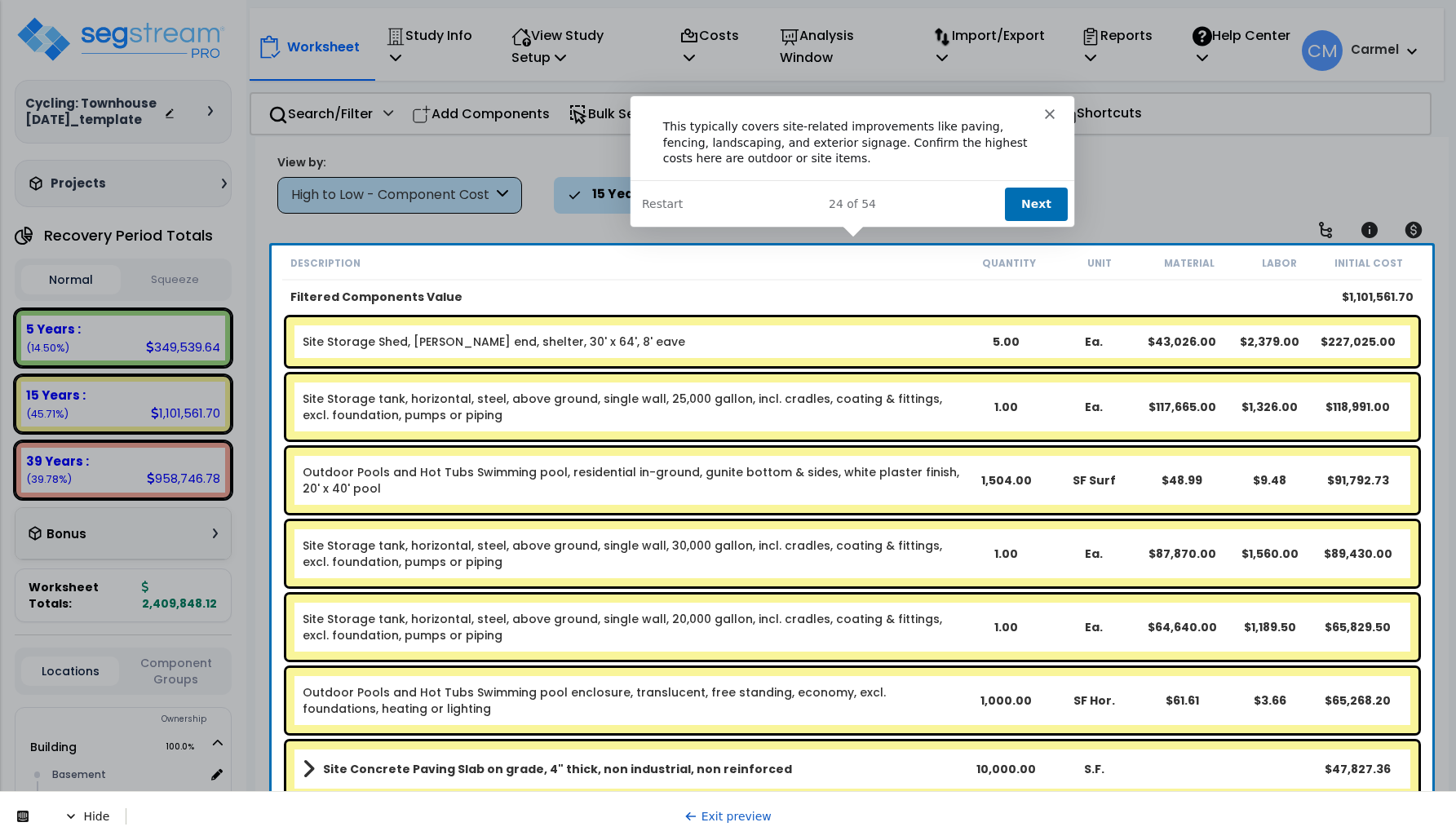
click at [1041, 193] on button "Next" at bounding box center [1034, 203] width 63 height 34
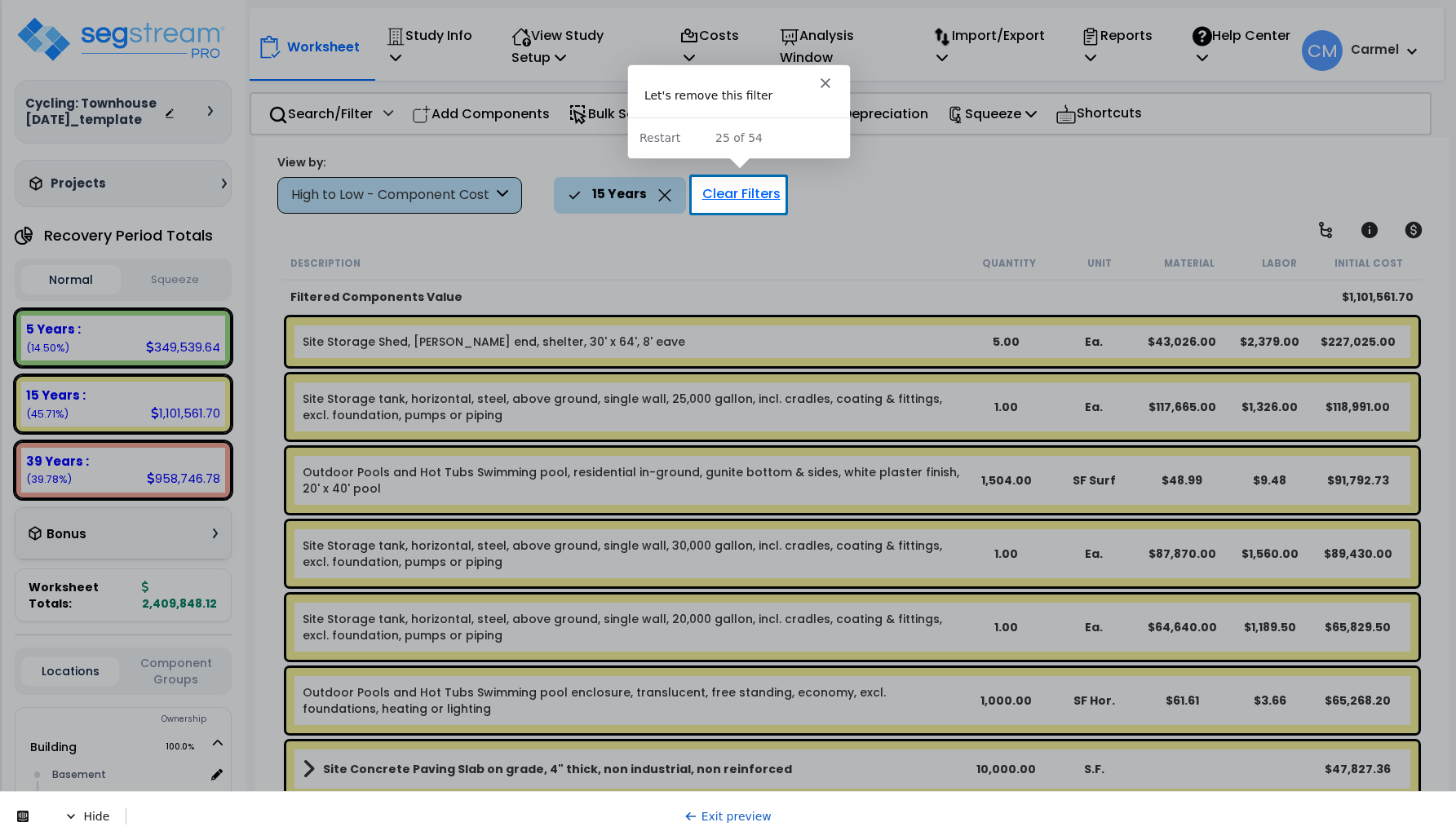
click at [755, 197] on div "Clear Filters" at bounding box center [741, 195] width 95 height 36
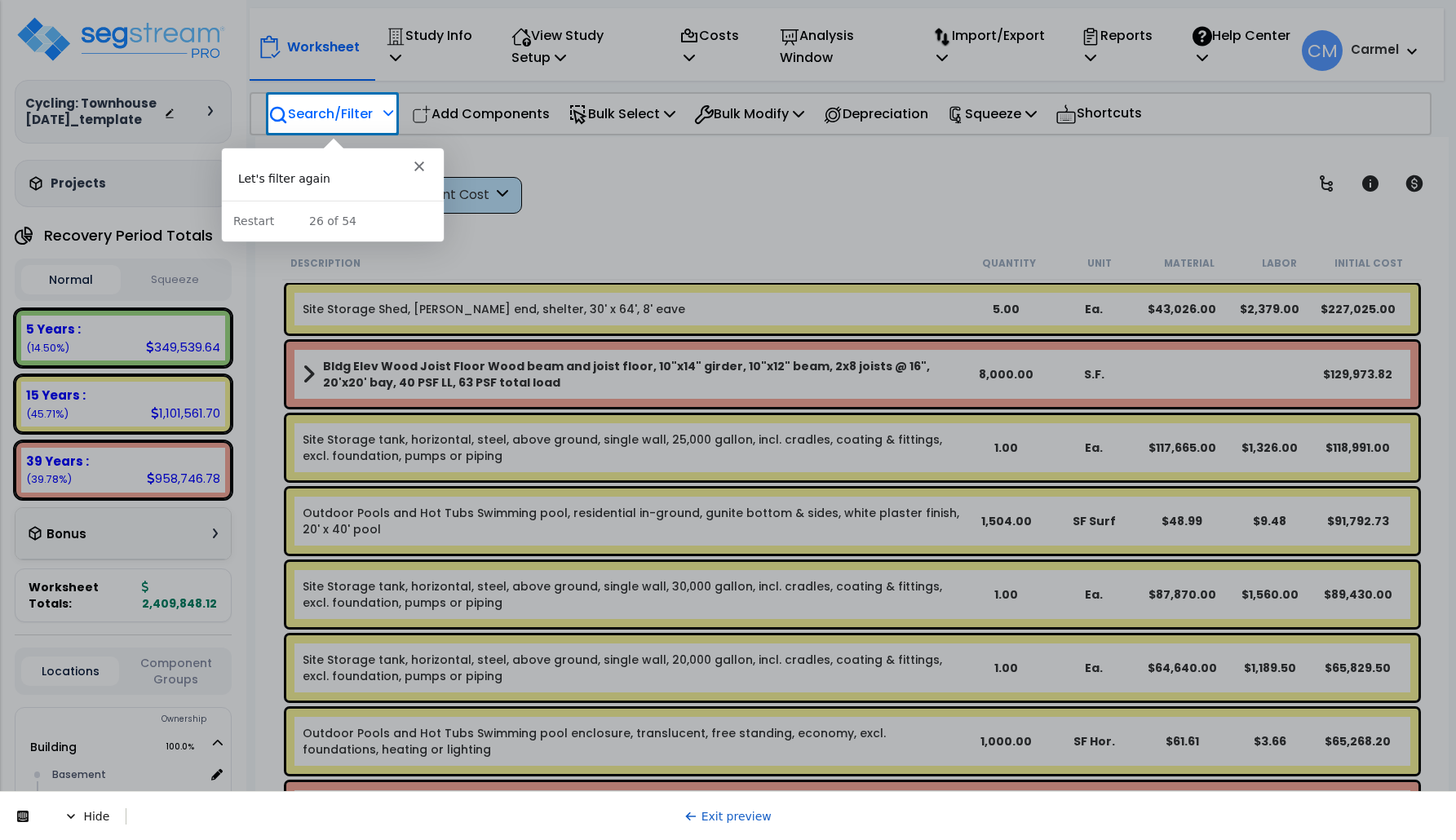
click at [357, 114] on p "Search/Filter" at bounding box center [321, 114] width 105 height 22
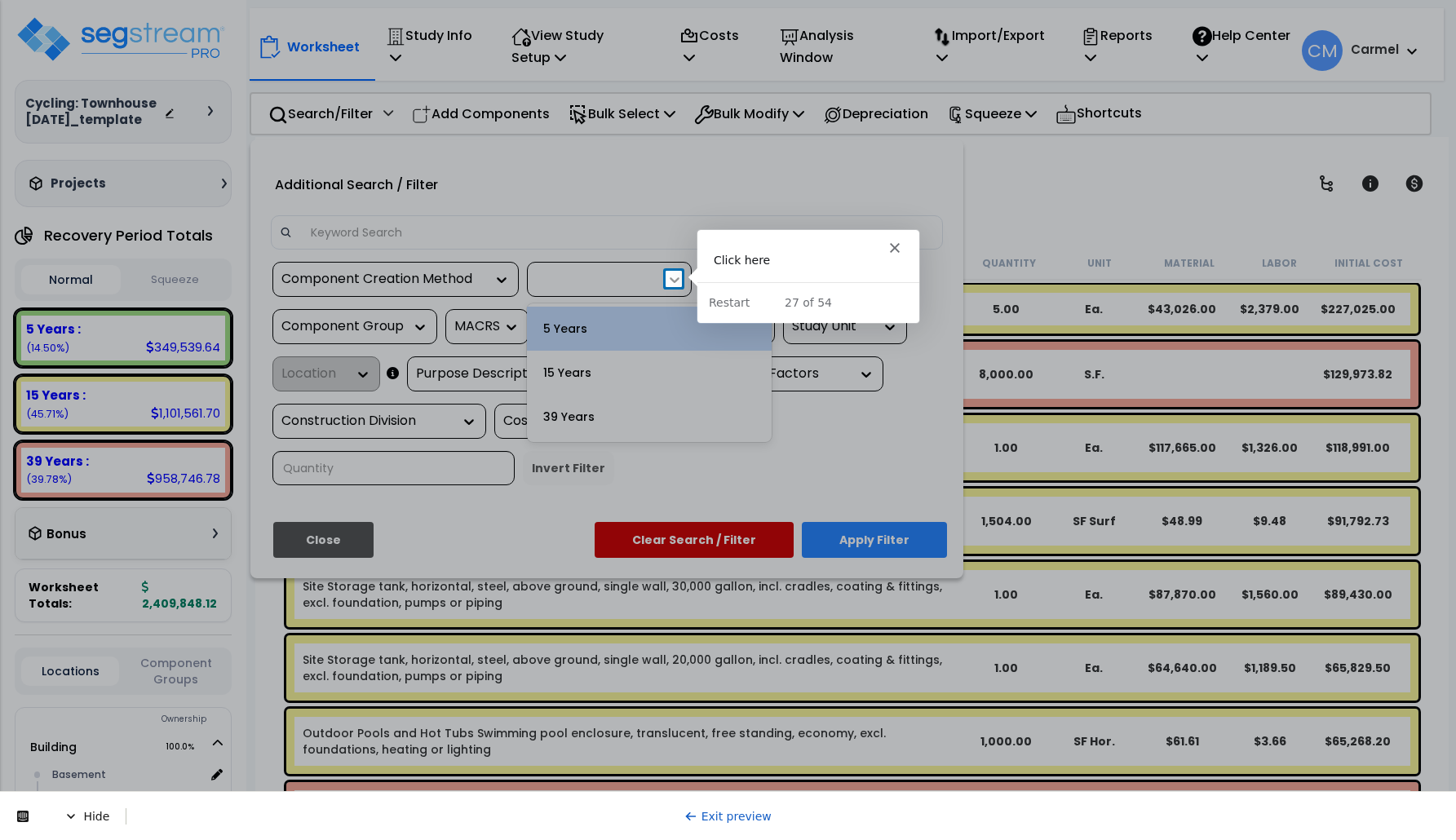
click at [672, 279] on icon at bounding box center [676, 280] width 9 height 6
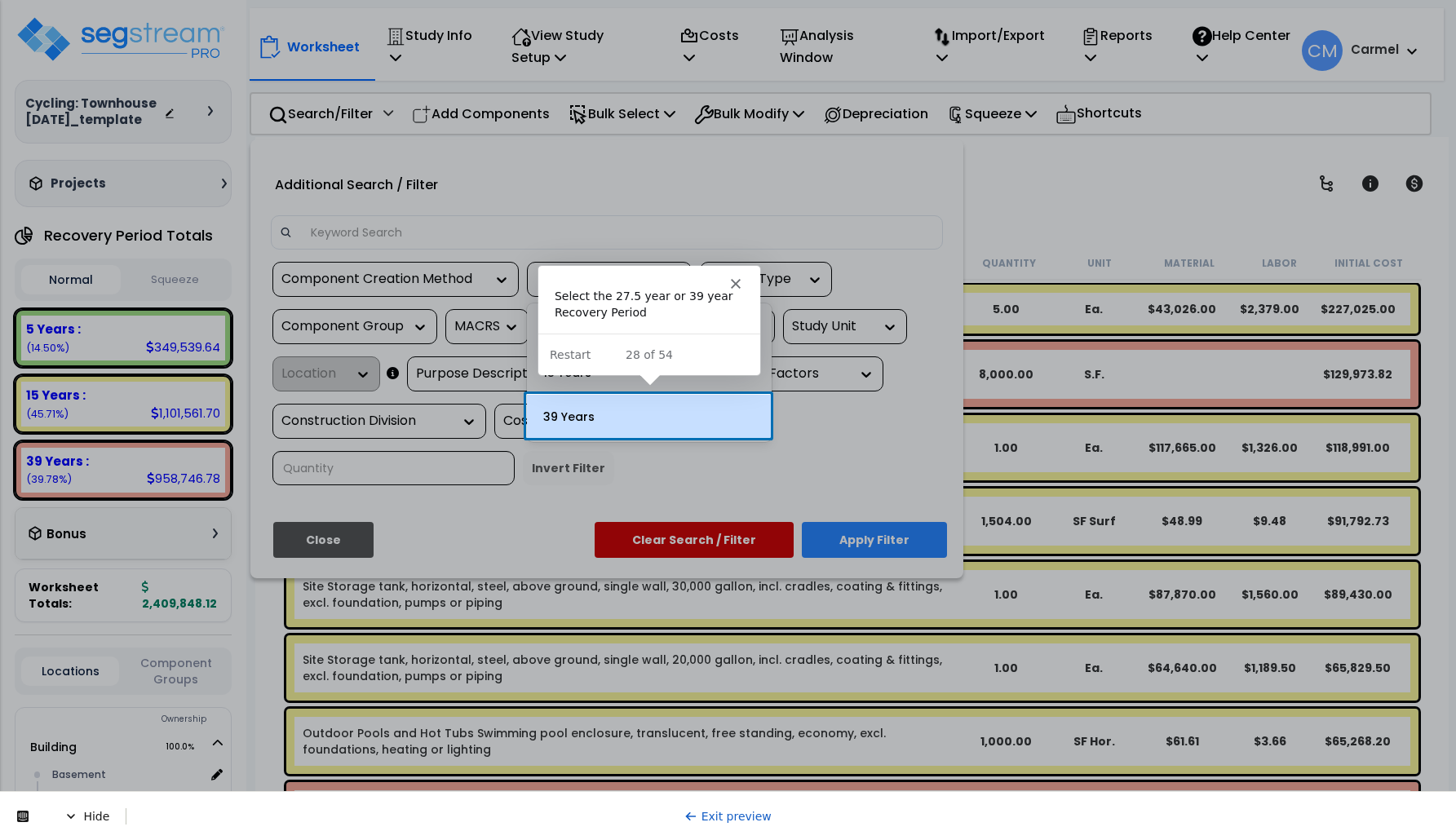
click at [653, 407] on div "39 Years" at bounding box center [649, 416] width 245 height 44
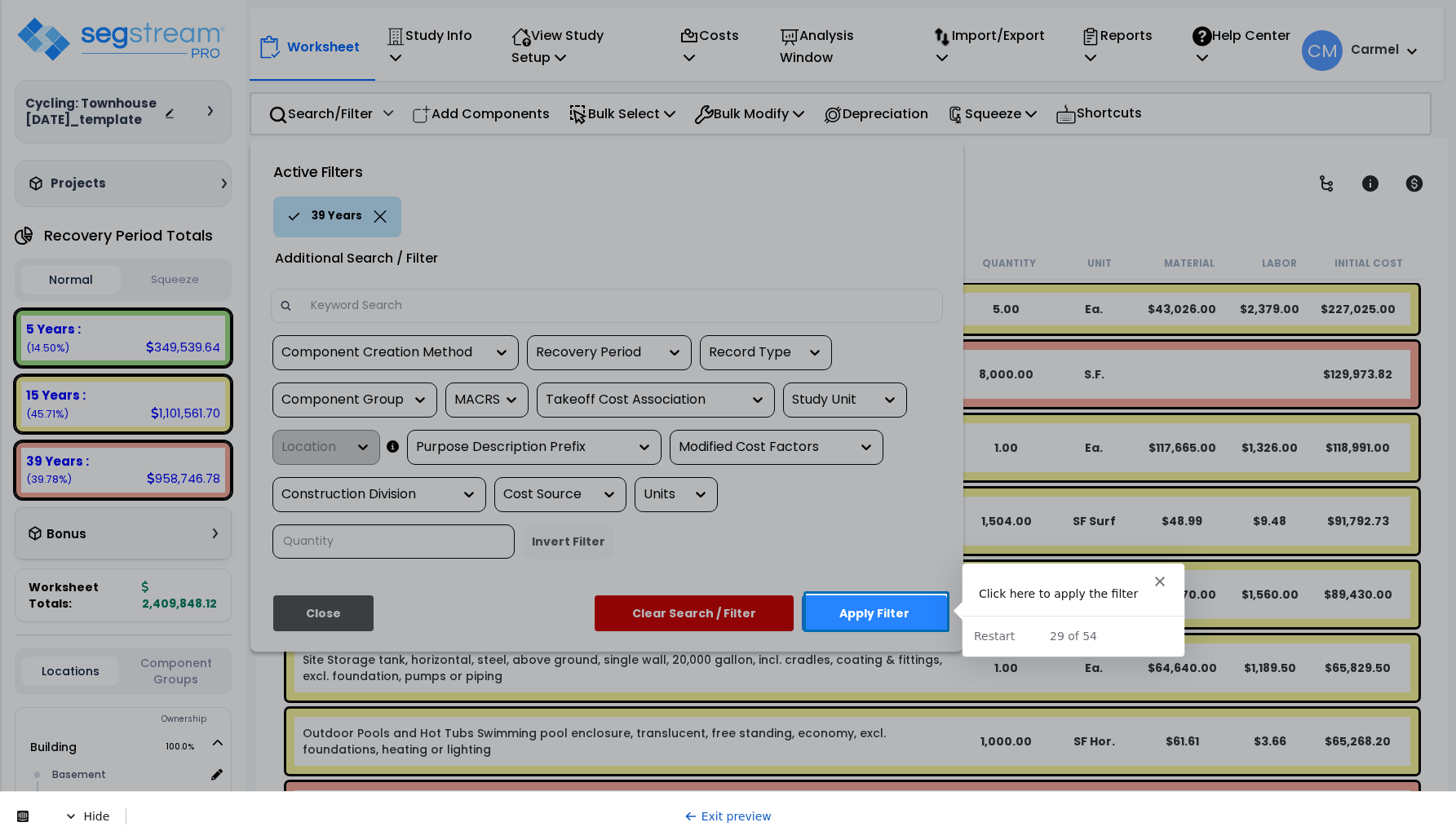
click at [916, 614] on button "Apply Filter" at bounding box center [874, 613] width 145 height 36
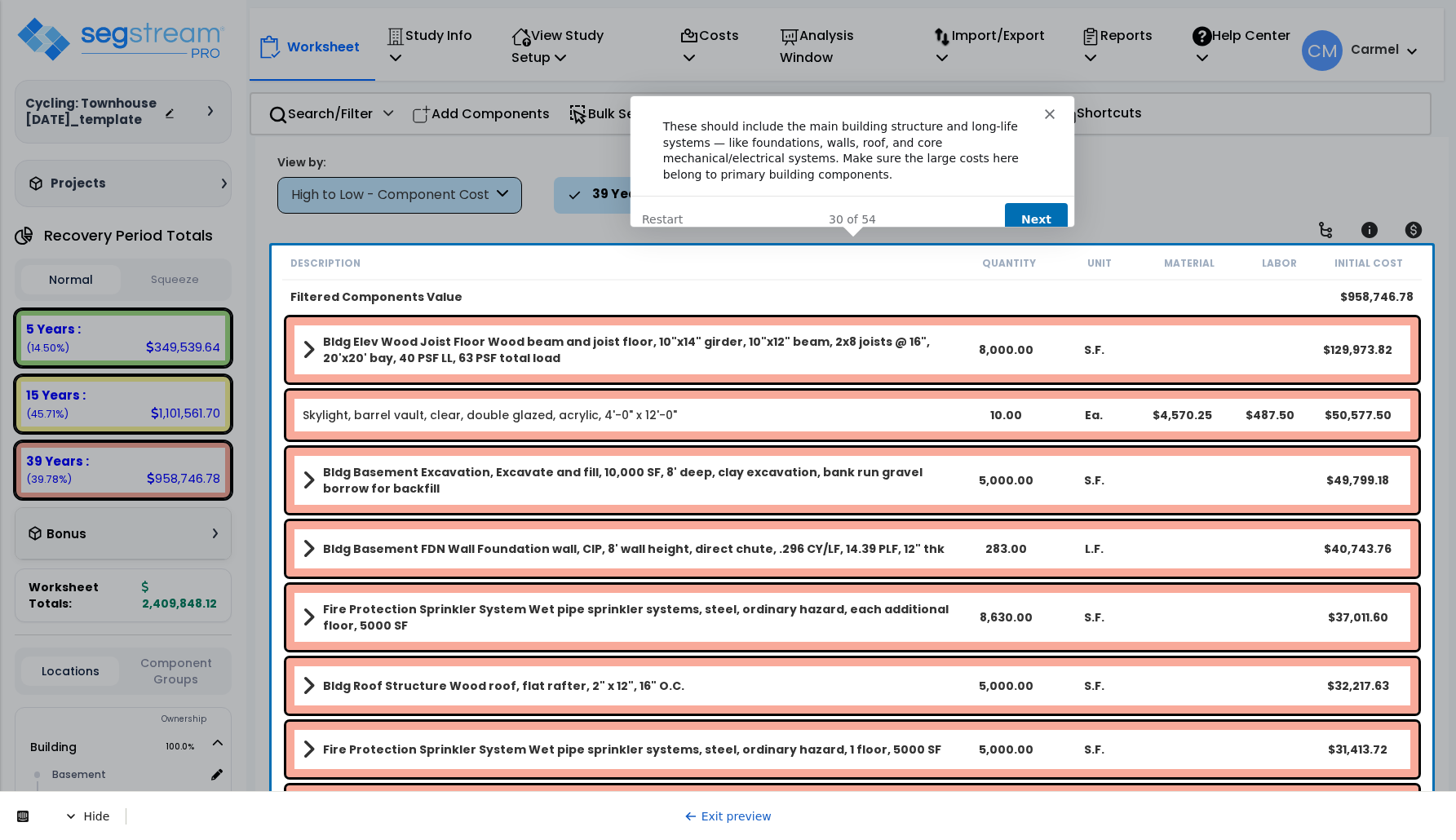
click at [1035, 205] on button "Next" at bounding box center [1034, 218] width 63 height 34
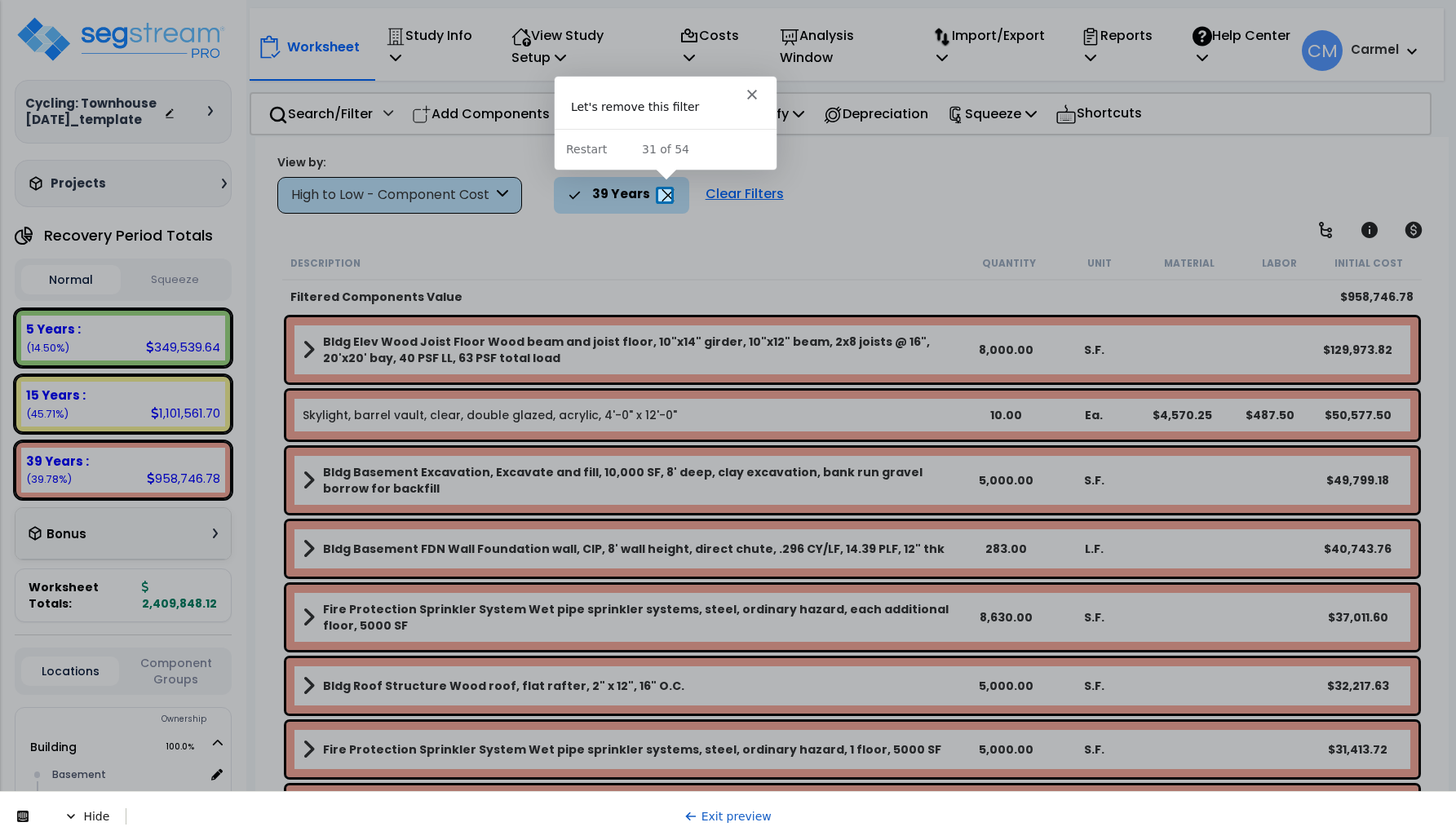
click at [665, 195] on icon at bounding box center [667, 195] width 12 height 12
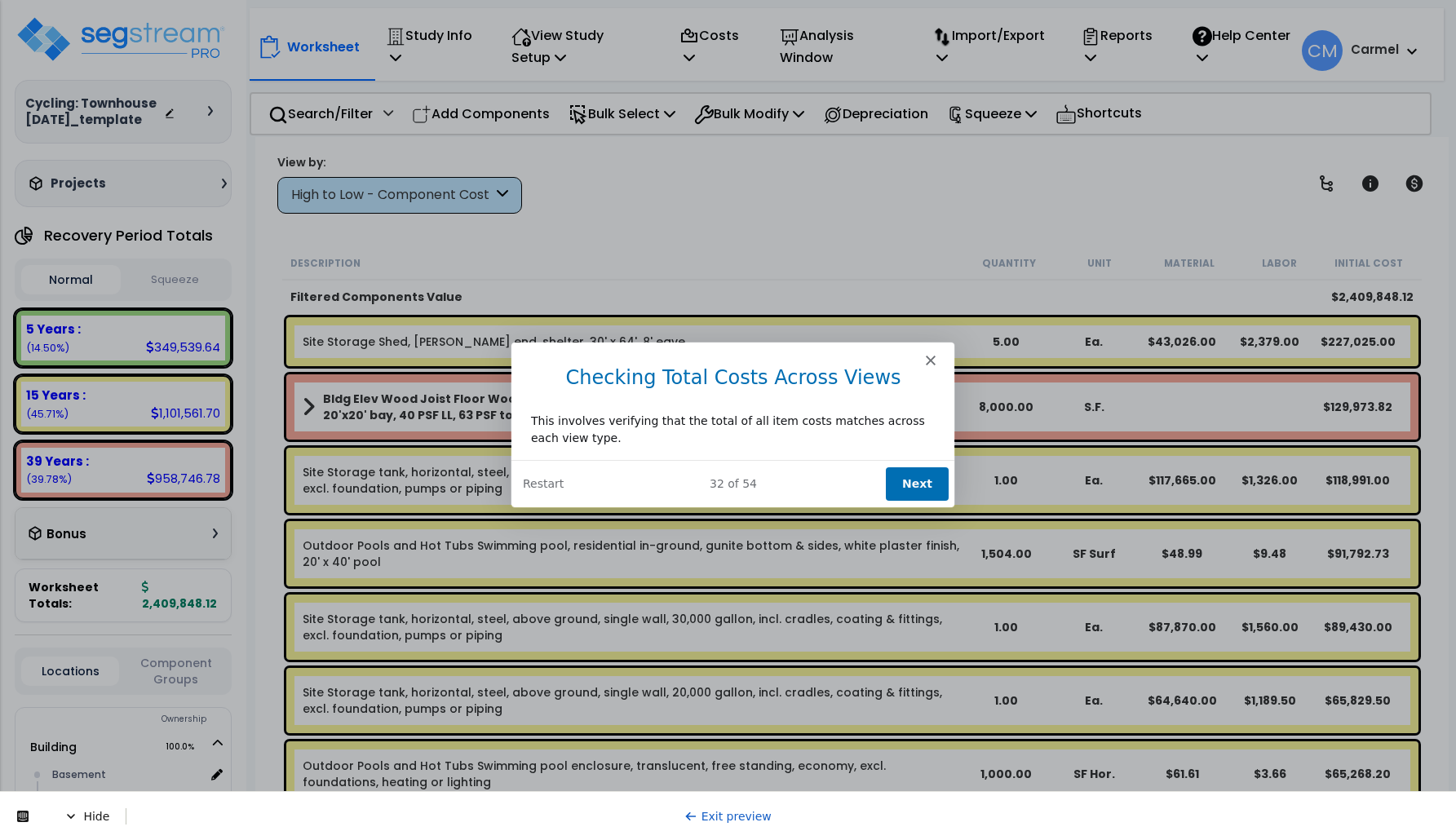
click at [935, 489] on button "Next" at bounding box center [915, 484] width 63 height 34
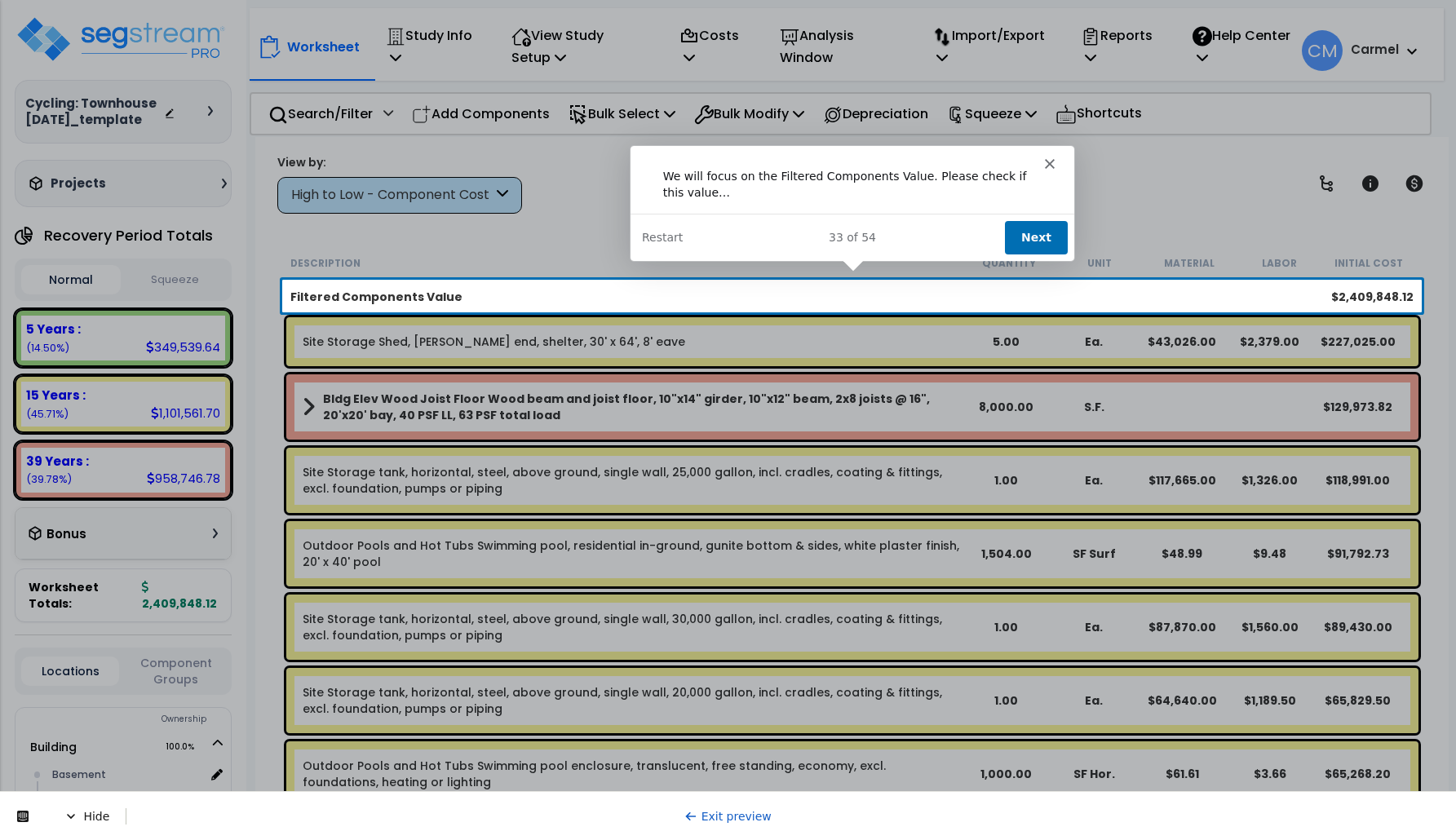
click at [1027, 240] on button "Next" at bounding box center [1034, 237] width 63 height 34
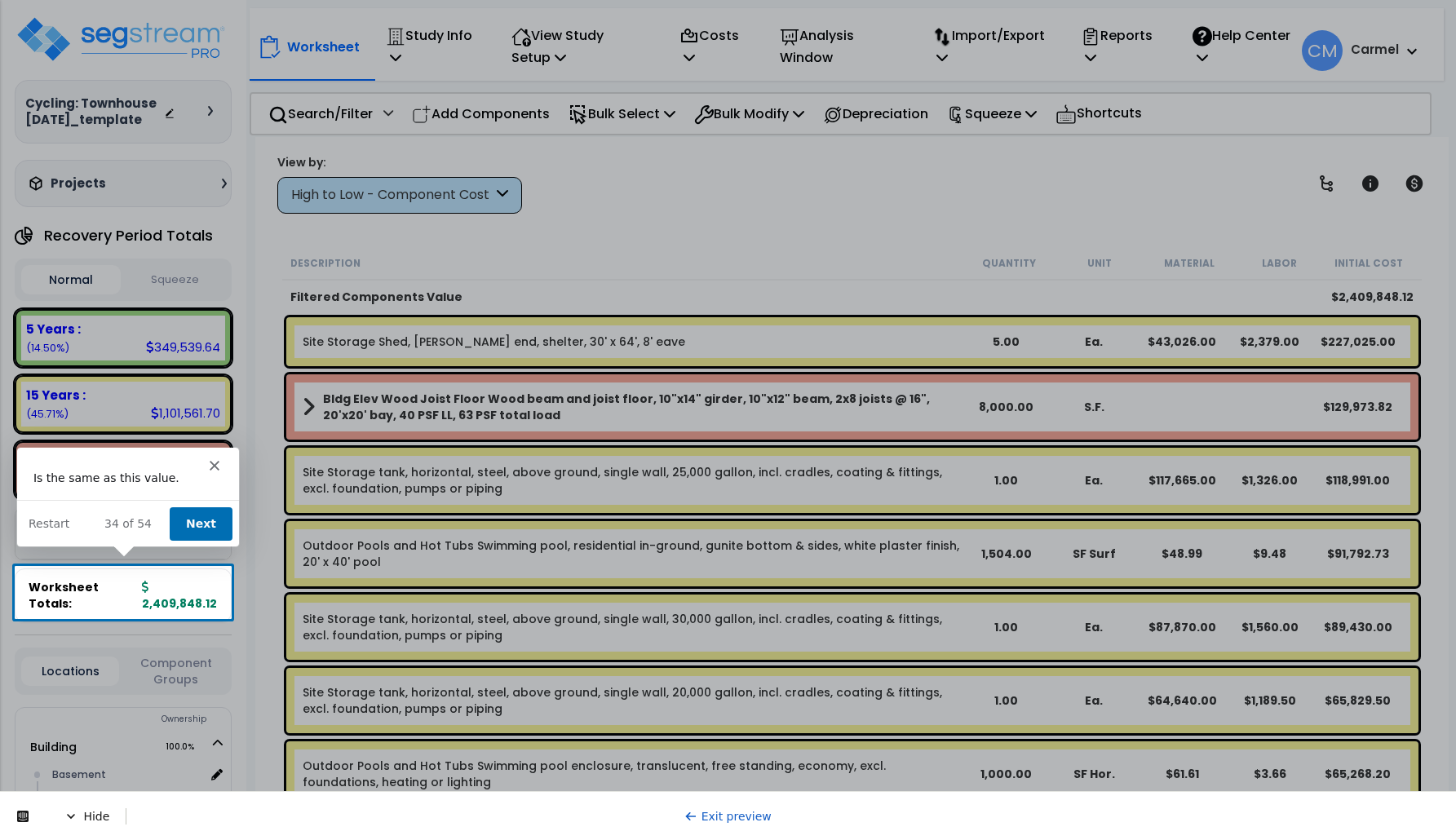
click at [207, 516] on button "Next" at bounding box center [199, 523] width 63 height 34
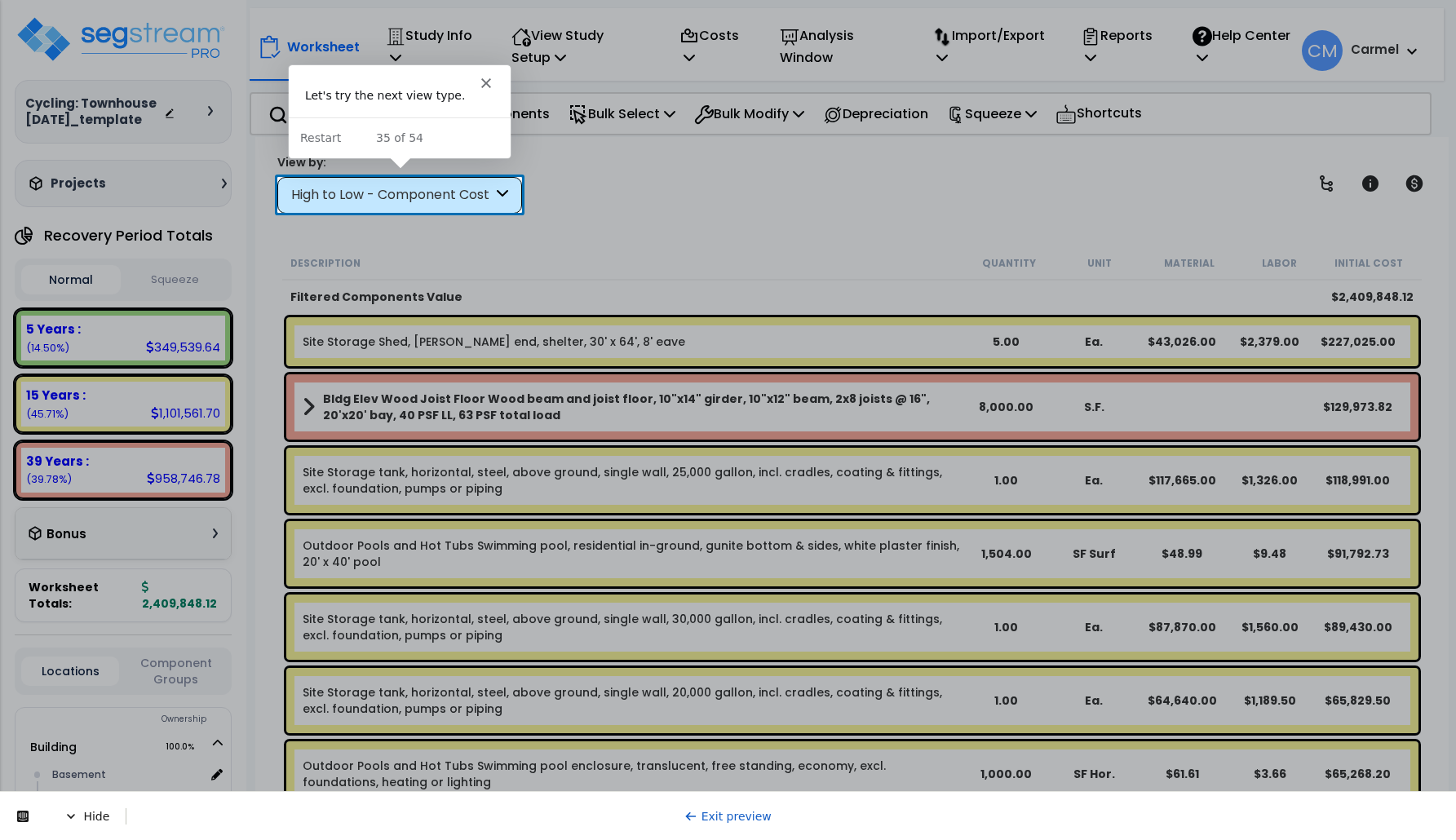
click at [430, 197] on div "High to Low - Component Cost" at bounding box center [391, 196] width 201 height 19
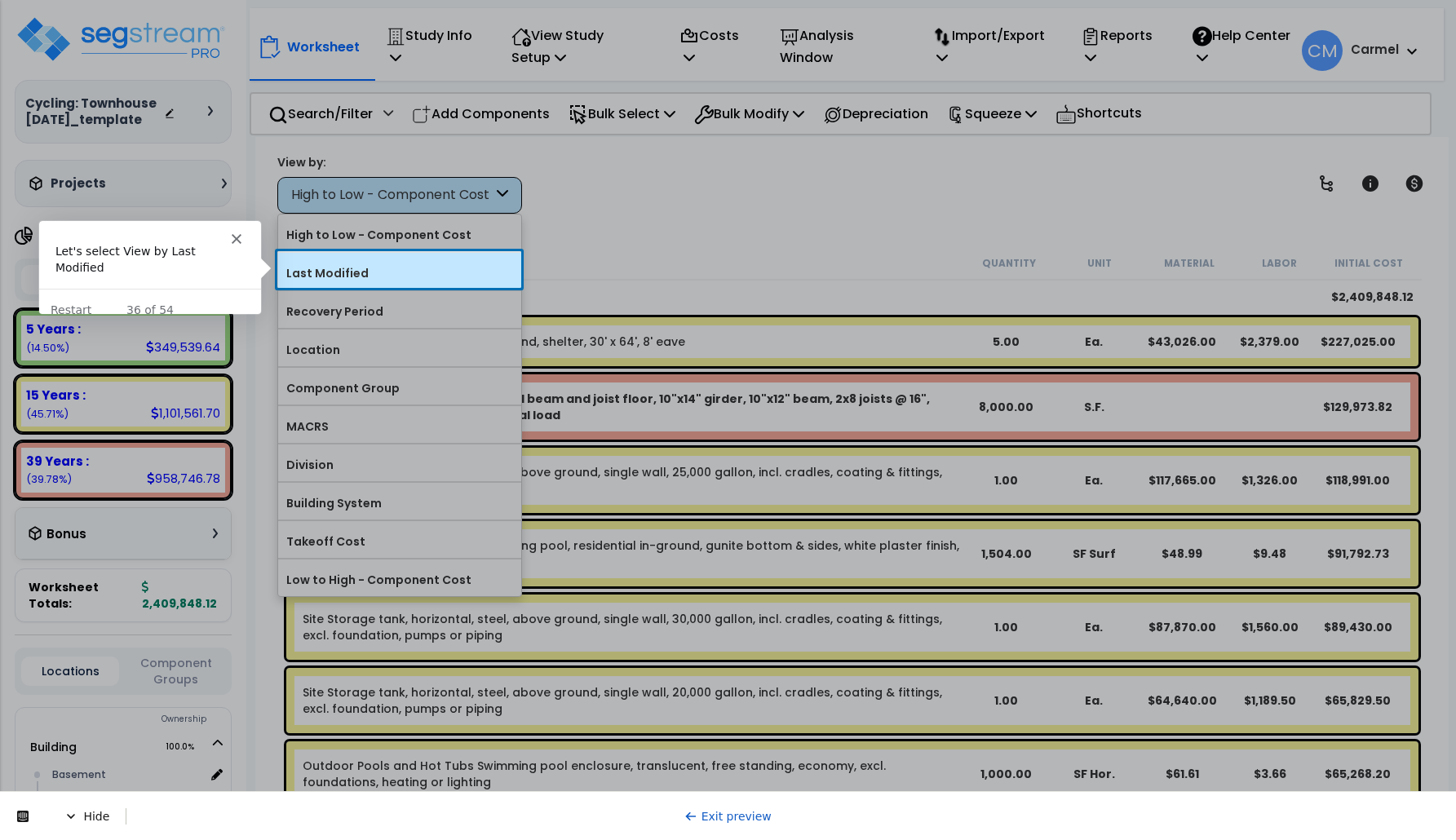
click at [365, 261] on label "Last Modified" at bounding box center [400, 273] width 243 height 24
click at [0, 0] on input "Last Modified" at bounding box center [0, 0] width 0 height 0
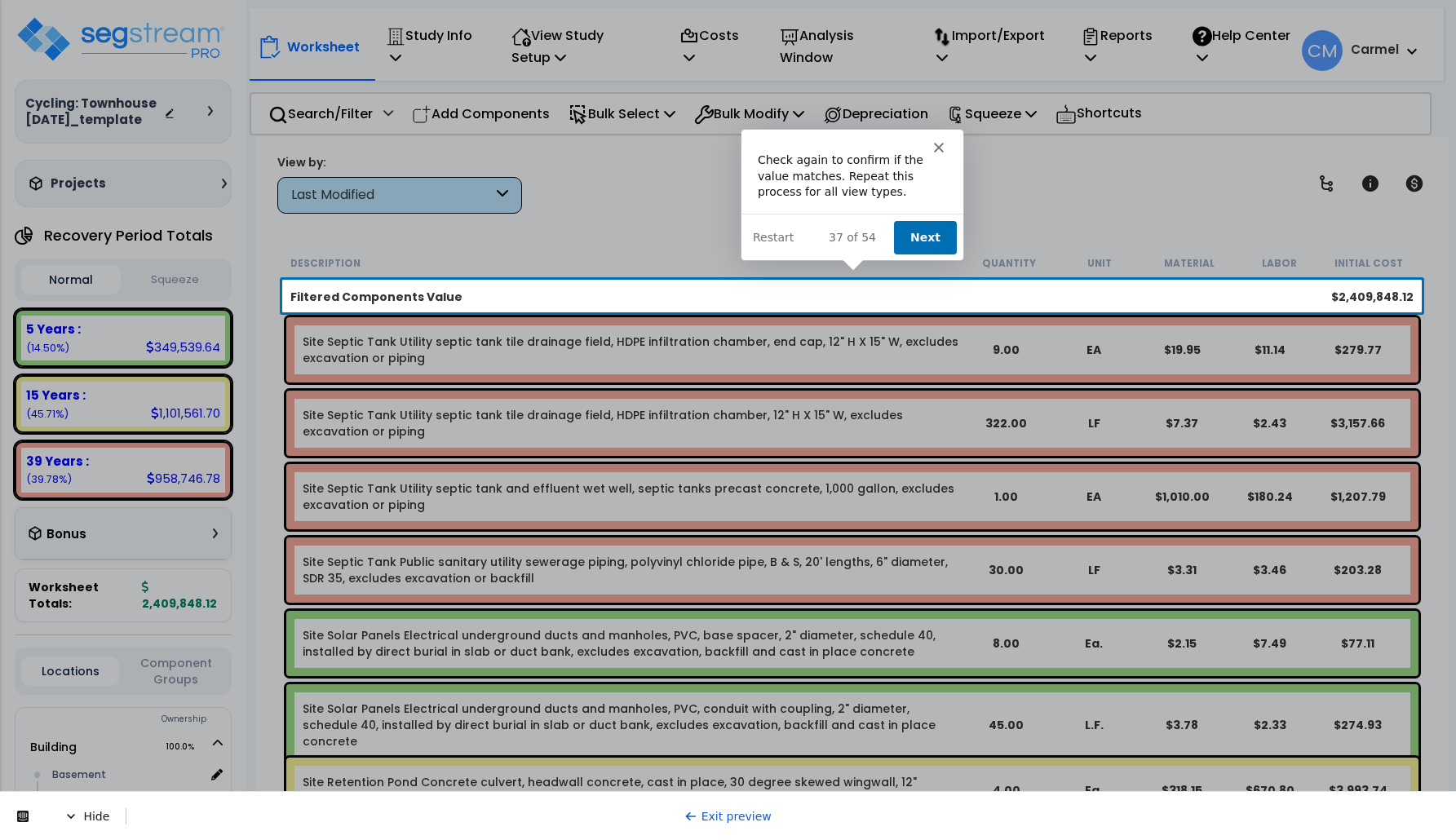
click at [939, 228] on button "Next" at bounding box center [924, 237] width 63 height 34
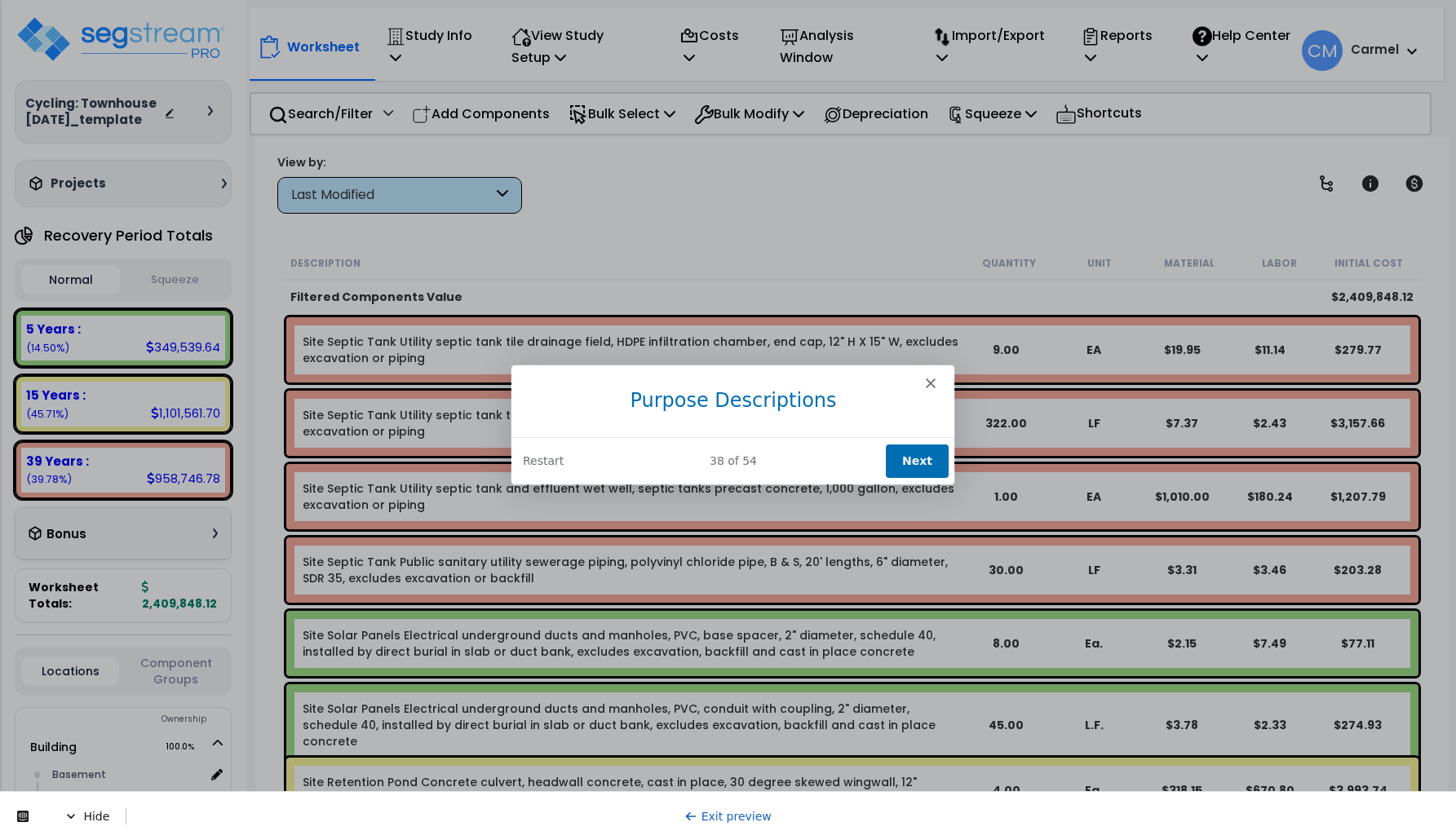
click at [914, 459] on button "Next" at bounding box center [915, 460] width 63 height 34
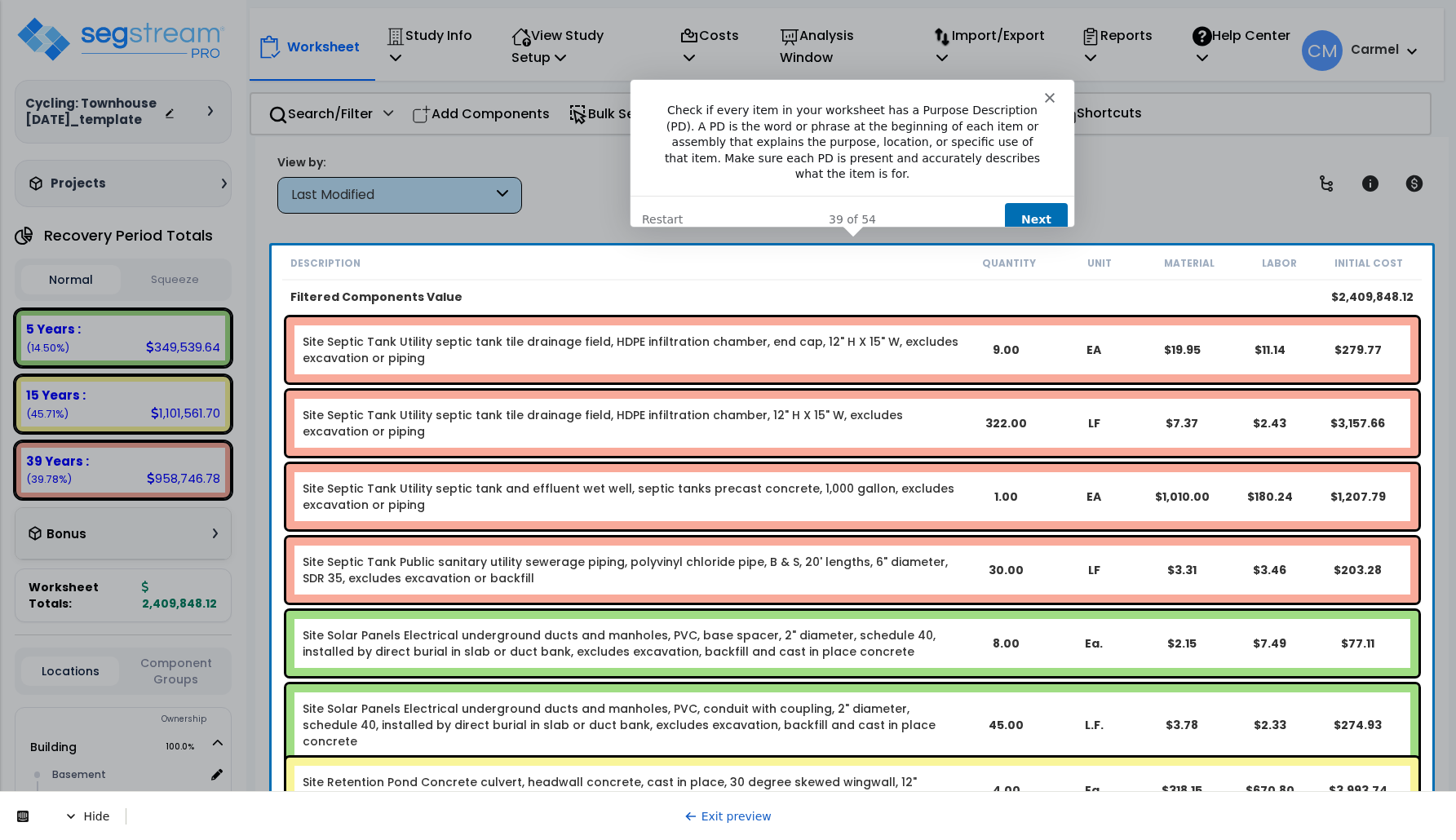
click at [1037, 209] on button "Next" at bounding box center [1034, 218] width 63 height 34
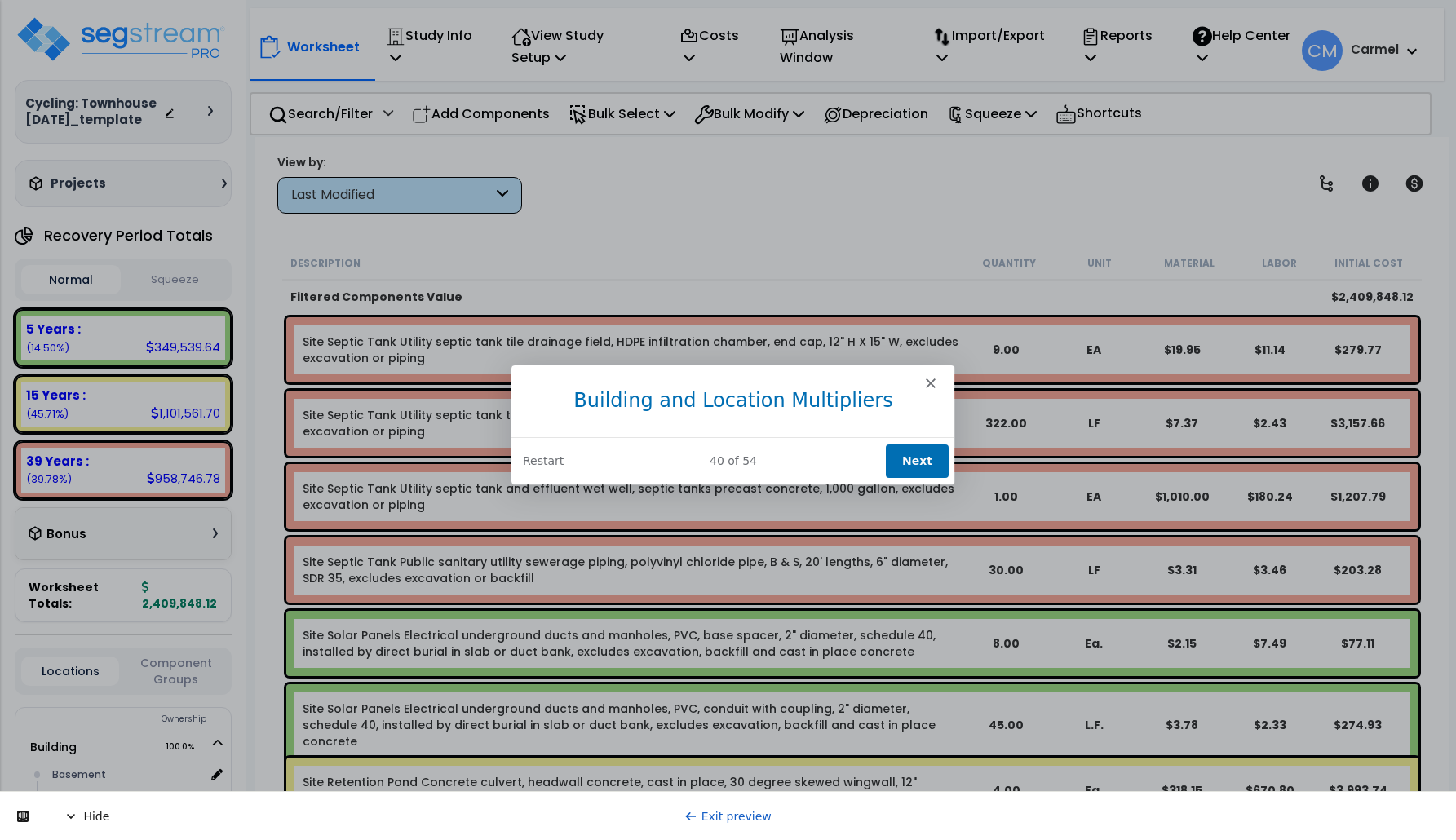
click at [928, 463] on button "Next" at bounding box center [915, 460] width 63 height 34
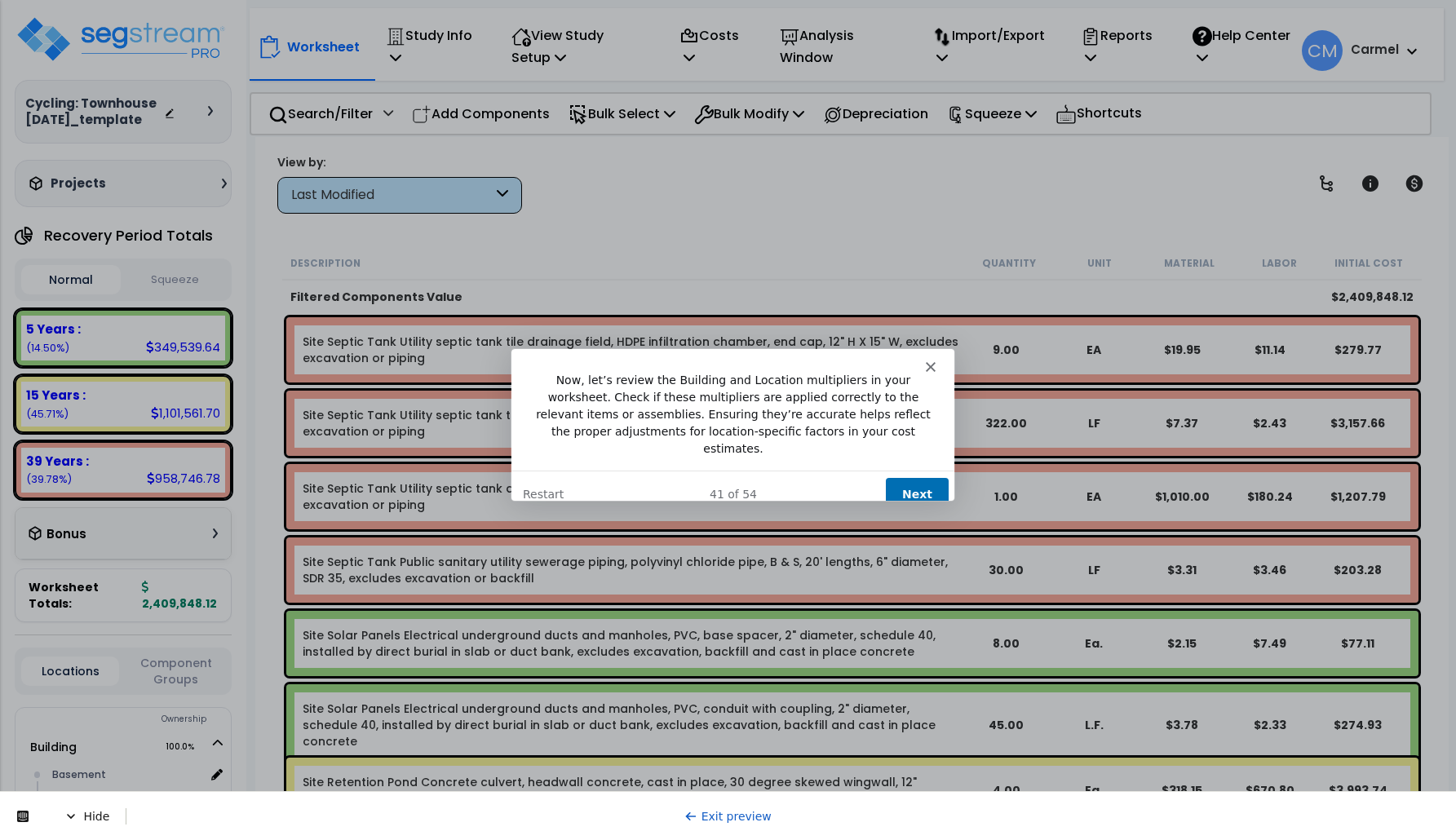
click at [923, 481] on button "Next" at bounding box center [915, 494] width 63 height 34
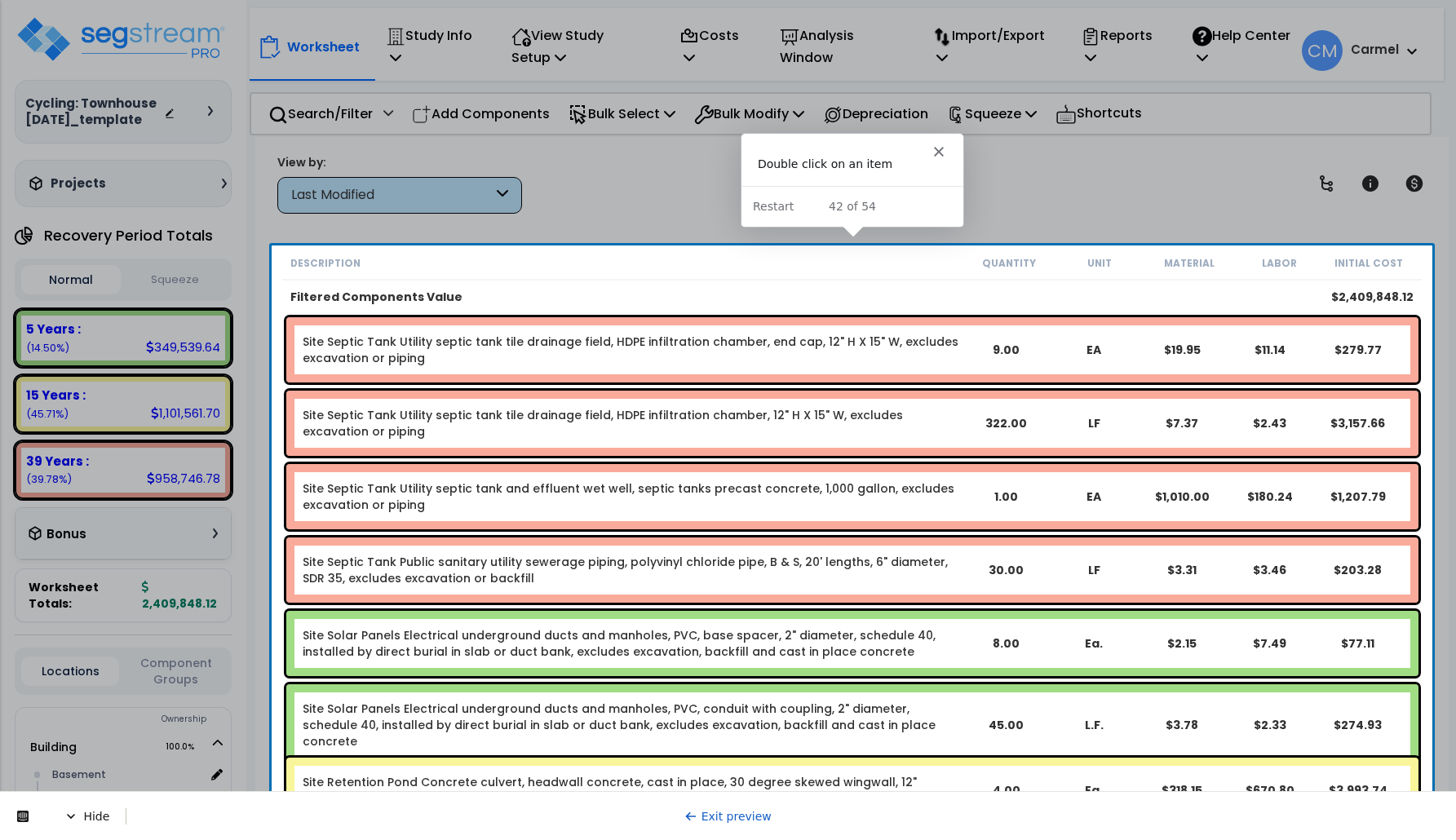
click at [920, 347] on link "Site Septic Tank Utility septic tank tile drainage field, HDPE infiltration cha…" at bounding box center [632, 350] width 660 height 33
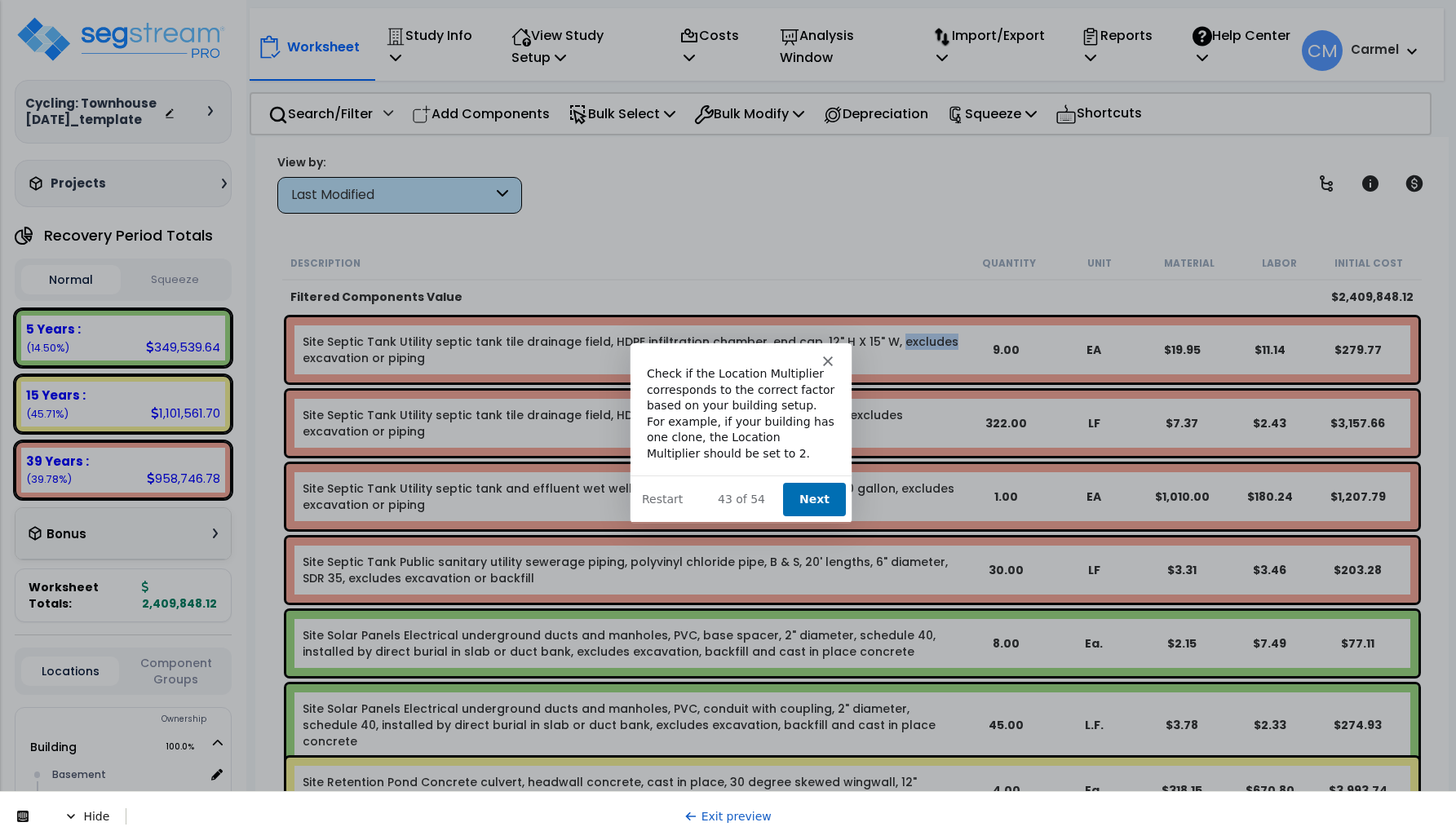
click at [920, 347] on link "Site Septic Tank Utility septic tank tile drainage field, HDPE infiltration cha…" at bounding box center [632, 350] width 660 height 33
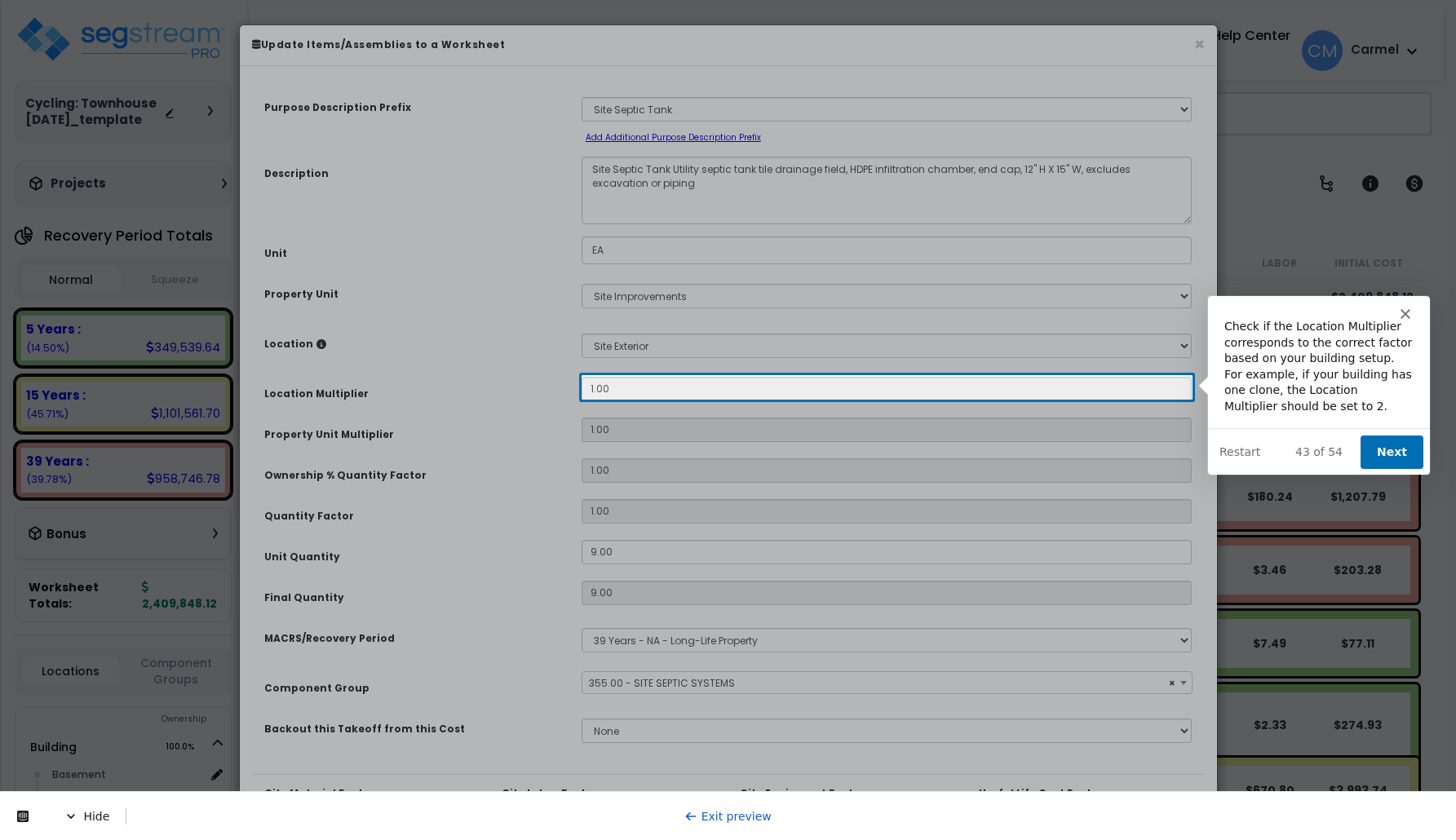
select select "25748"
click at [1389, 456] on button "Next" at bounding box center [1390, 452] width 63 height 34
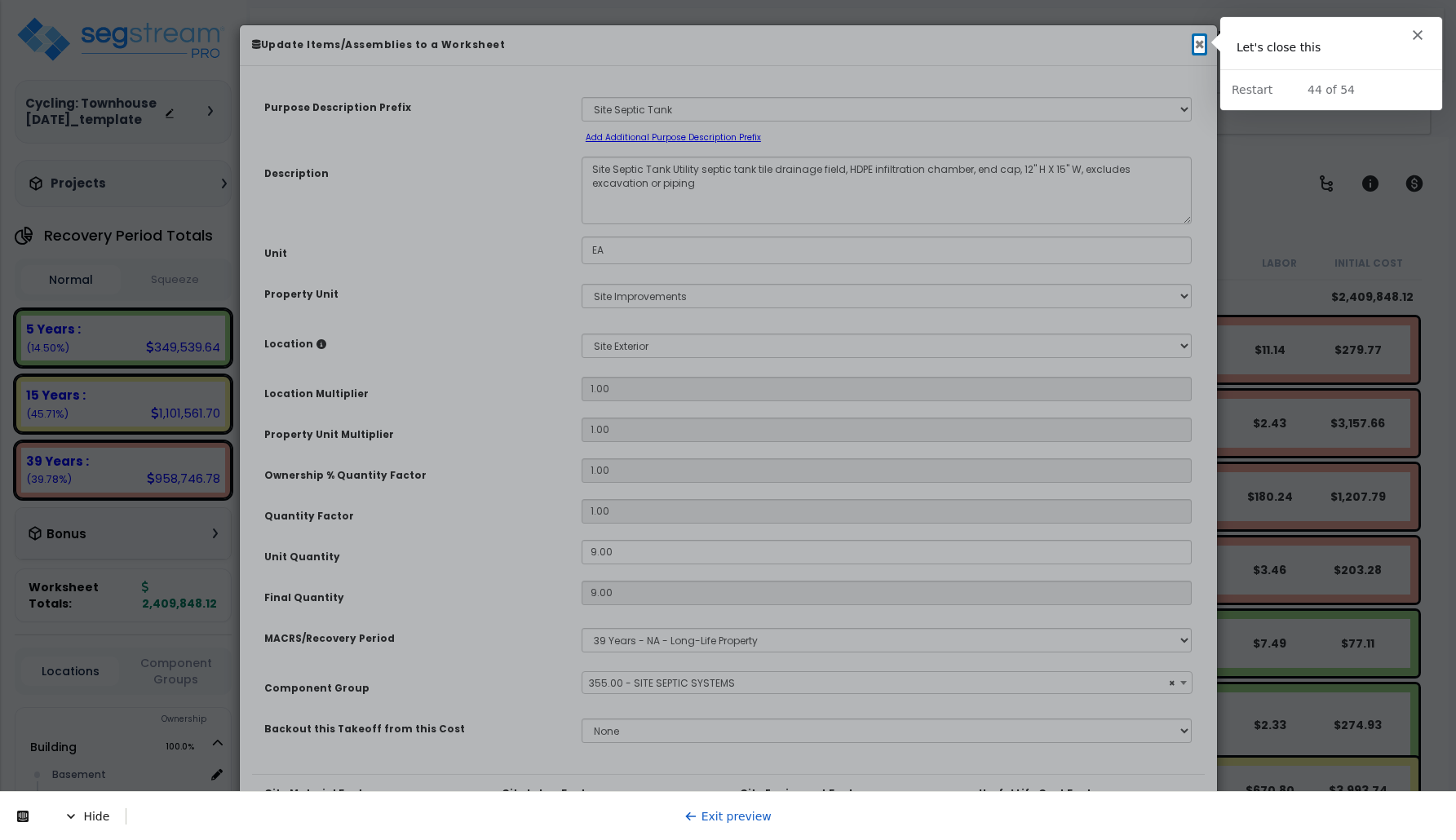
click at [1201, 48] on button "×" at bounding box center [1199, 44] width 10 height 17
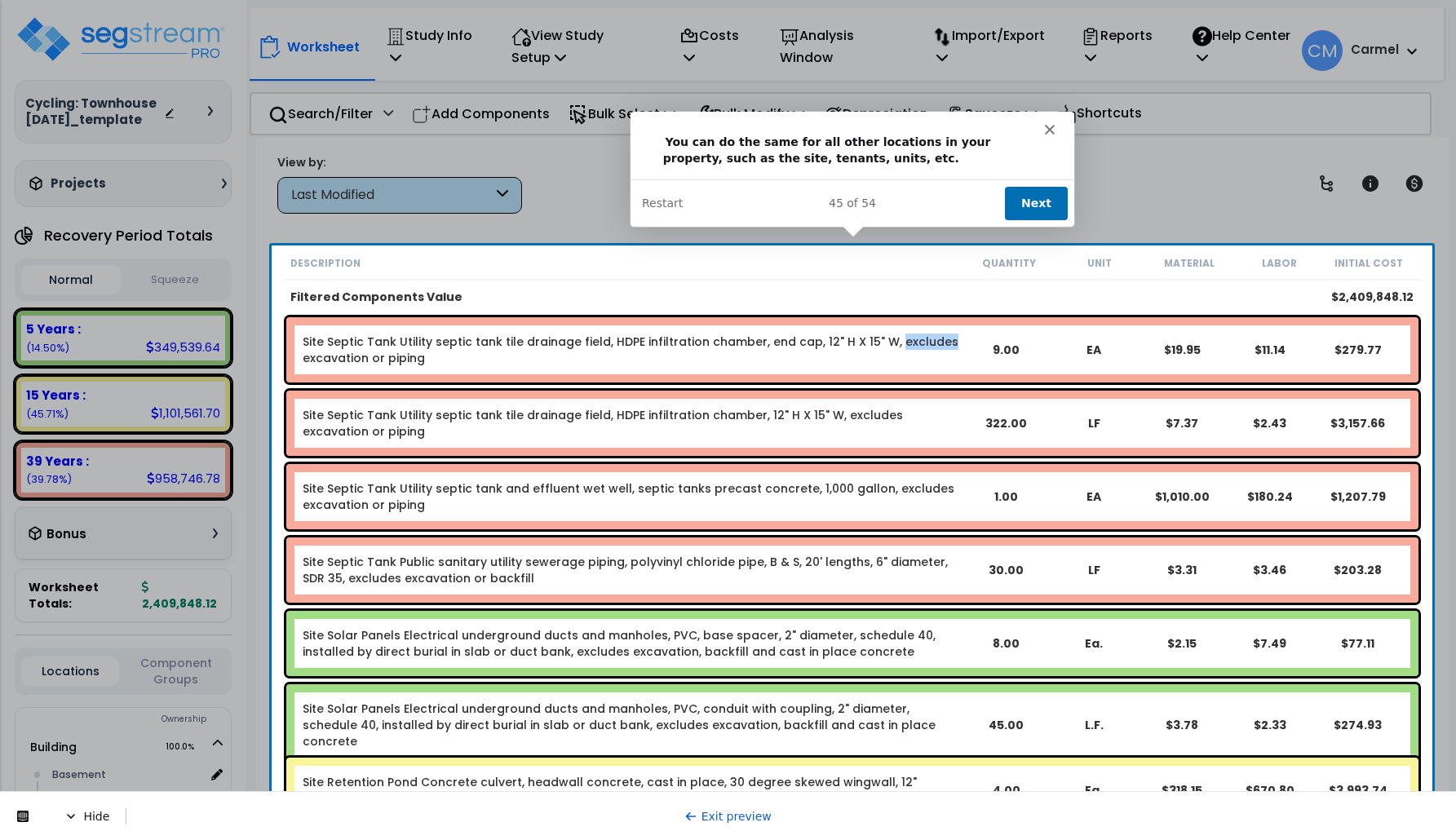
click at [1049, 200] on button "Next" at bounding box center [1034, 203] width 63 height 34
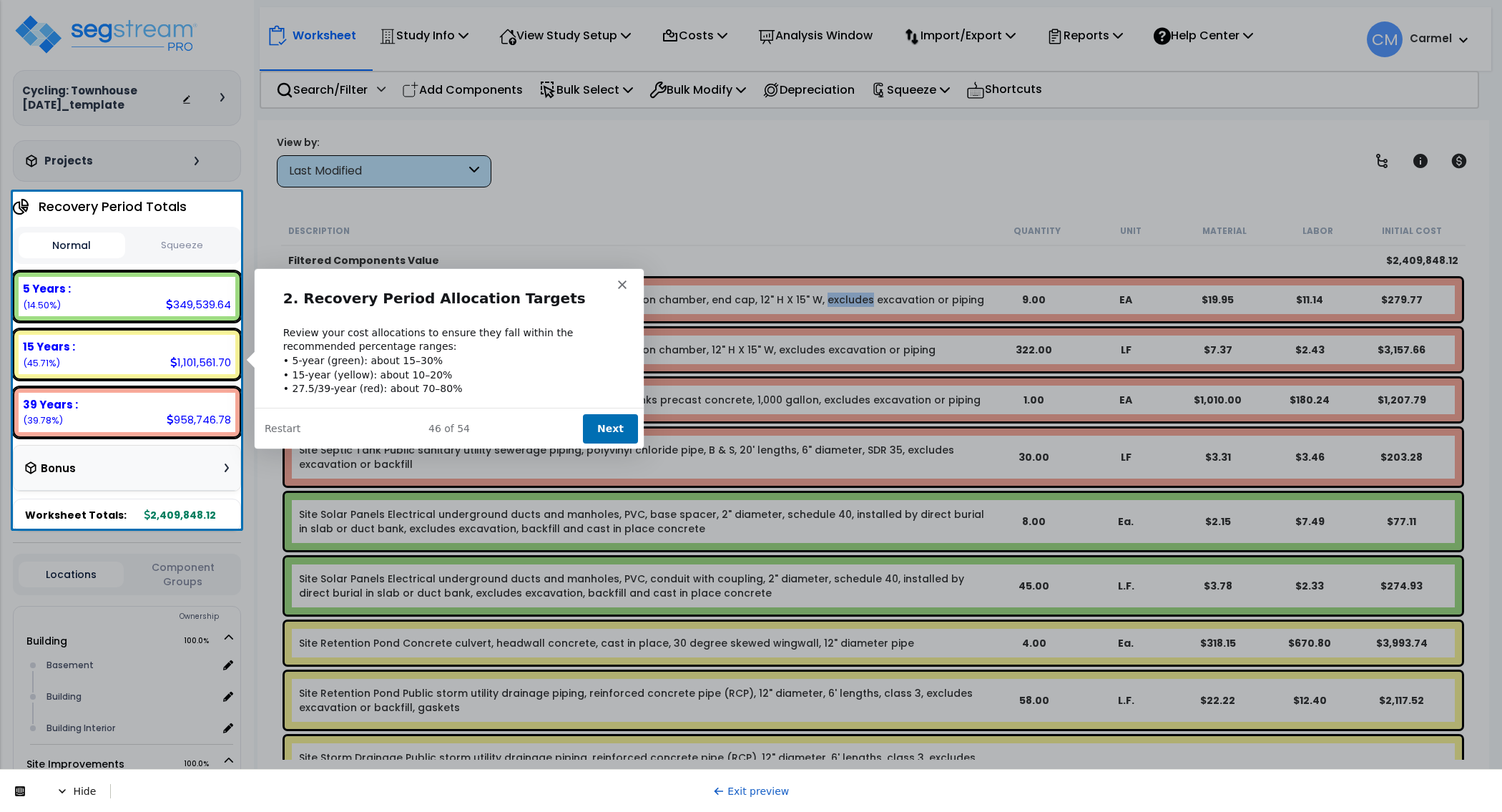
click at [615, 429] on button "Next" at bounding box center [609, 427] width 55 height 30
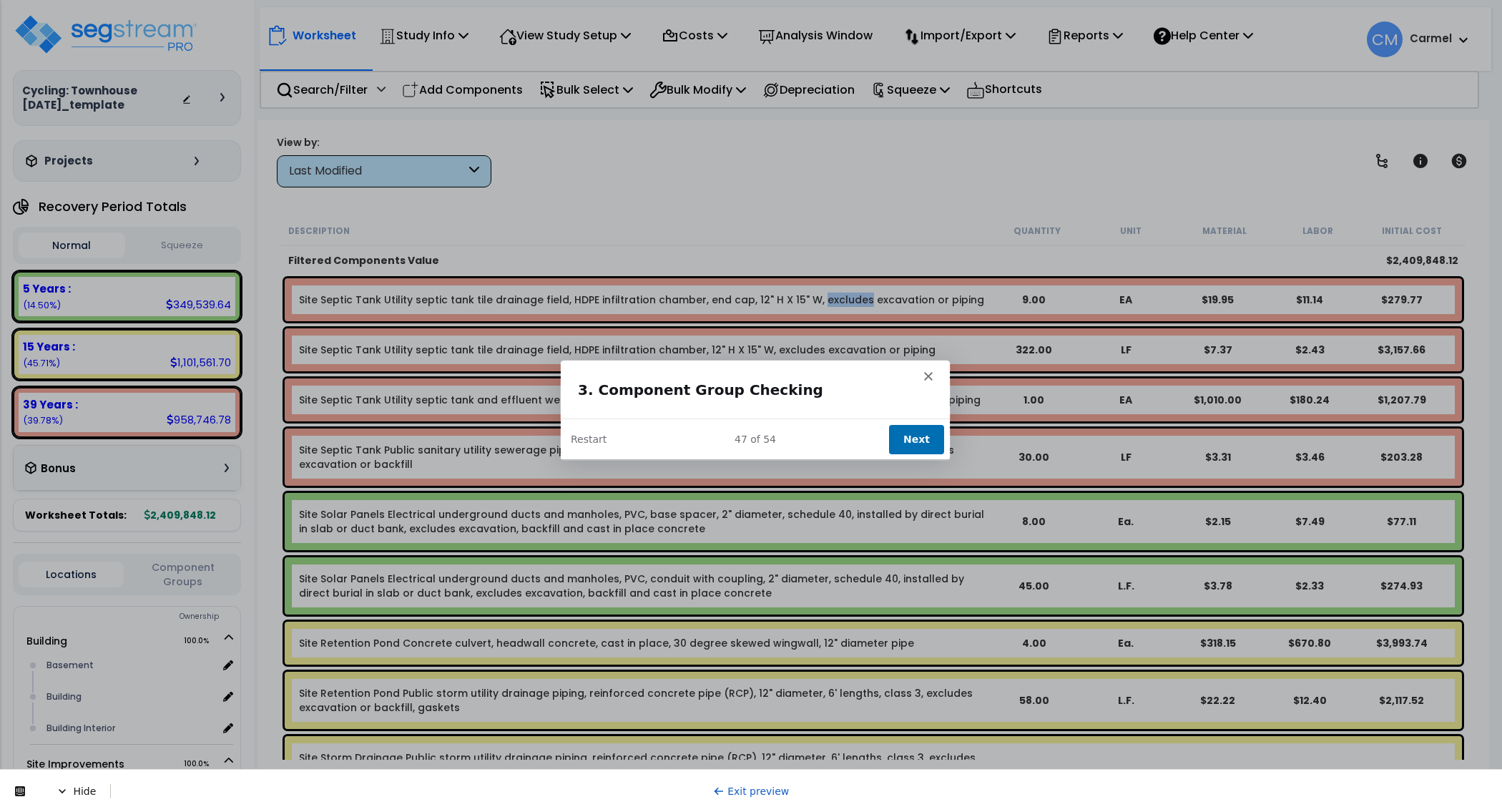
click at [913, 440] on button "Next" at bounding box center [915, 439] width 55 height 30
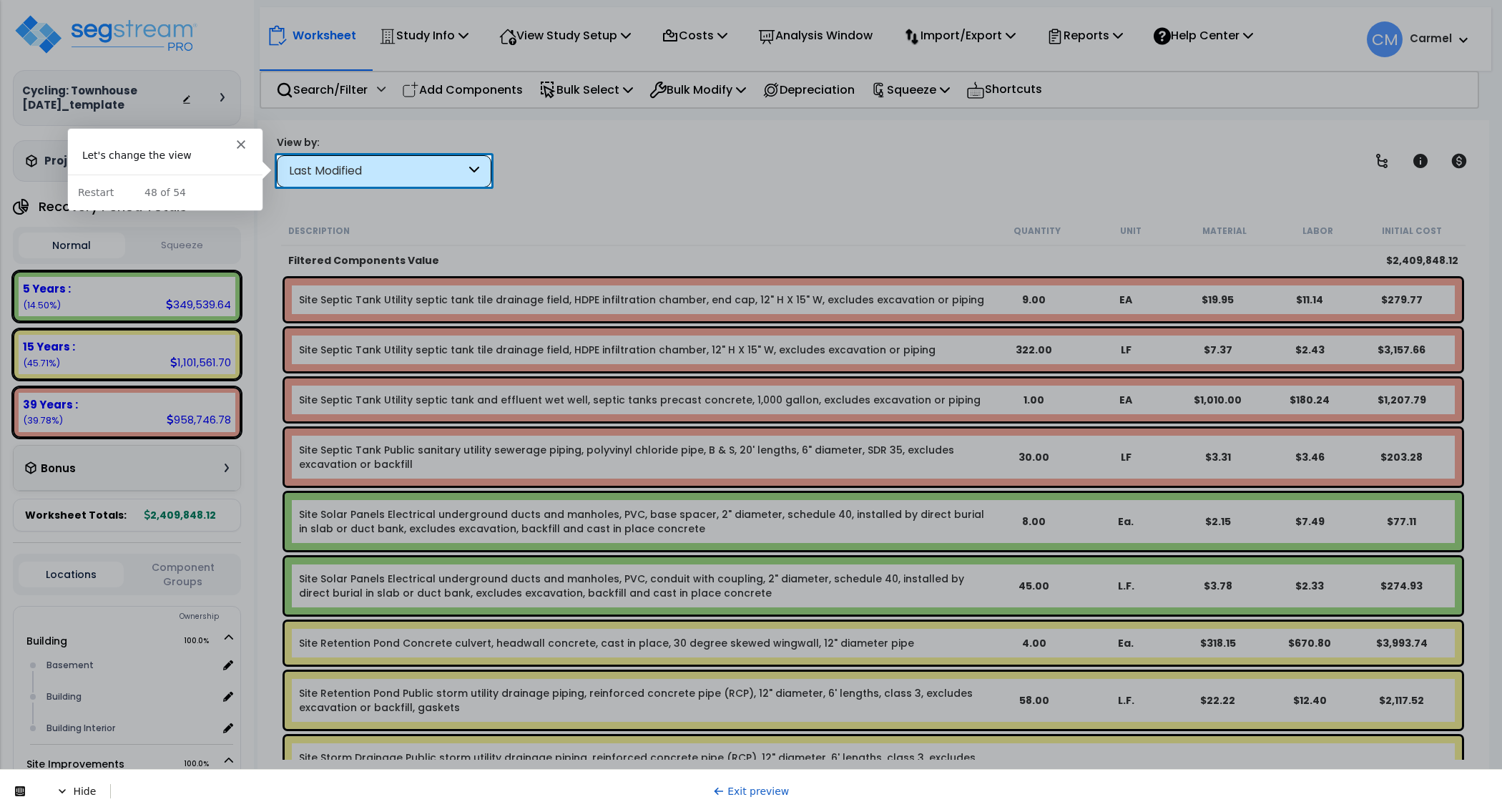
click at [363, 178] on div "Last Modified" at bounding box center [377, 171] width 176 height 16
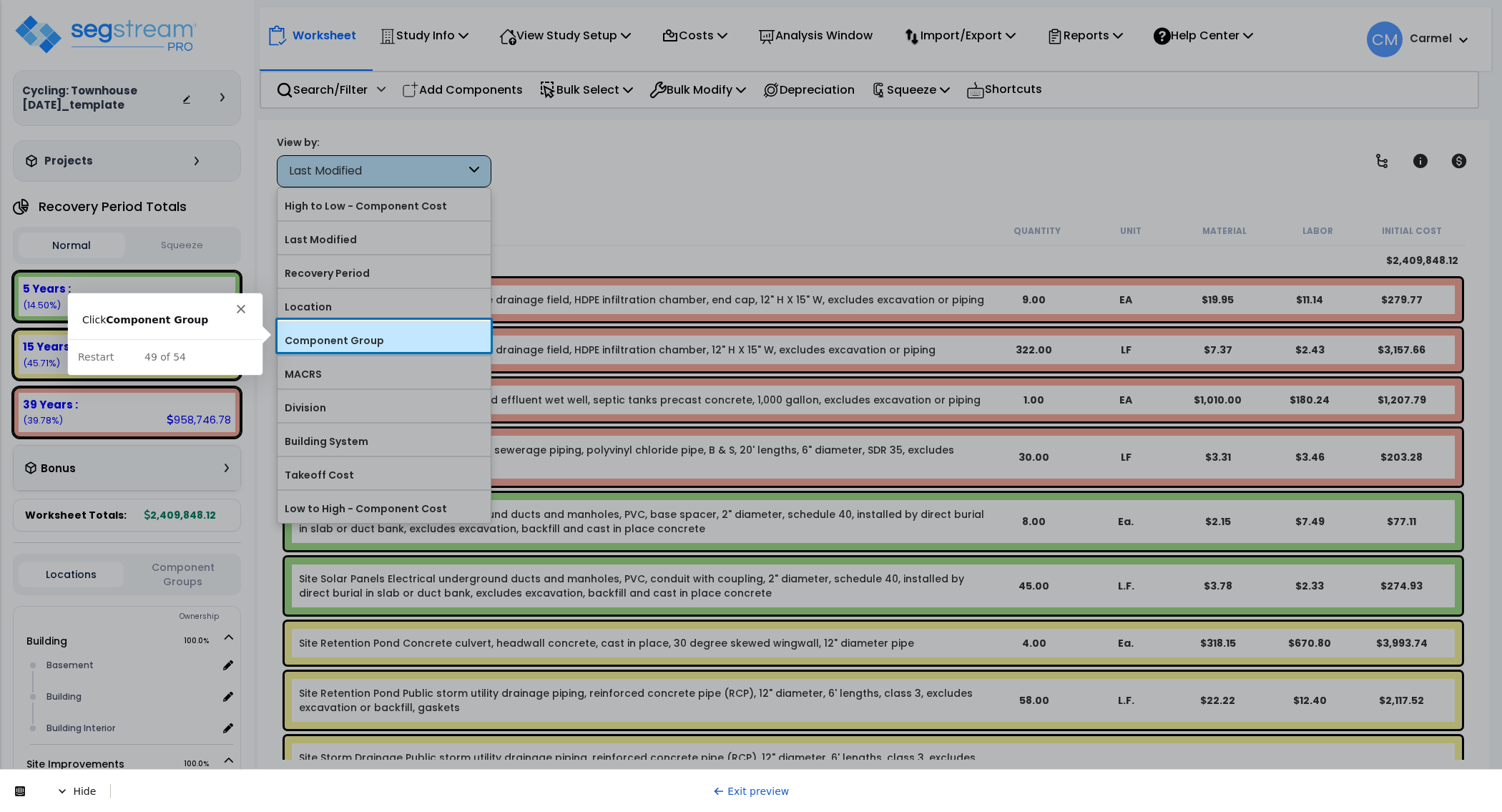
click at [349, 337] on label "Component Group" at bounding box center [384, 340] width 213 height 21
click at [0, 0] on input "Component Group" at bounding box center [0, 0] width 0 height 0
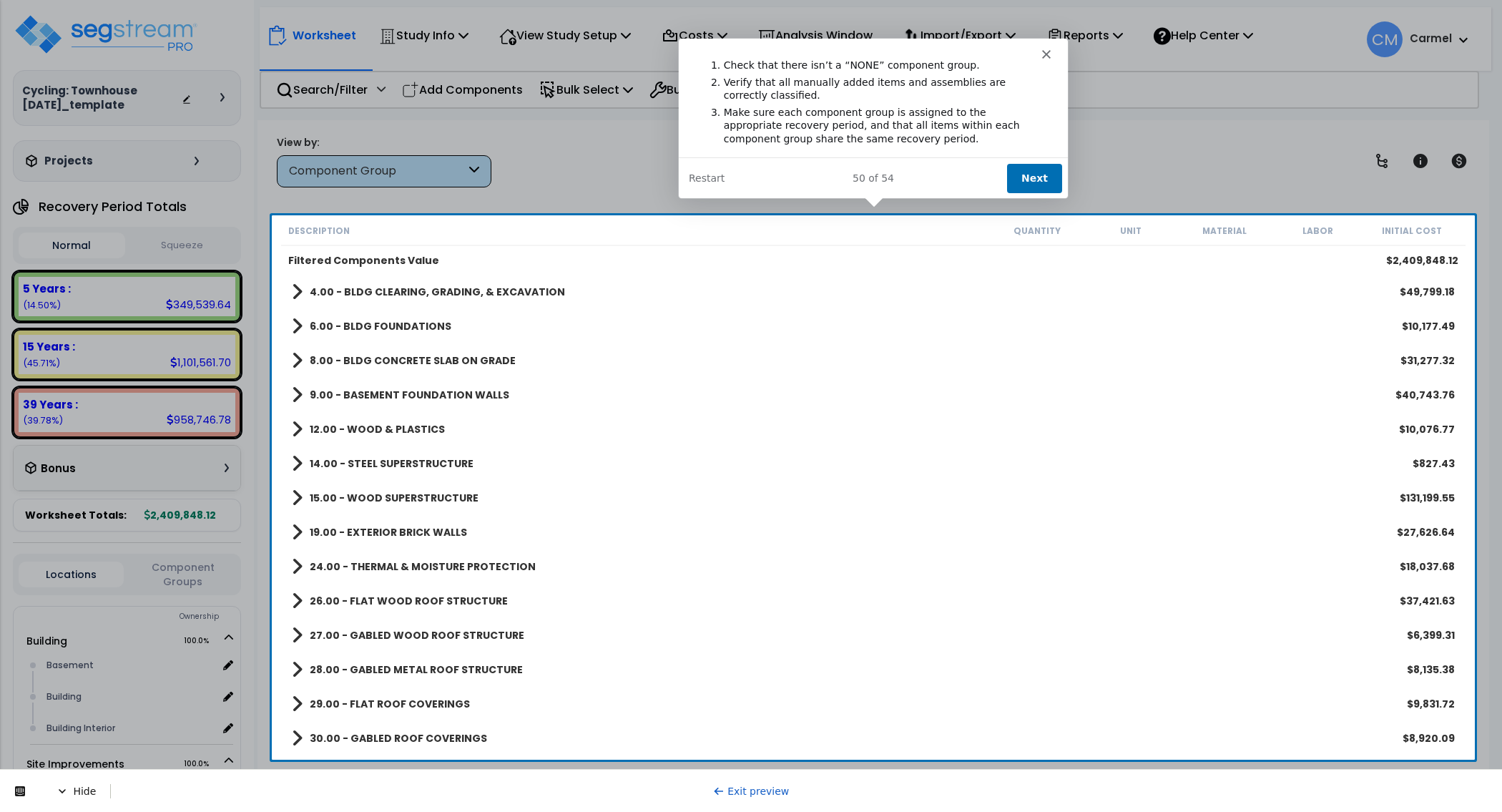
click at [1048, 177] on button "Next" at bounding box center [1034, 178] width 55 height 30
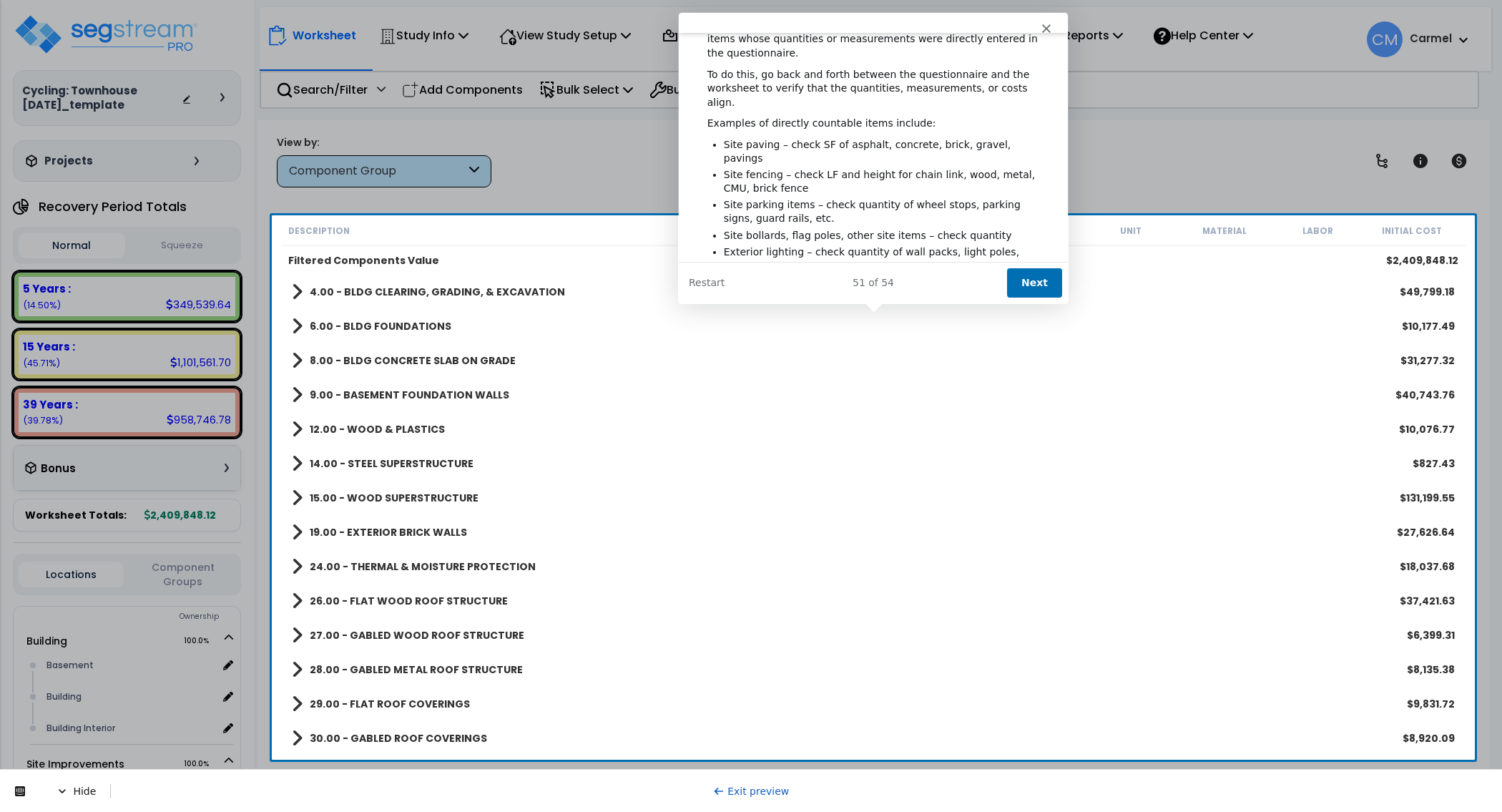
scroll to position [135, 0]
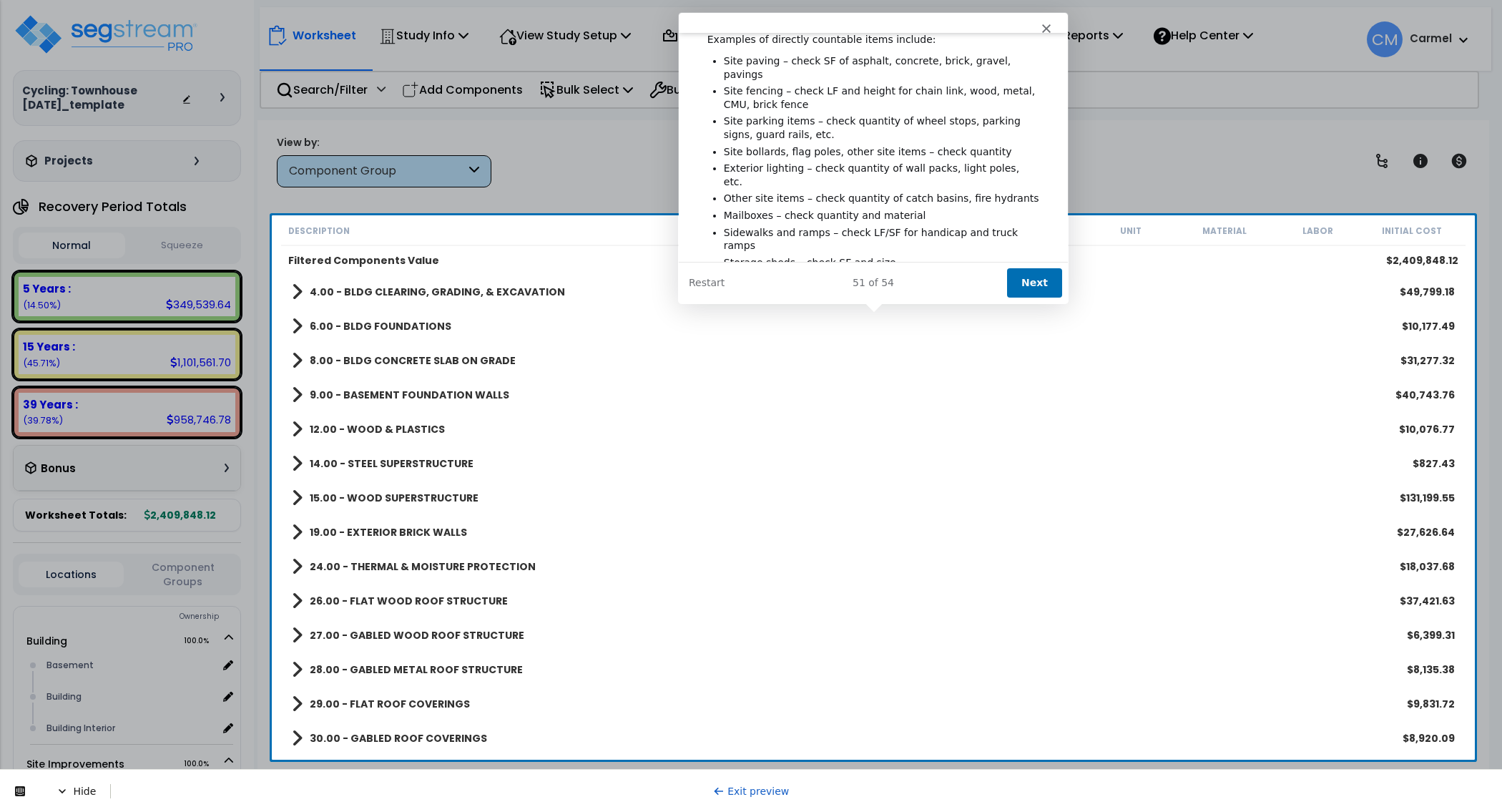
click at [1022, 289] on button "Next" at bounding box center [1034, 282] width 55 height 30
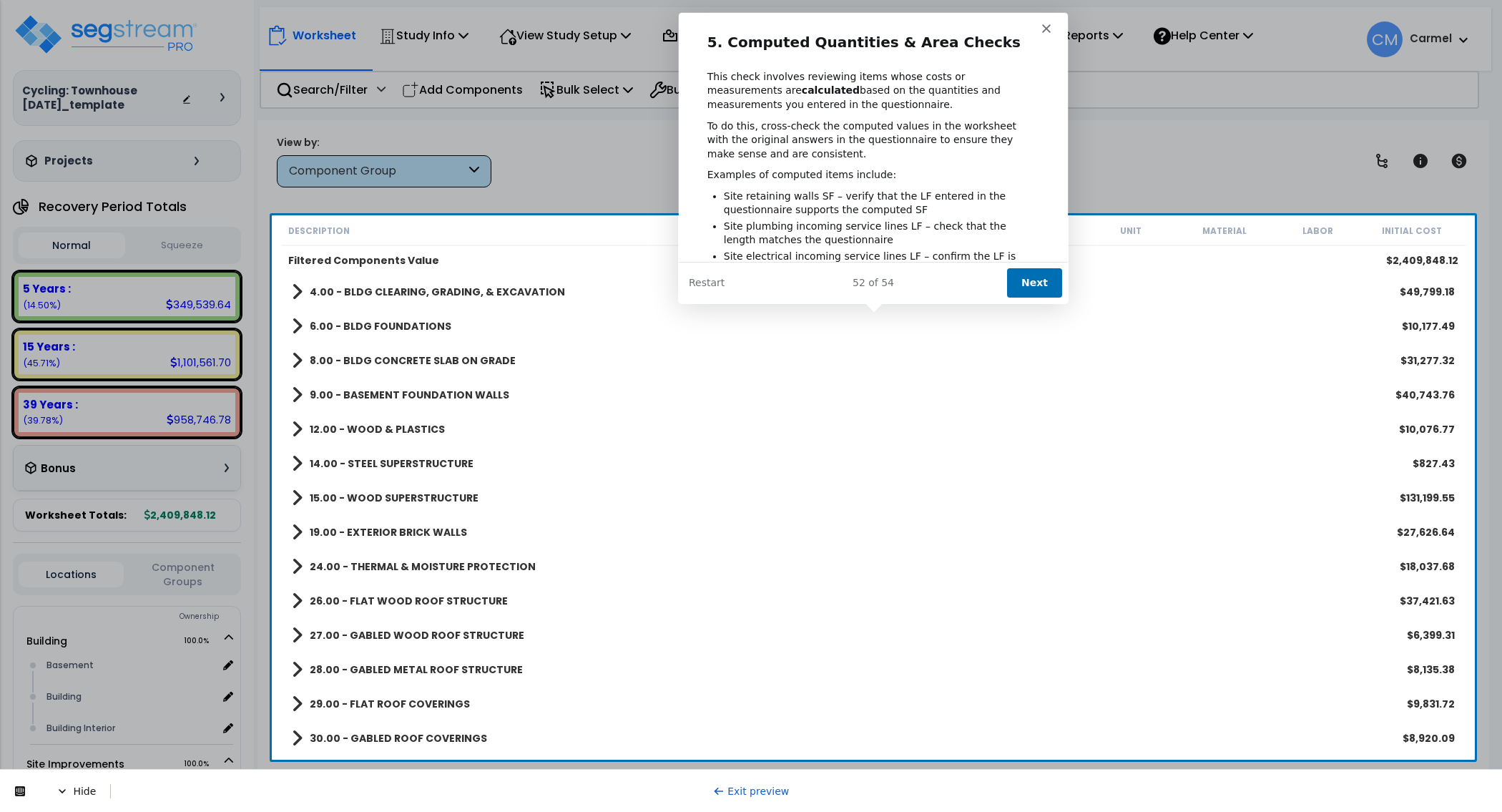
scroll to position [125, 0]
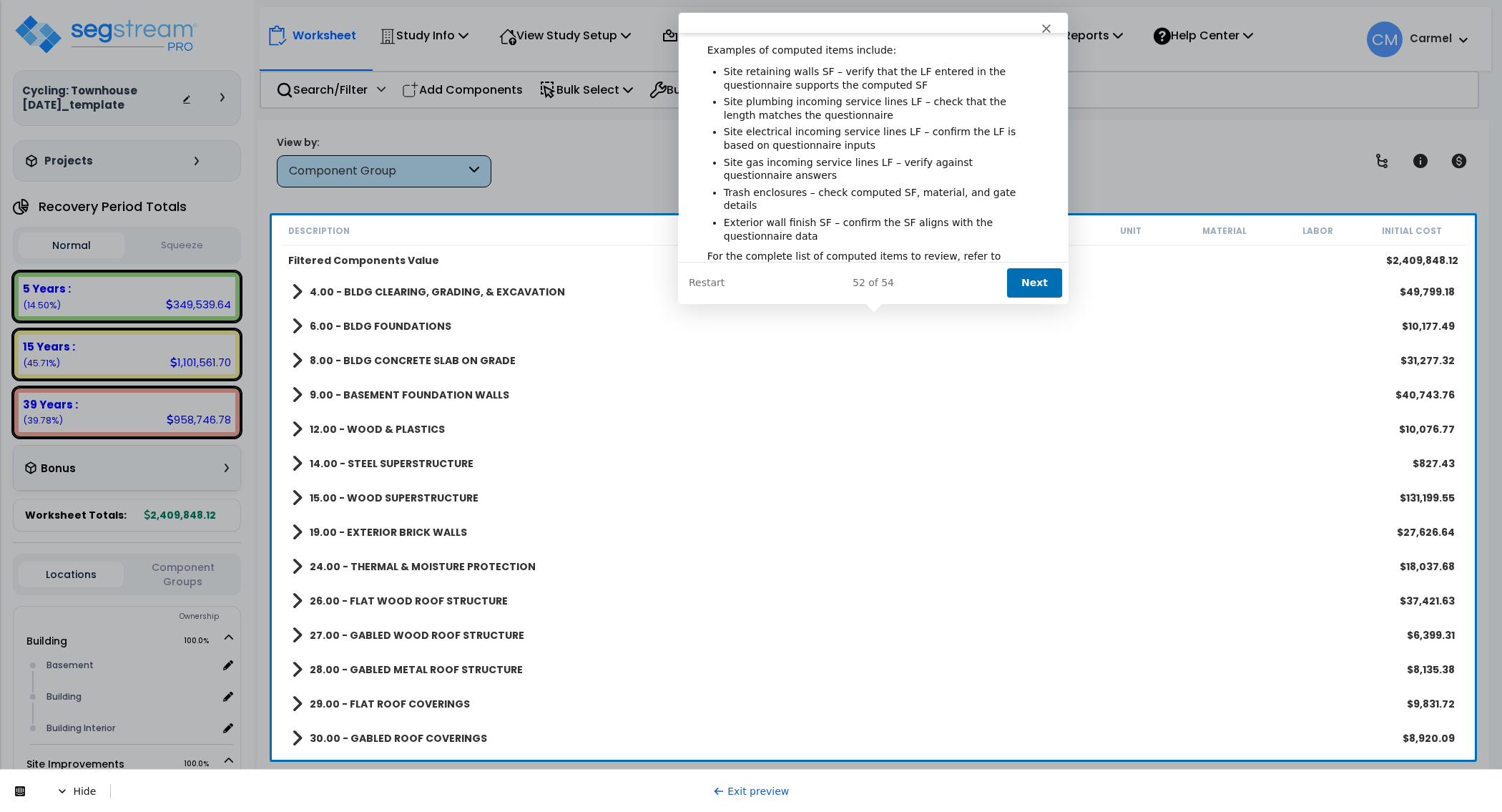
click at [1029, 276] on button "Next" at bounding box center [1034, 282] width 55 height 30
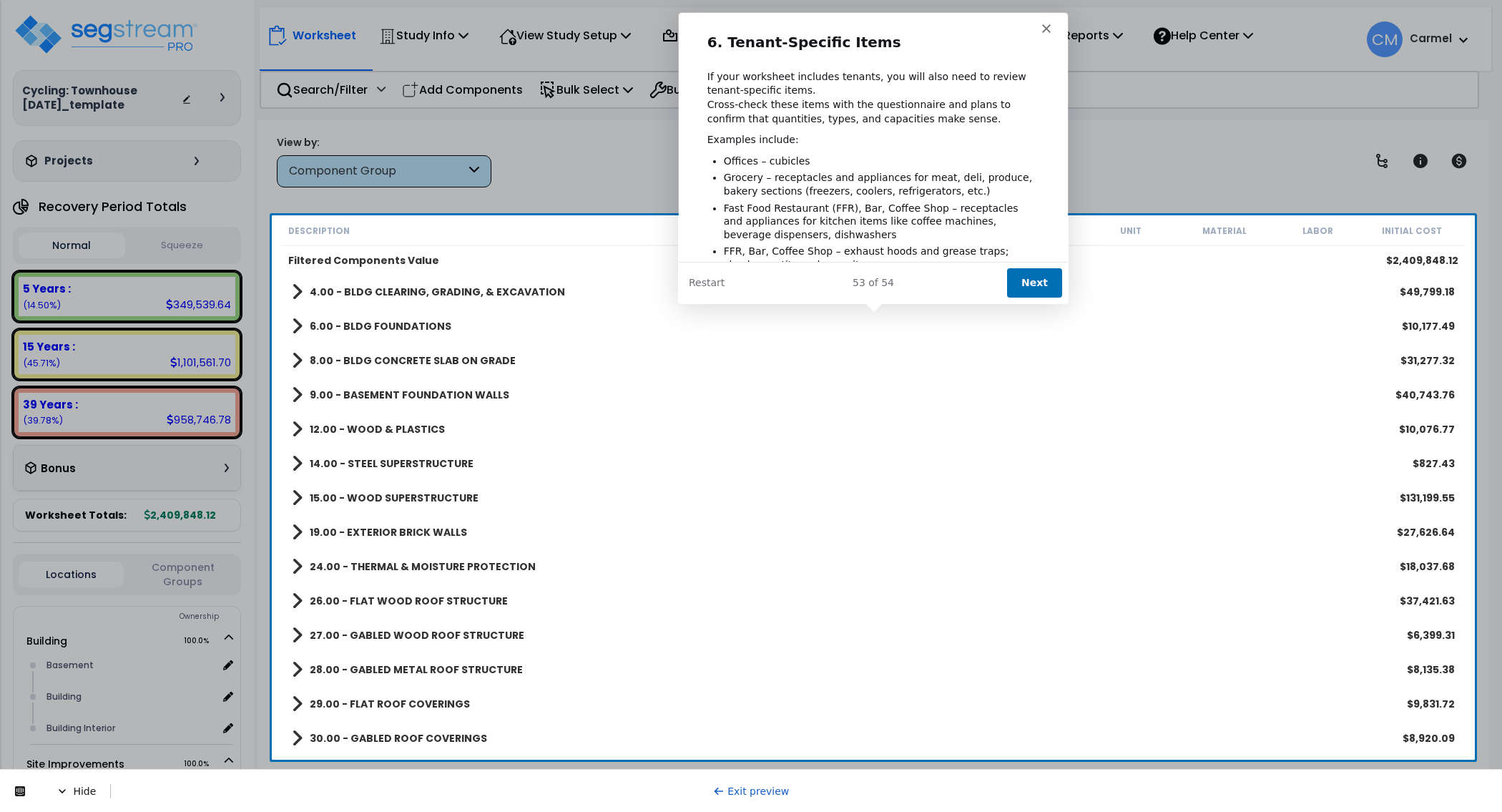
scroll to position [0, 0]
click at [1023, 283] on button "Next" at bounding box center [1034, 282] width 55 height 30
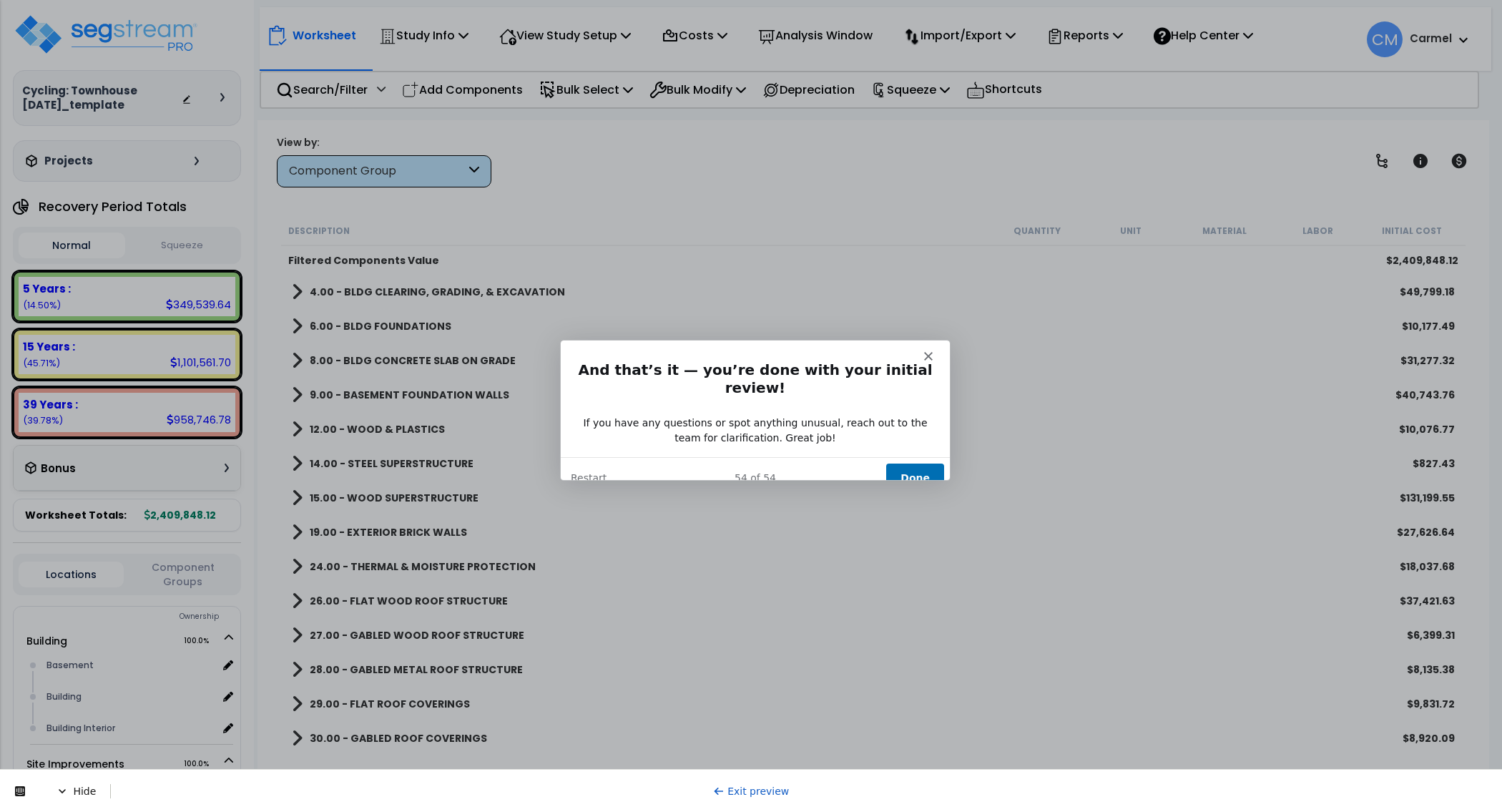
click at [912, 466] on button "Done" at bounding box center [914, 477] width 58 height 30
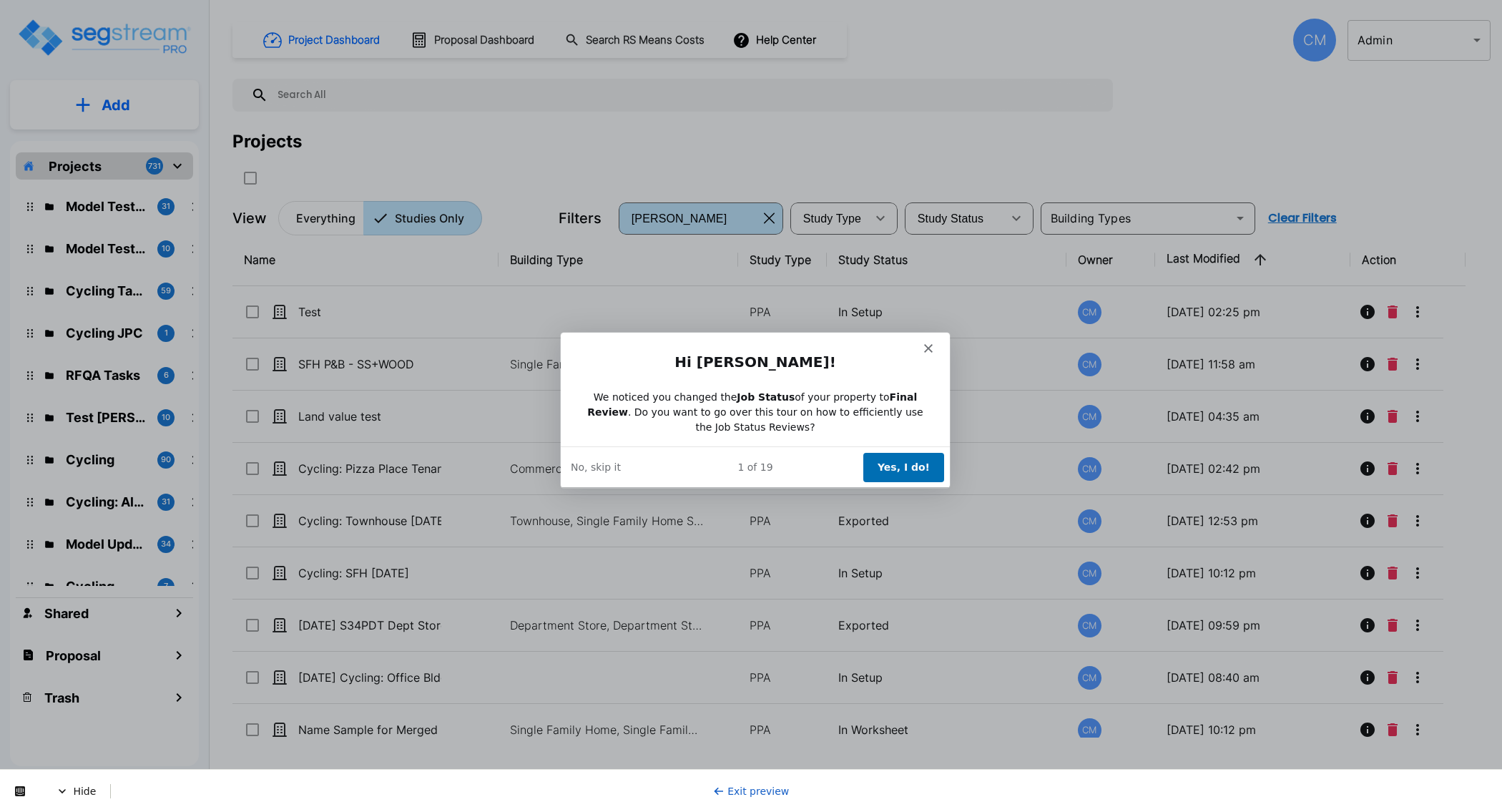
click at [905, 459] on button "Yes, I do!" at bounding box center [902, 467] width 81 height 30
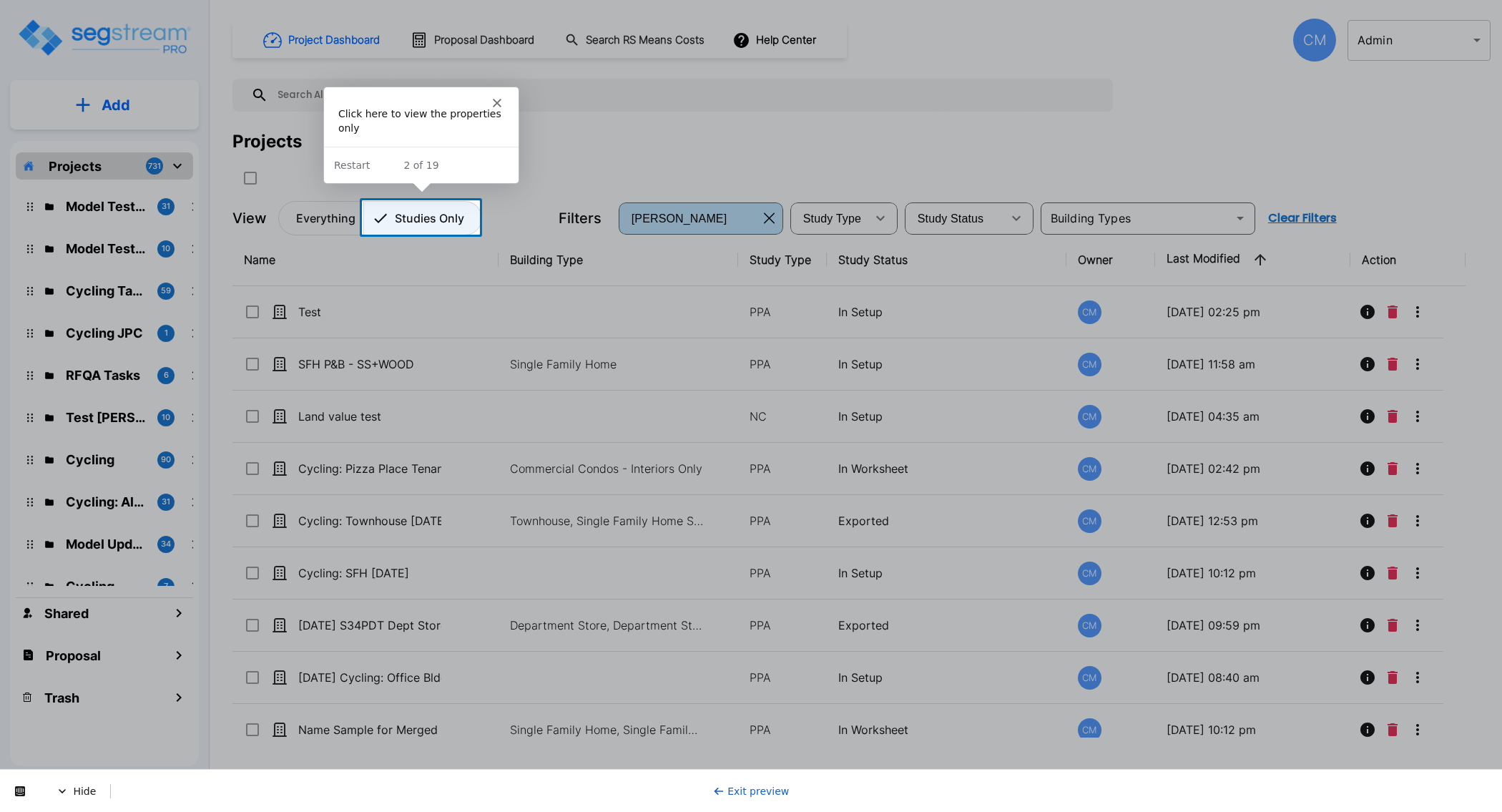
click at [430, 218] on p "Studies Only" at bounding box center [429, 217] width 70 height 17
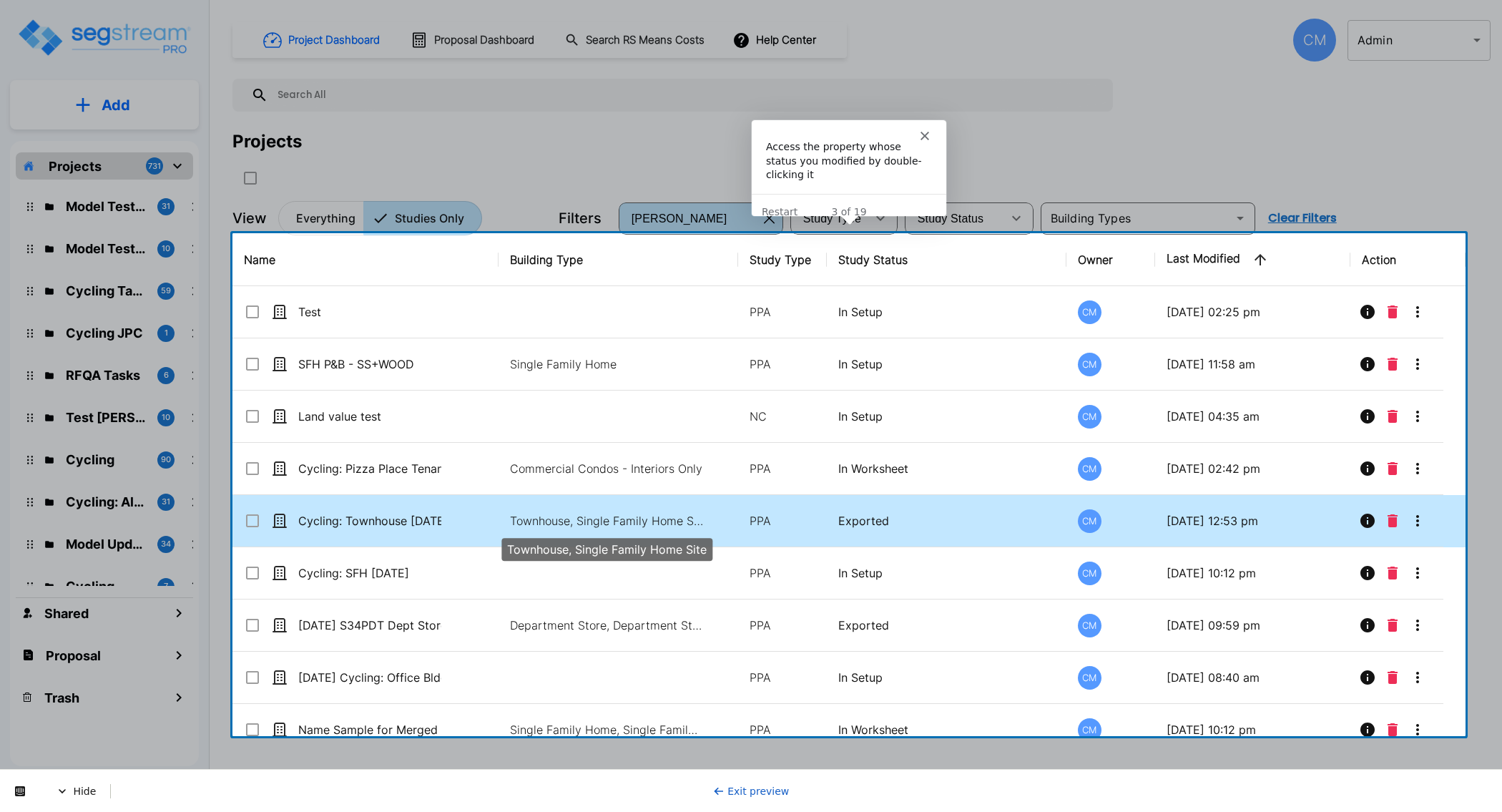
click at [568, 519] on p "Townhouse, Single Family Home Site" at bounding box center [606, 520] width 193 height 17
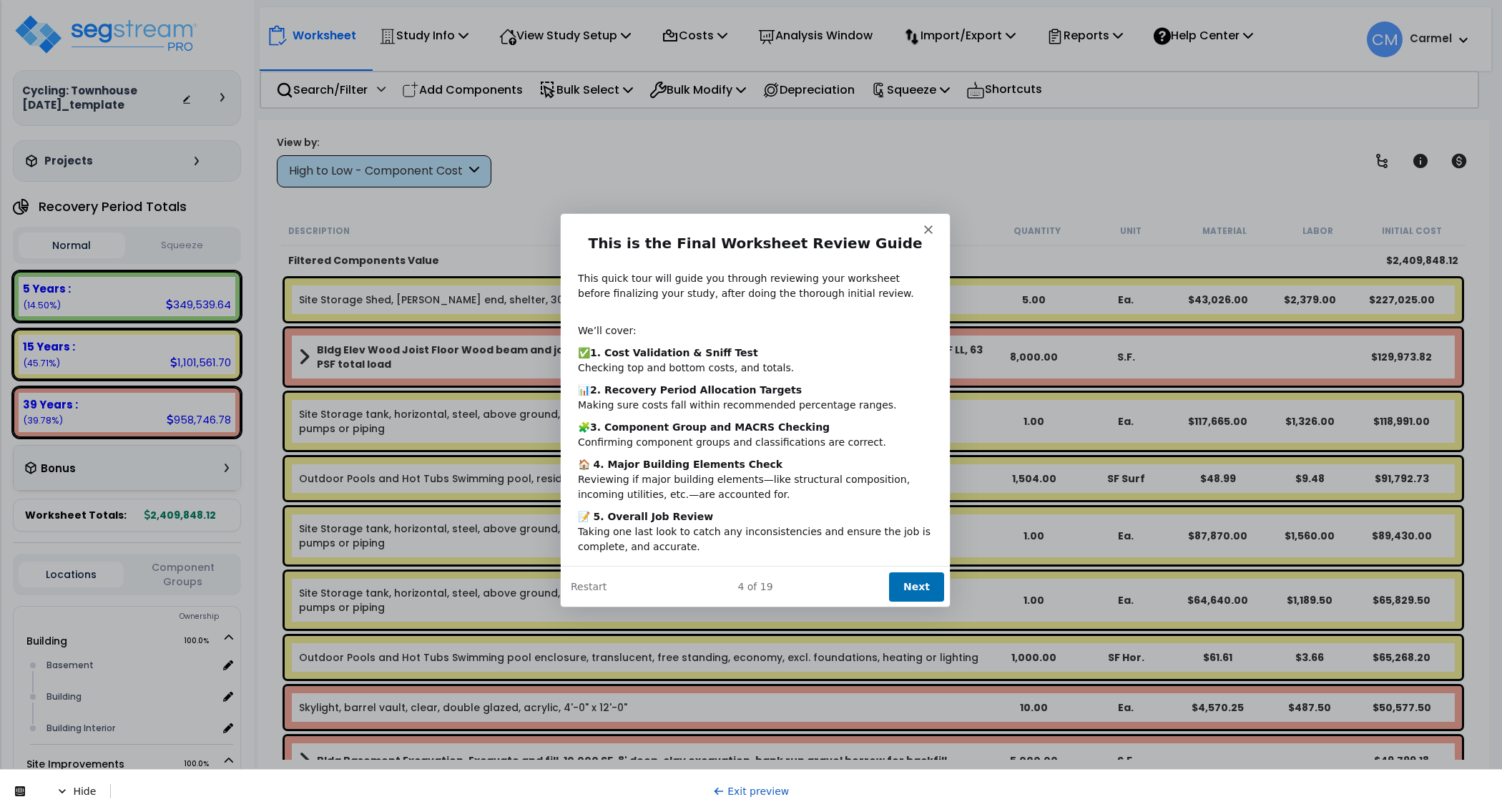
click at [929, 579] on button "Next" at bounding box center [915, 586] width 55 height 30
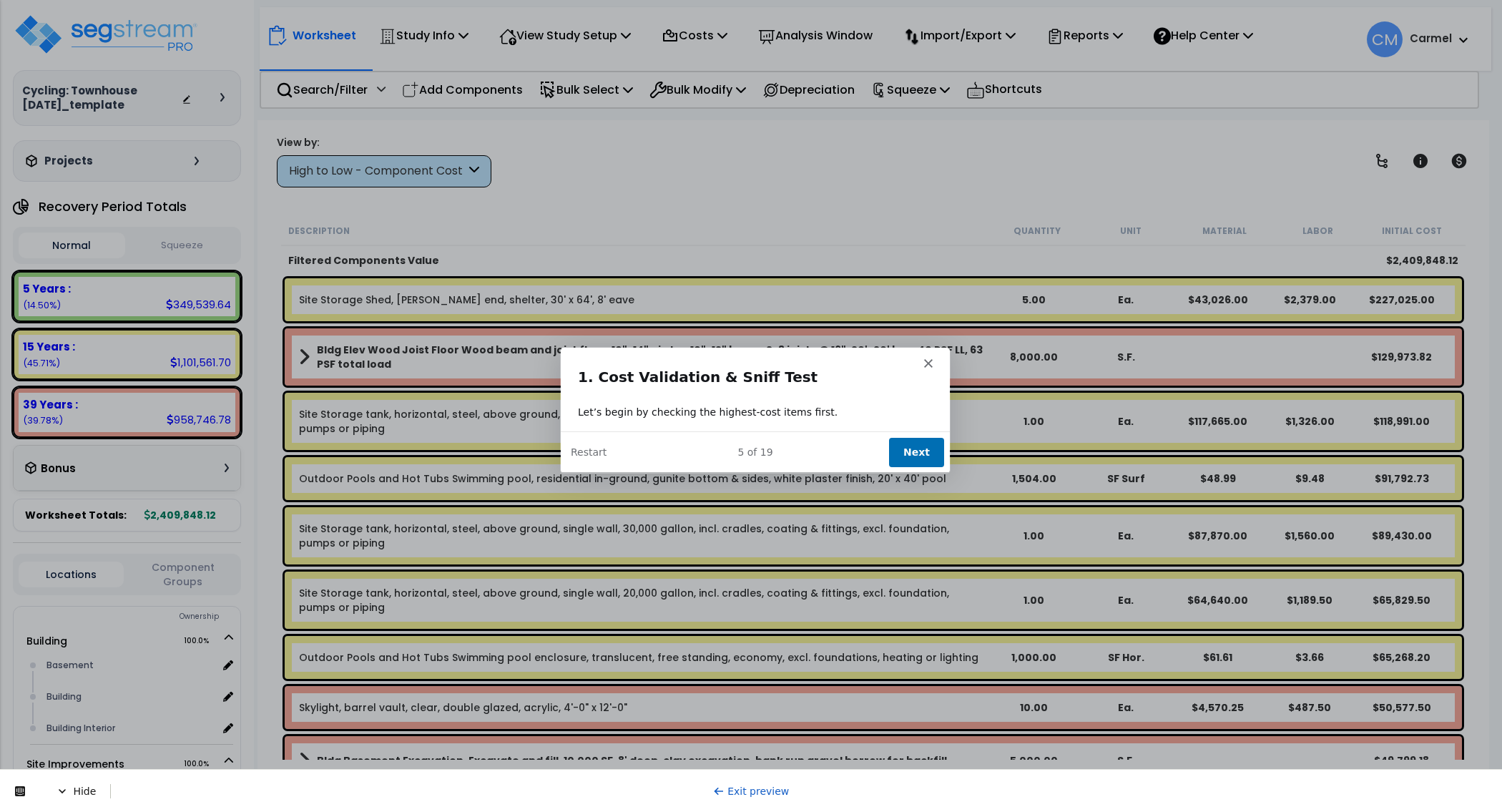
click at [920, 451] on button "Next" at bounding box center [915, 452] width 55 height 30
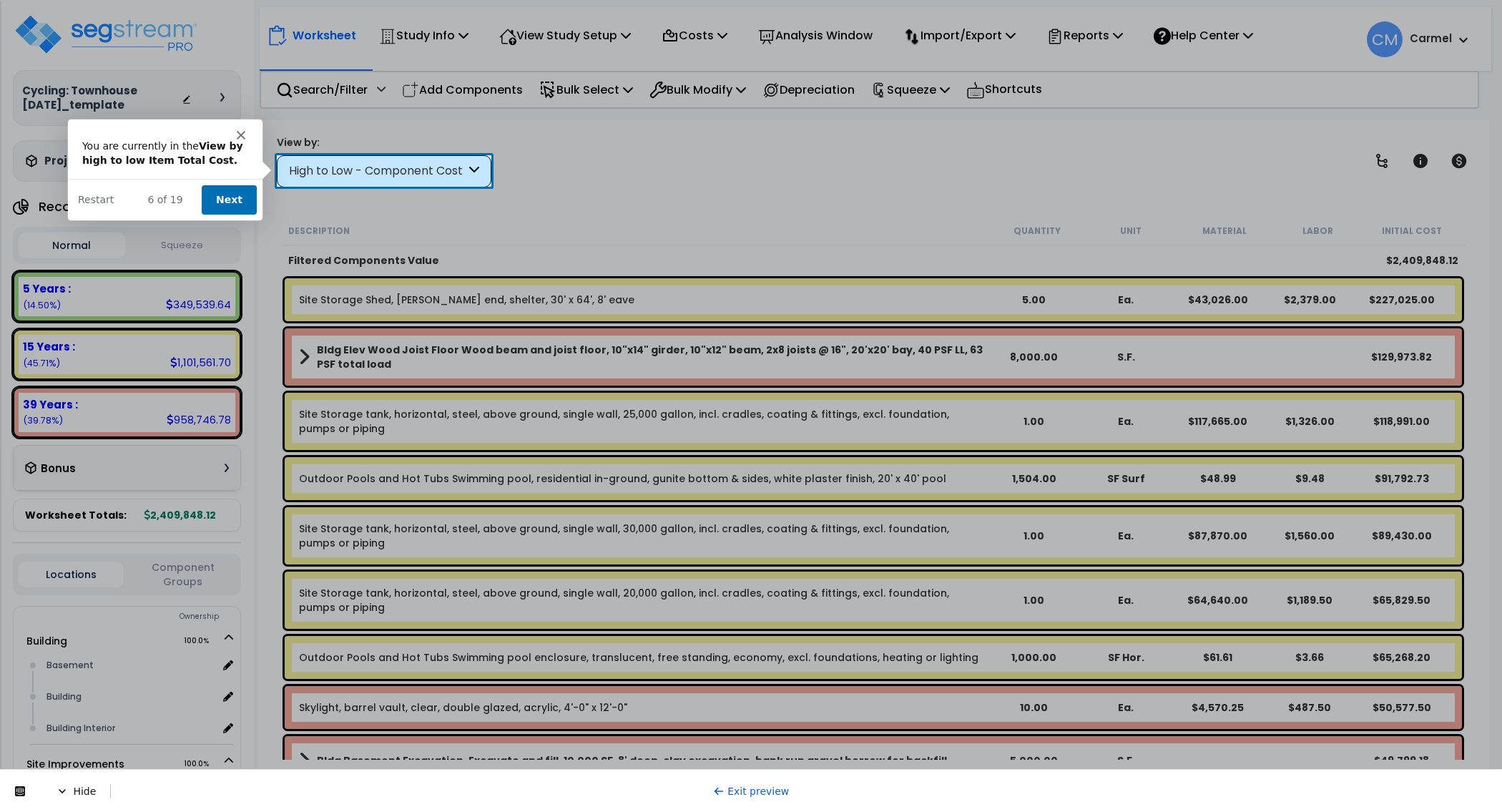
click at [237, 198] on button "Next" at bounding box center [227, 198] width 55 height 30
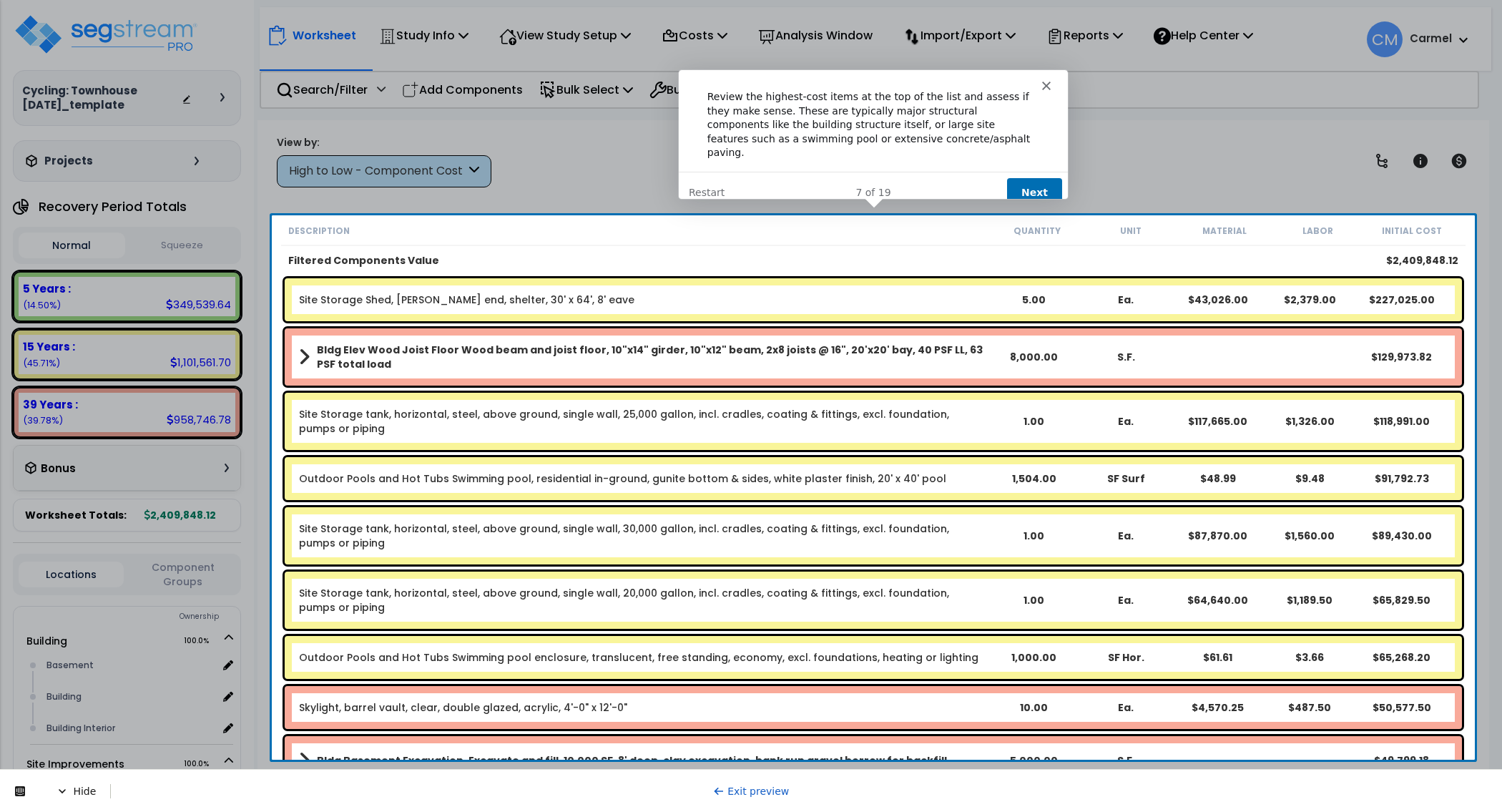
click at [1033, 176] on button "Next" at bounding box center [1034, 191] width 55 height 30
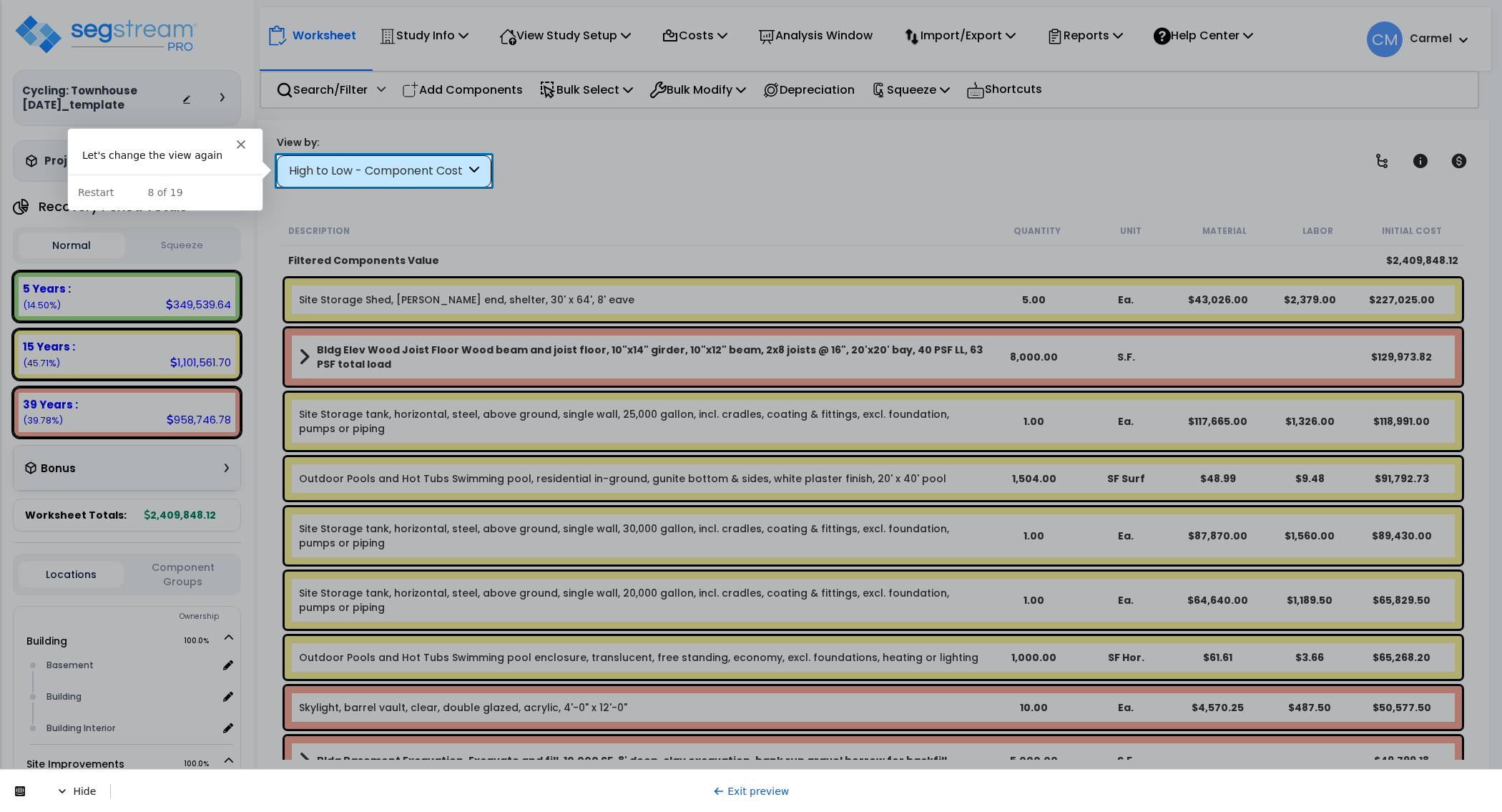
click at [374, 176] on div "High to Low - Component Cost" at bounding box center [377, 171] width 176 height 16
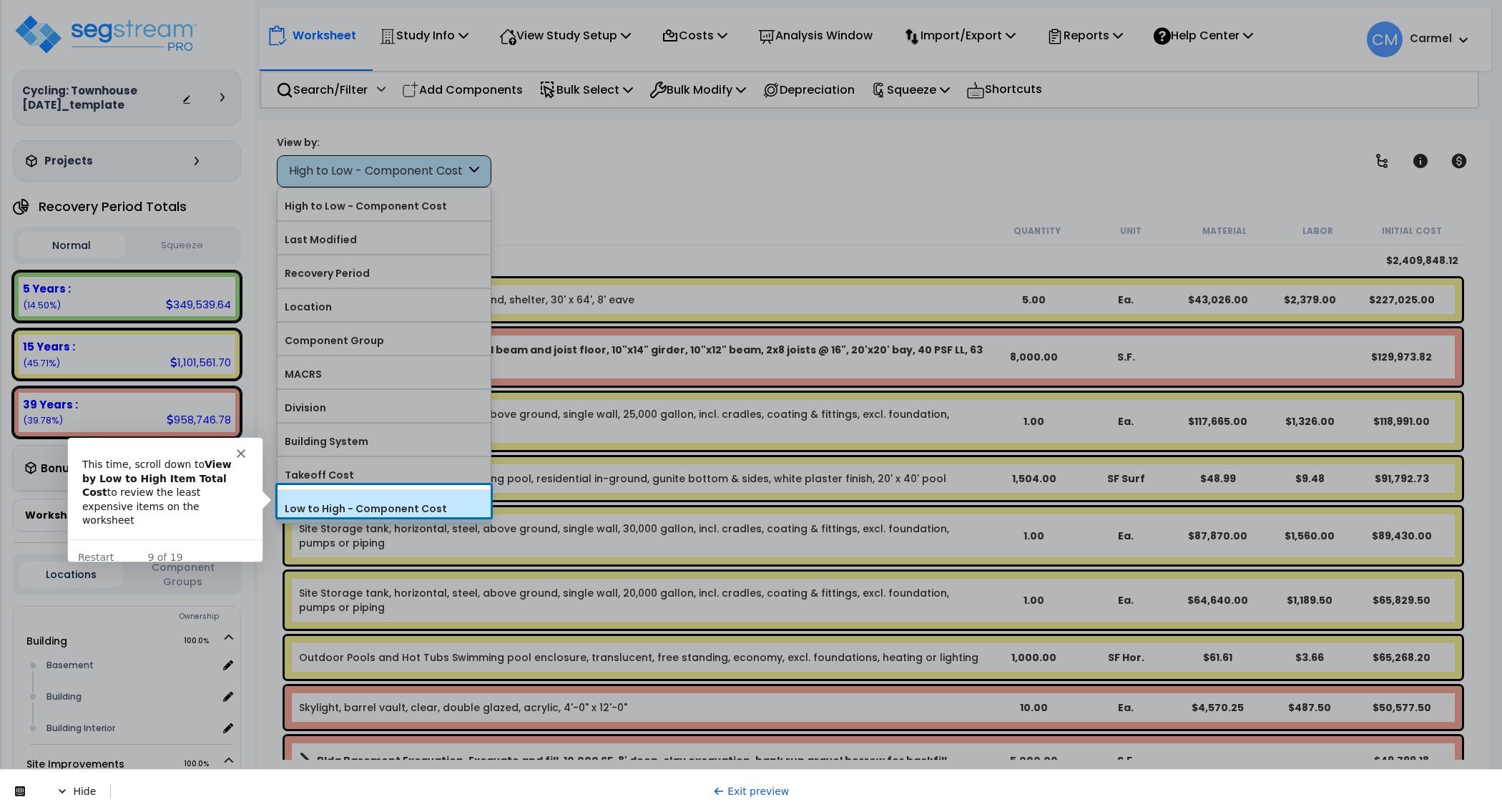
click at [341, 498] on label "Low to High - Component Cost" at bounding box center [384, 509] width 213 height 21
click at [0, 0] on input "Low to High - Component Cost" at bounding box center [0, 0] width 0 height 0
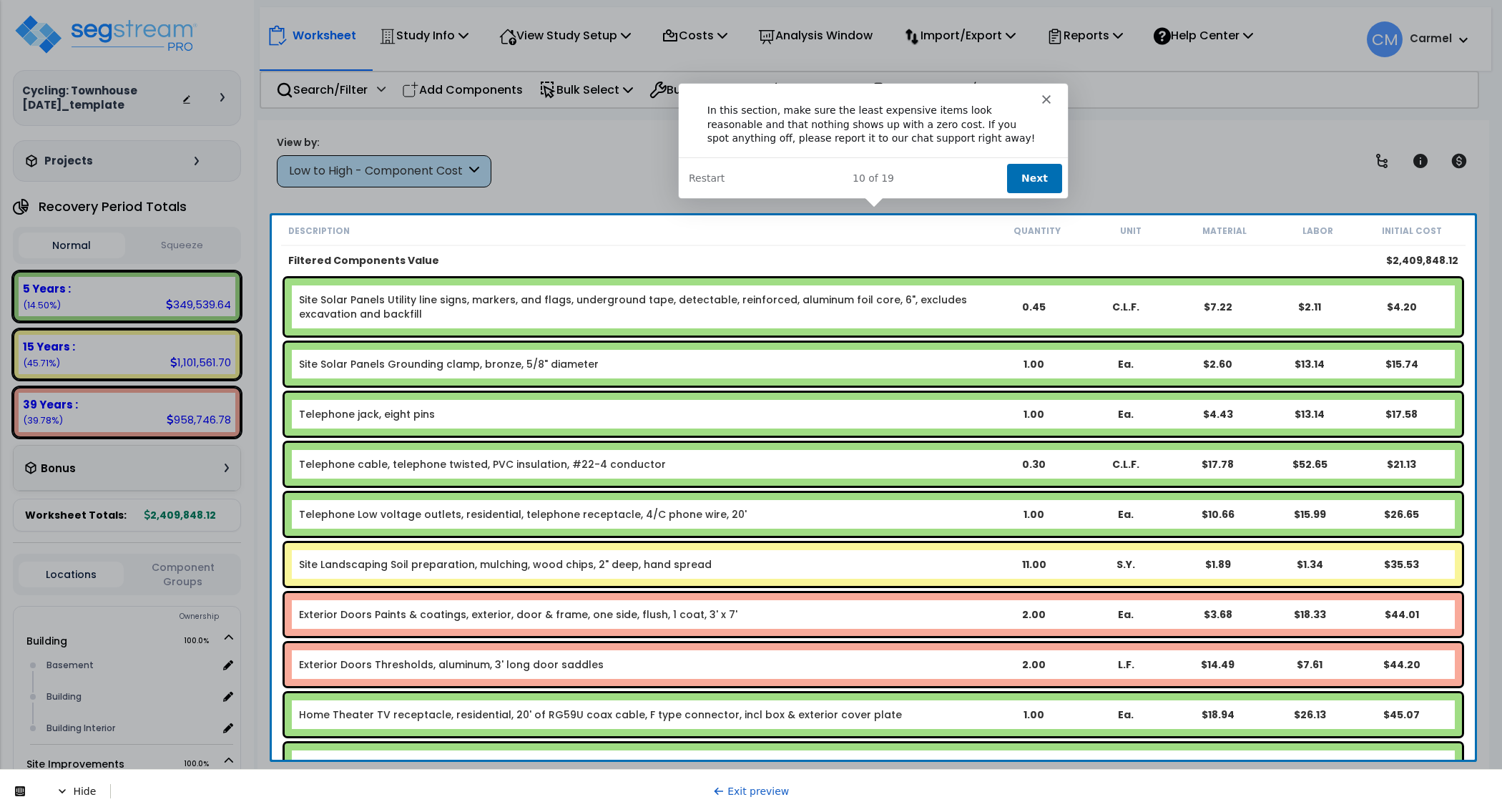
click at [1029, 169] on button "Next" at bounding box center [1034, 178] width 55 height 30
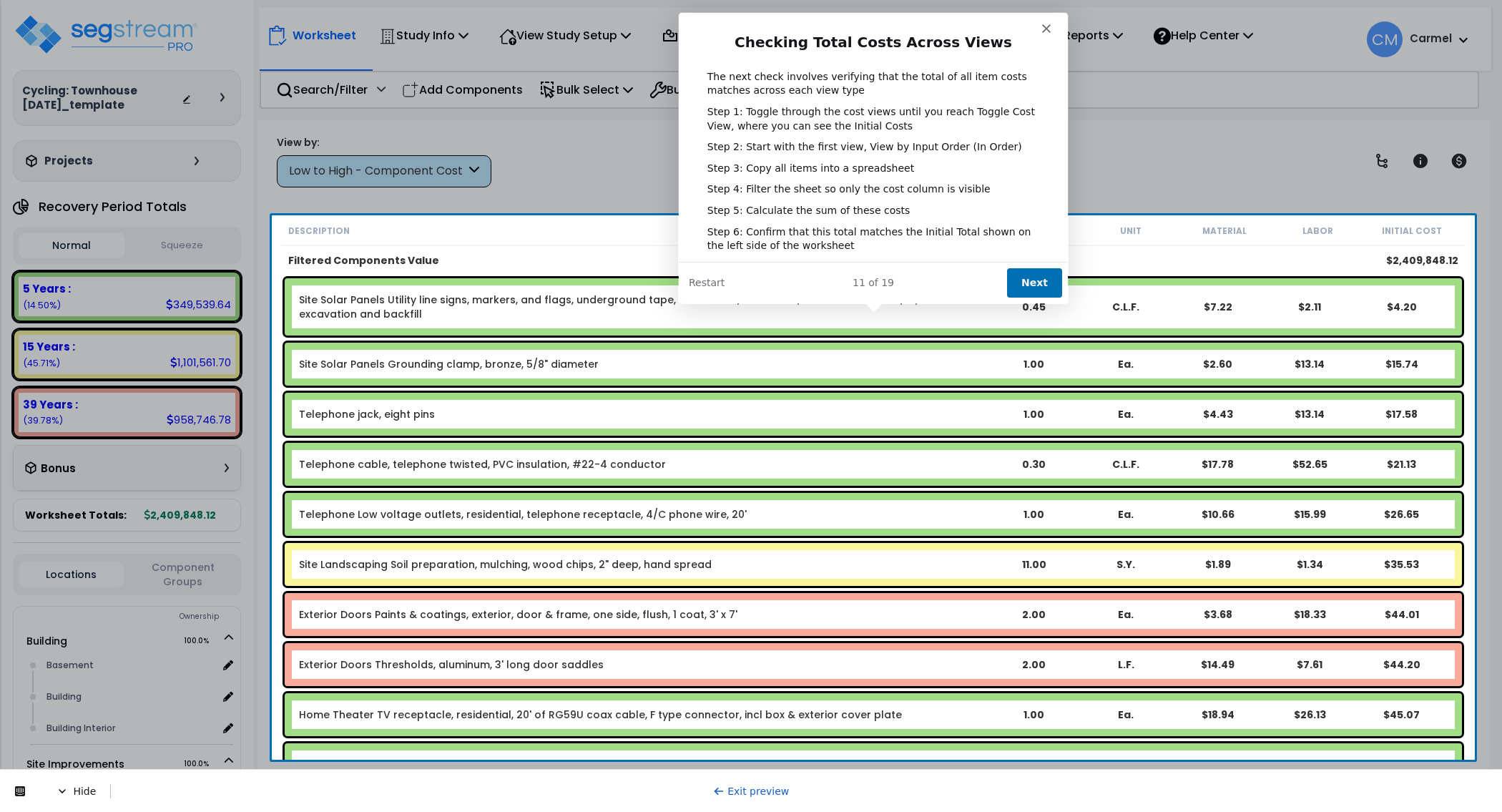
scroll to position [38, 0]
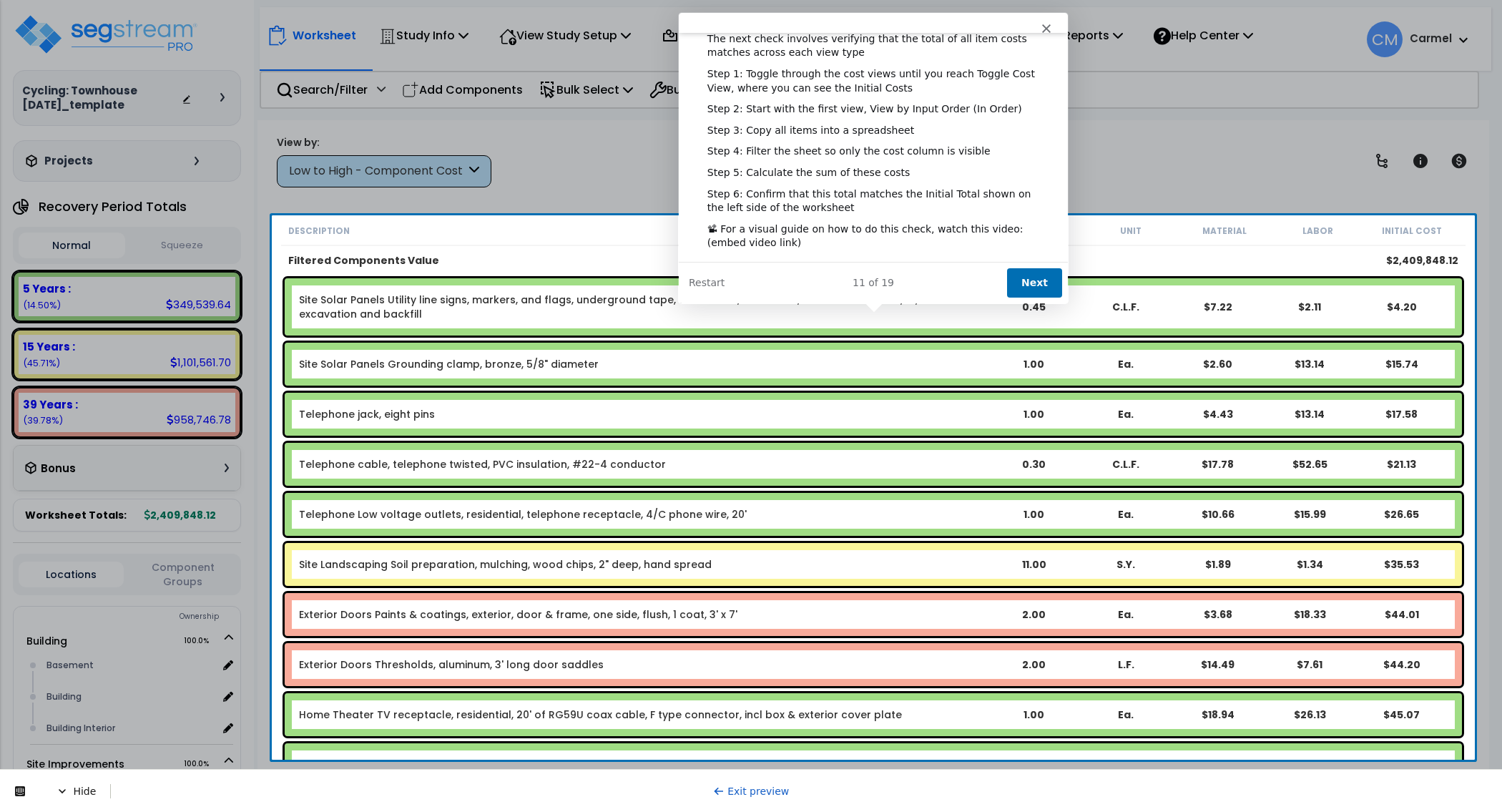
click at [1043, 283] on button "Next" at bounding box center [1034, 282] width 55 height 30
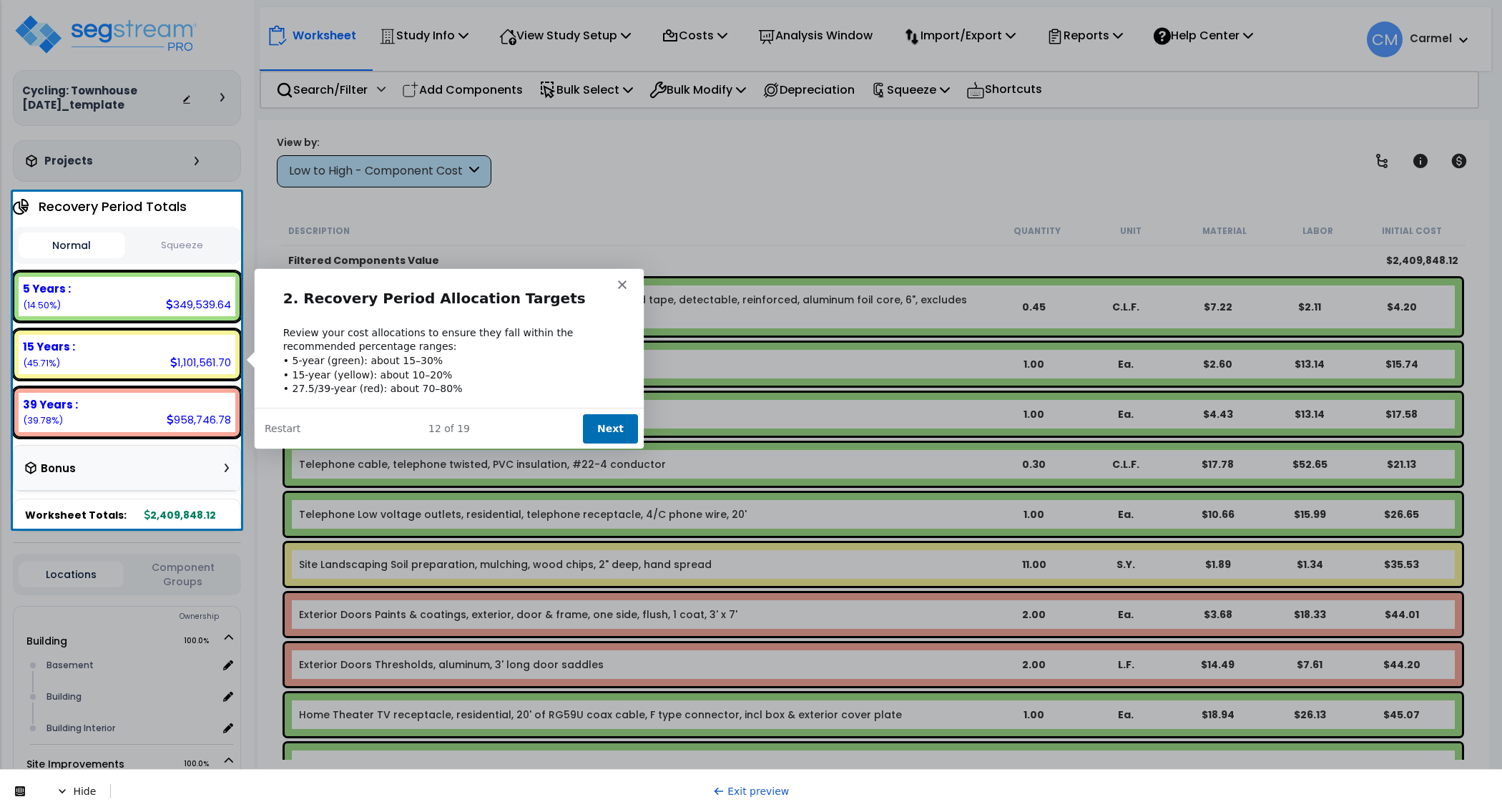
scroll to position [0, 0]
click at [619, 430] on button "Next" at bounding box center [609, 427] width 55 height 30
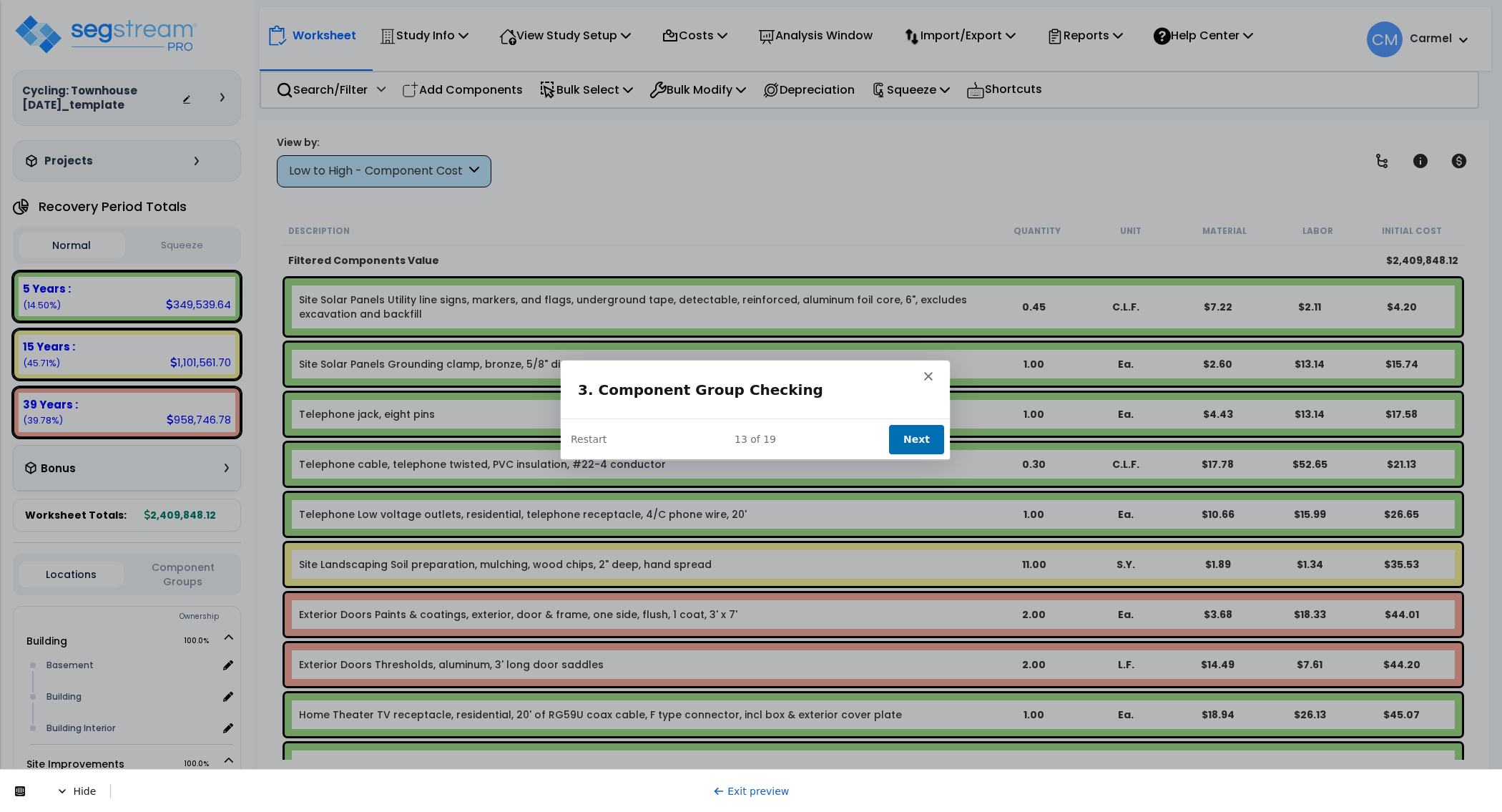
click at [898, 440] on button "Next" at bounding box center [915, 439] width 55 height 30
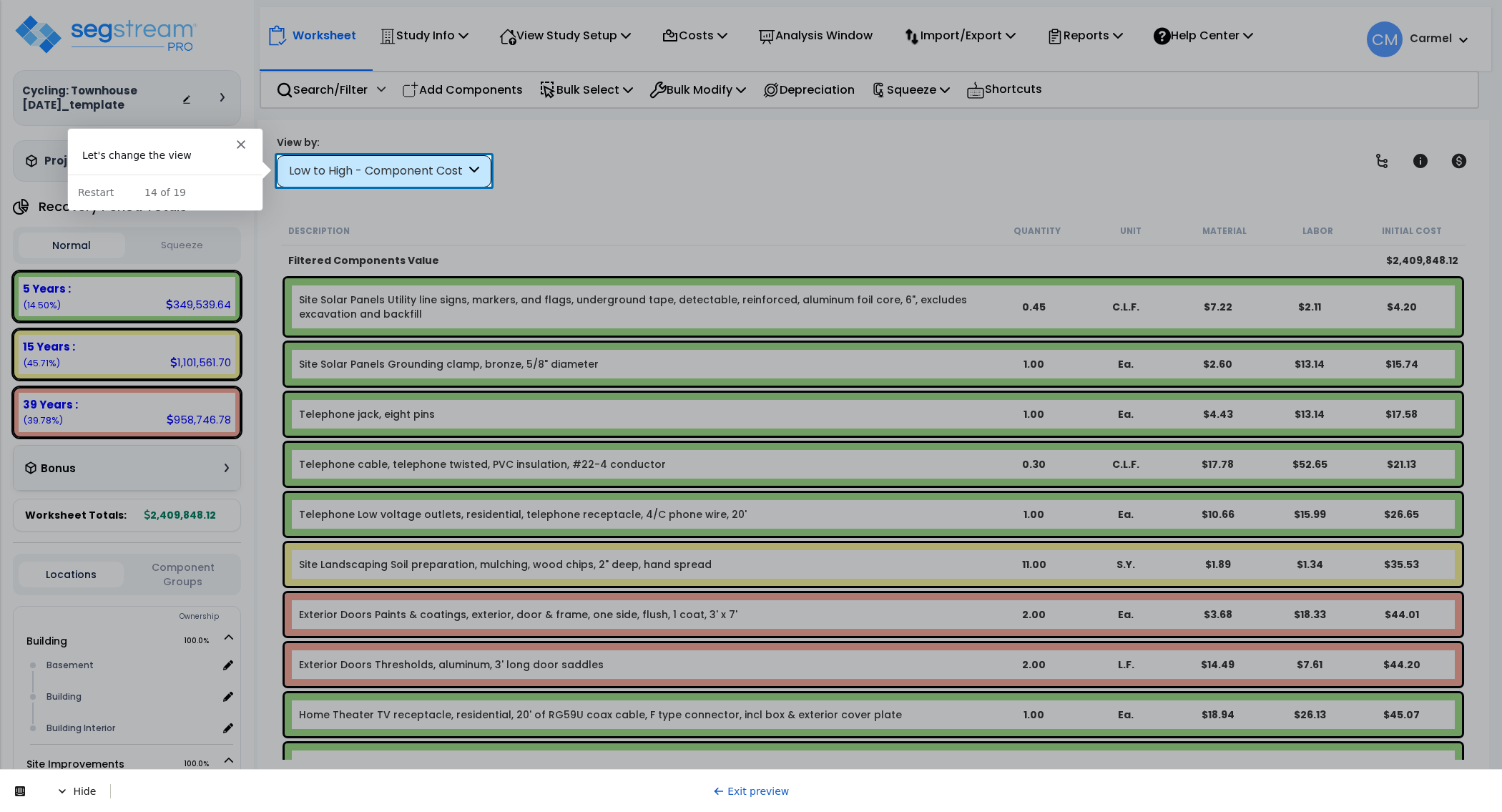
click at [352, 181] on div "Low to High - Component Cost" at bounding box center [384, 171] width 215 height 32
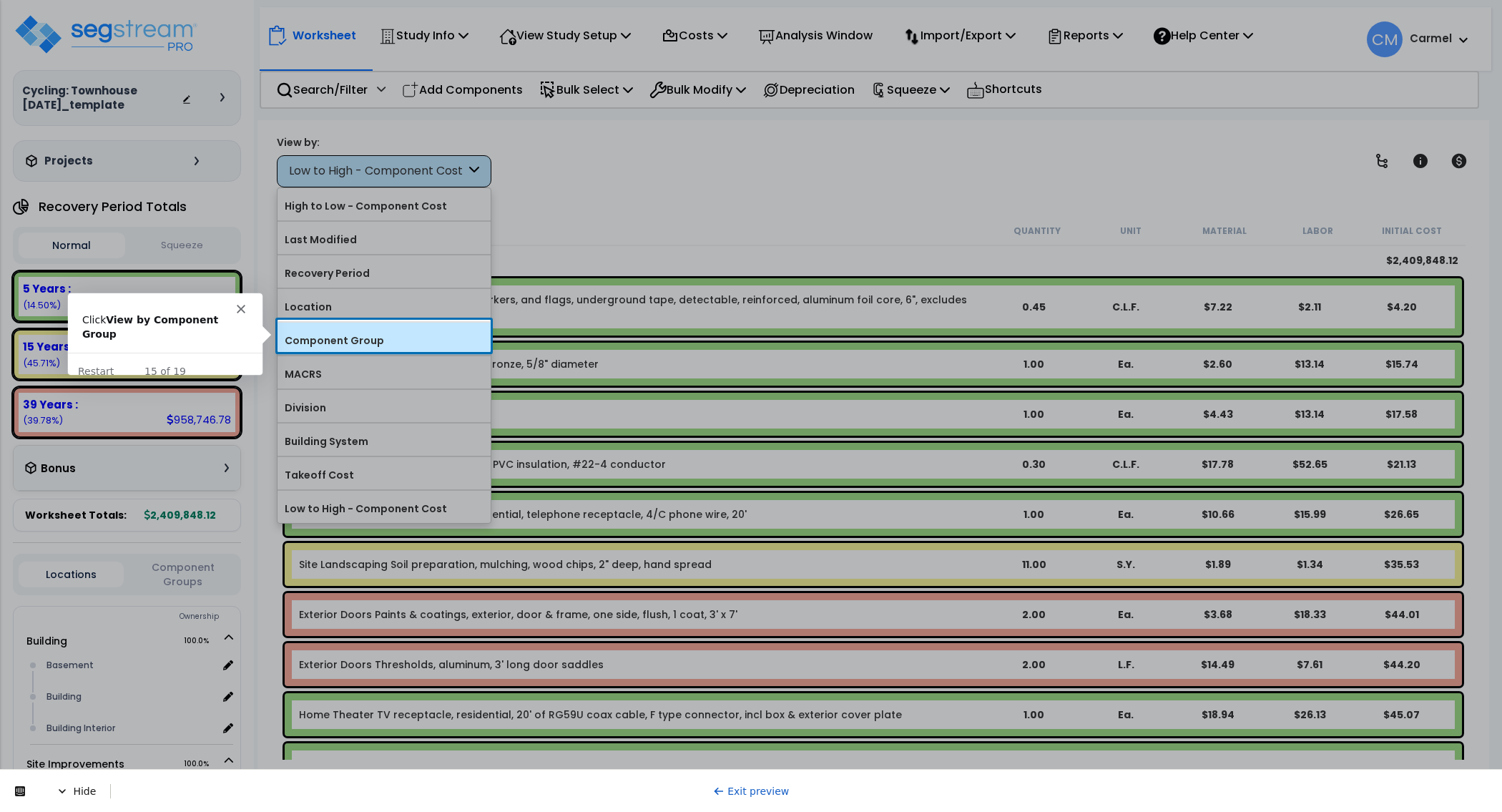
click at [359, 334] on label "Component Group" at bounding box center [384, 340] width 213 height 21
click at [0, 0] on input "Component Group" at bounding box center [0, 0] width 0 height 0
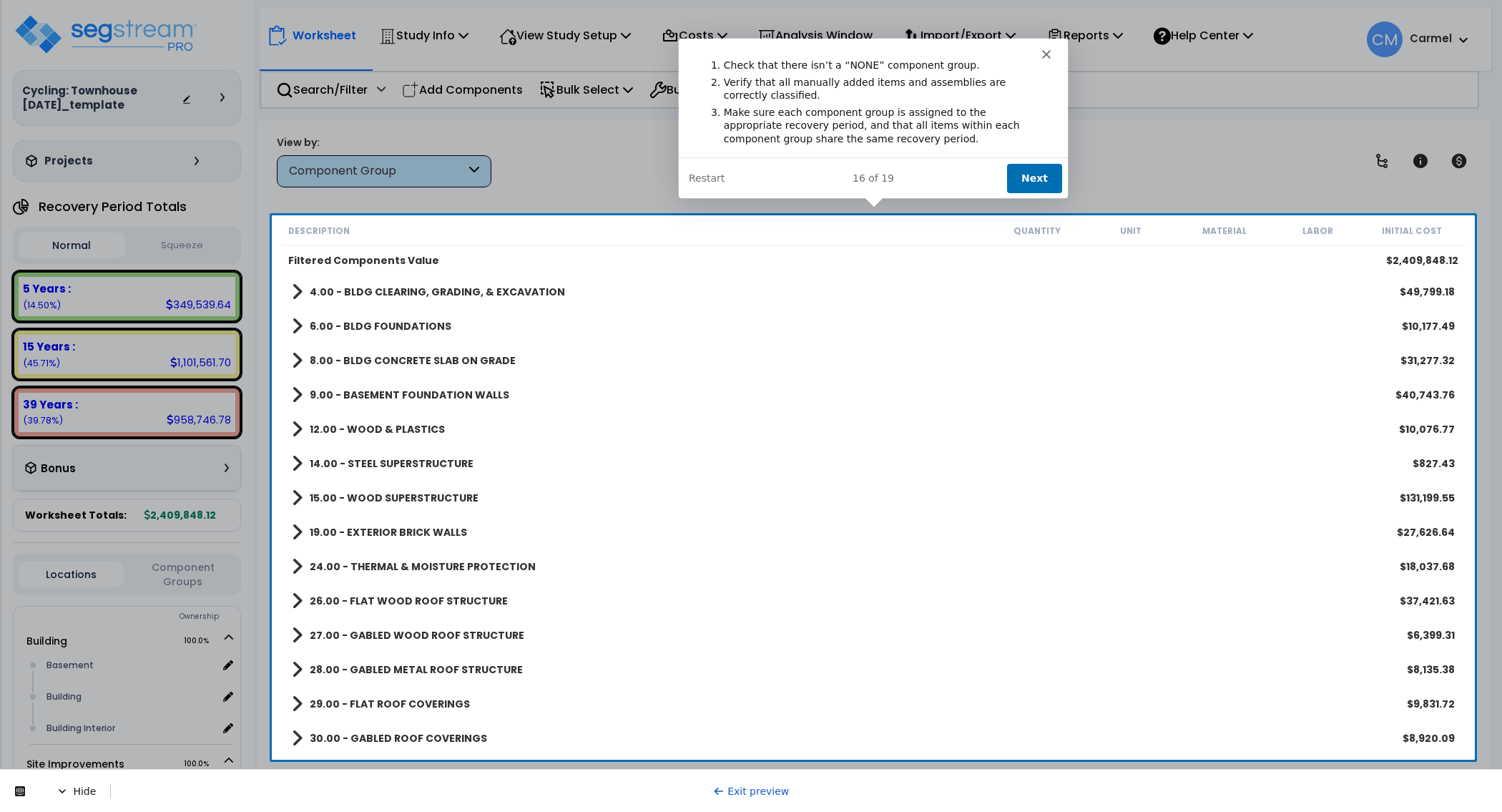
click at [1041, 179] on button "Next" at bounding box center [1034, 178] width 55 height 30
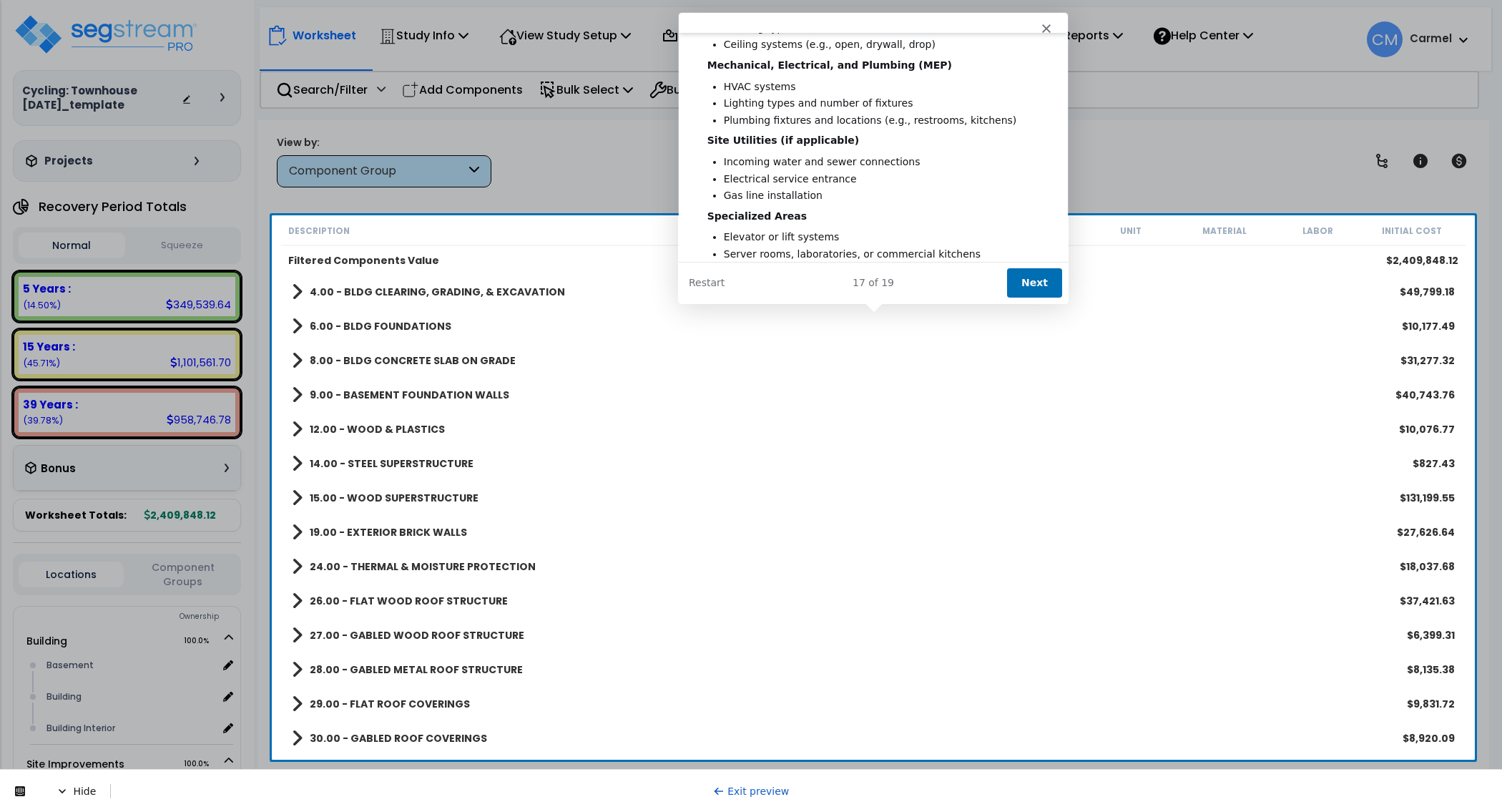
click at [1029, 286] on button "Next" at bounding box center [1034, 282] width 55 height 30
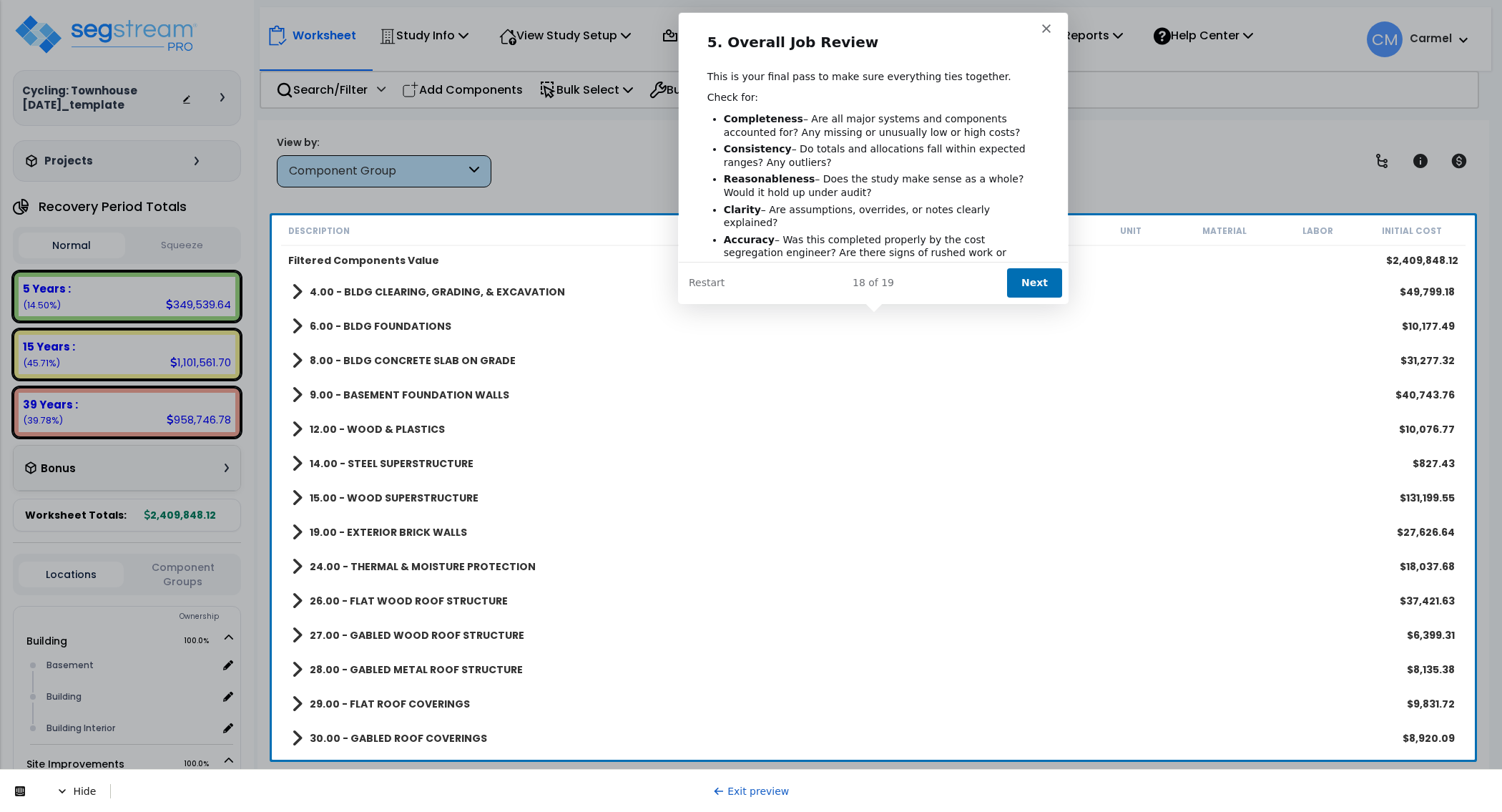
click at [1029, 287] on button "Next" at bounding box center [1034, 282] width 55 height 30
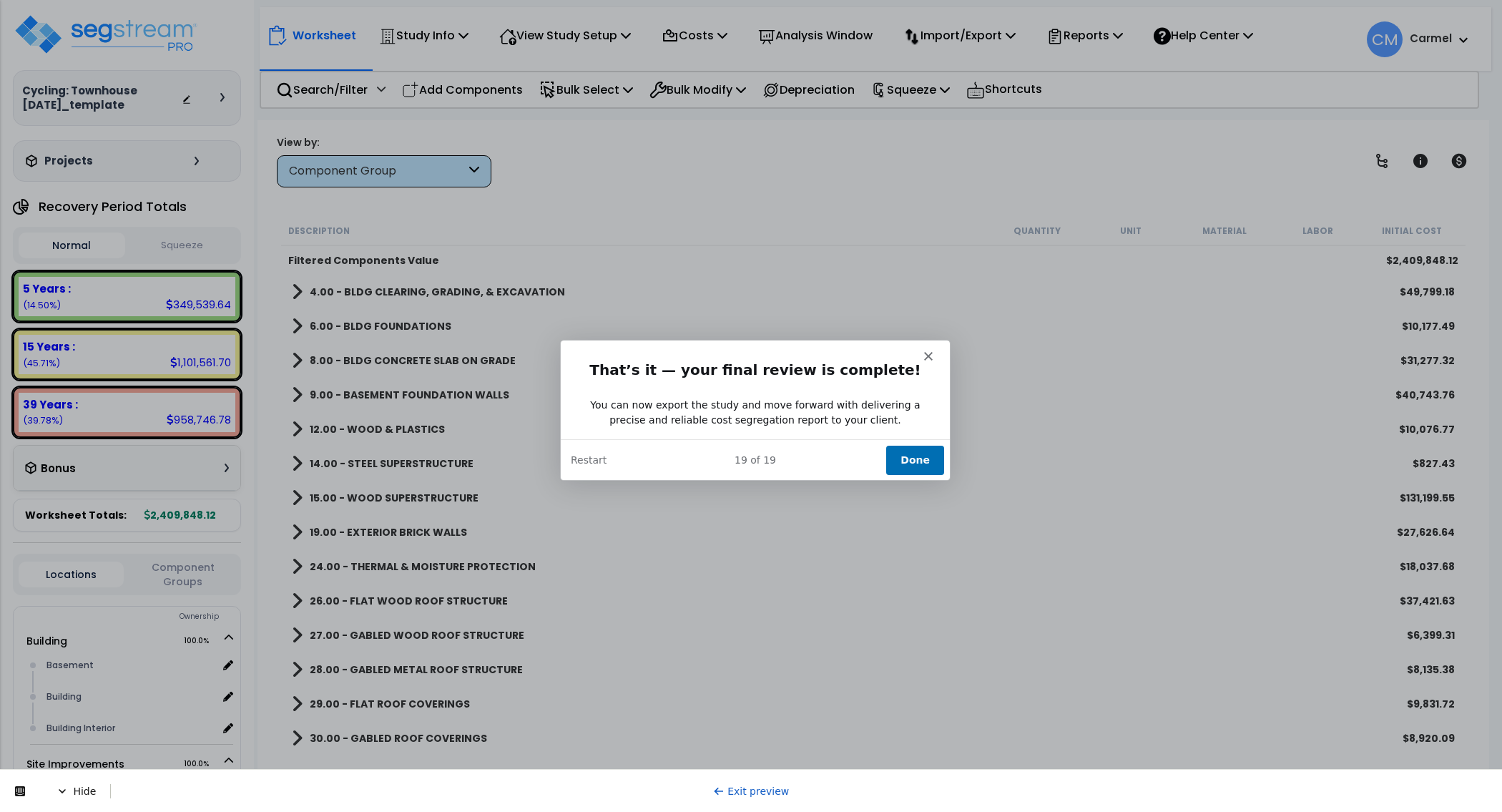
click at [906, 459] on button "Done" at bounding box center [914, 458] width 58 height 30
